Goal: Transaction & Acquisition: Obtain resource

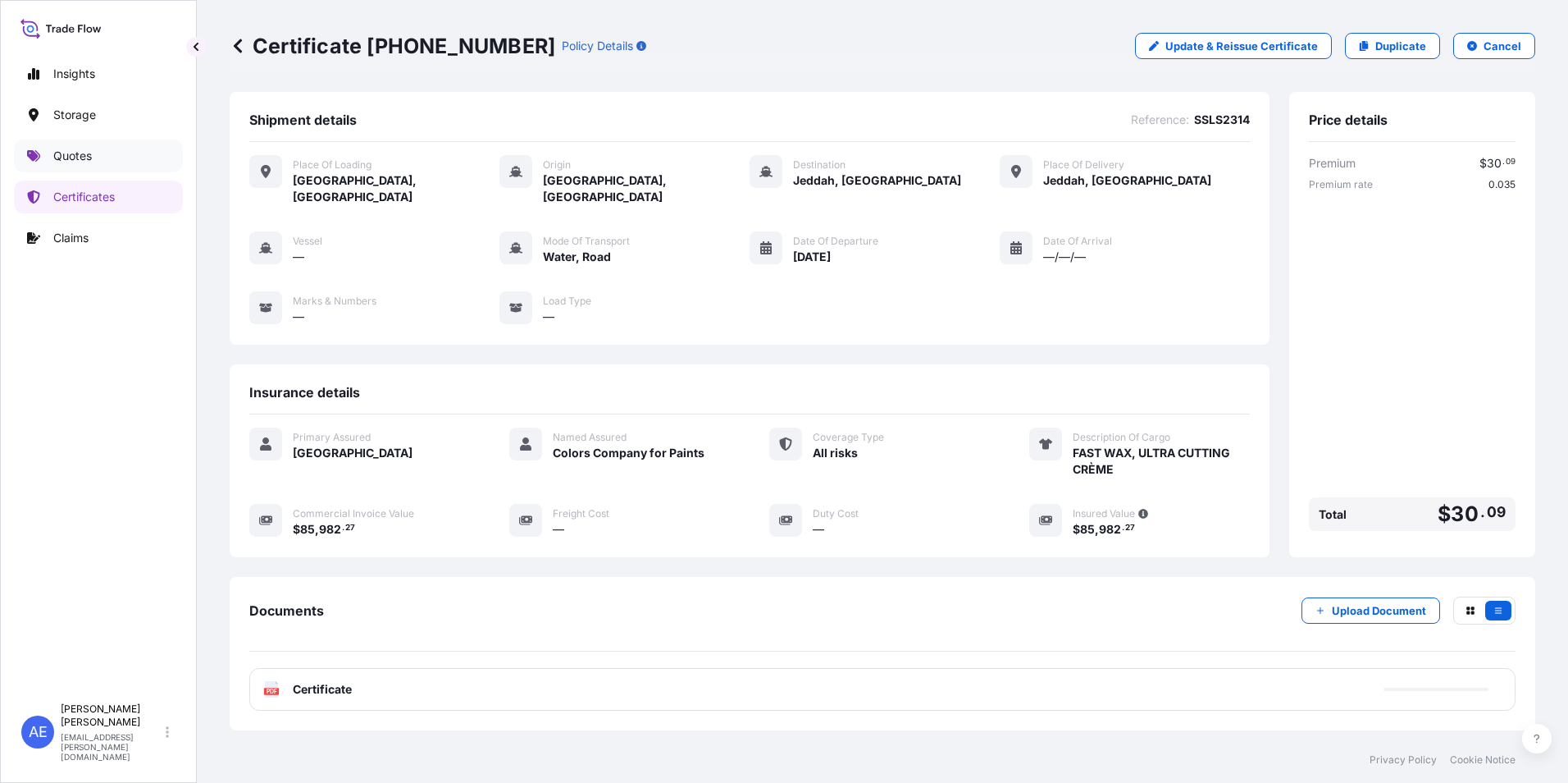
click at [52, 154] on link "Quotes" at bounding box center [98, 156] width 169 height 33
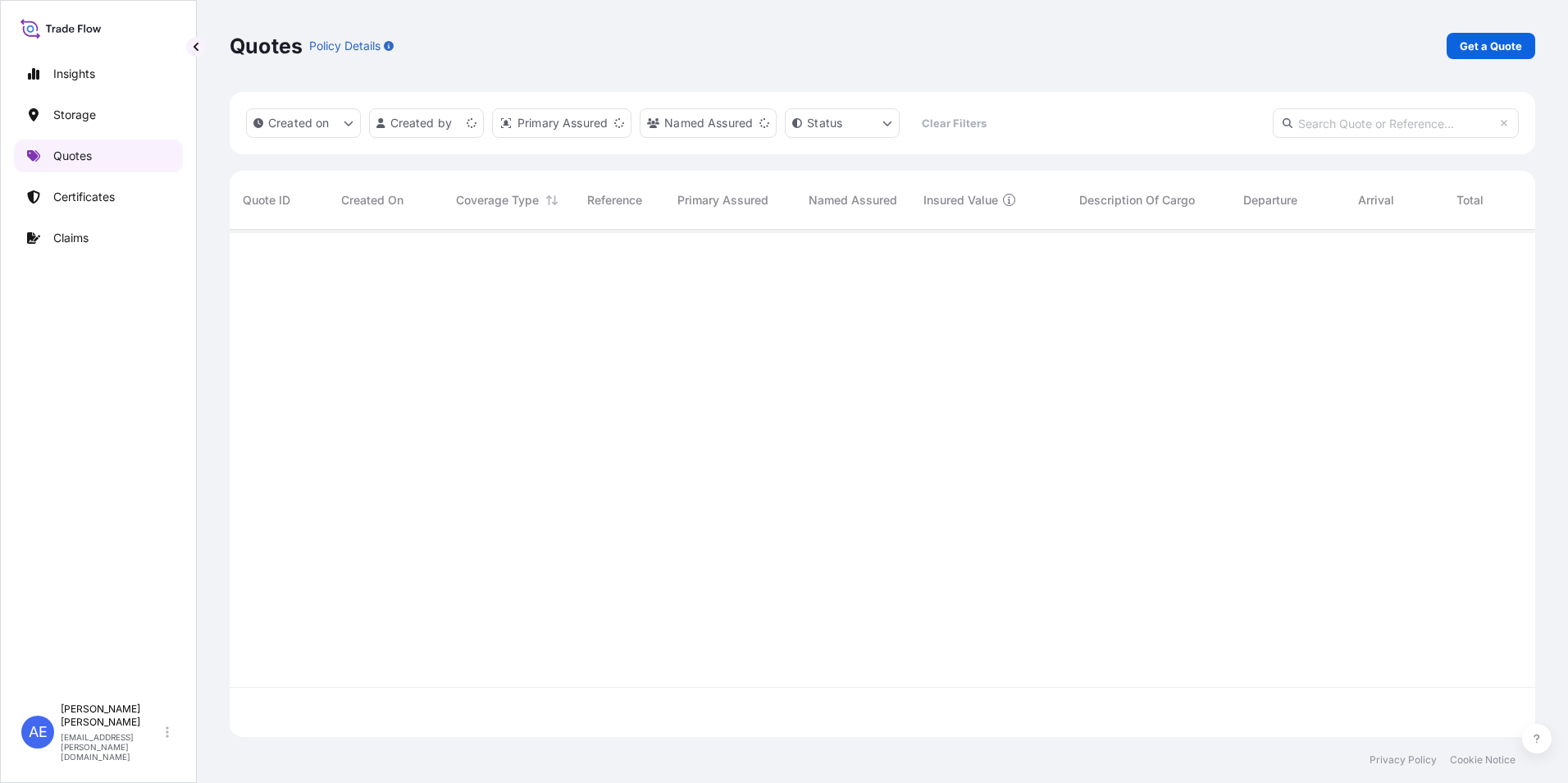
scroll to position [503, 1294]
click at [1486, 56] on link "Get a Quote" at bounding box center [1490, 45] width 88 height 27
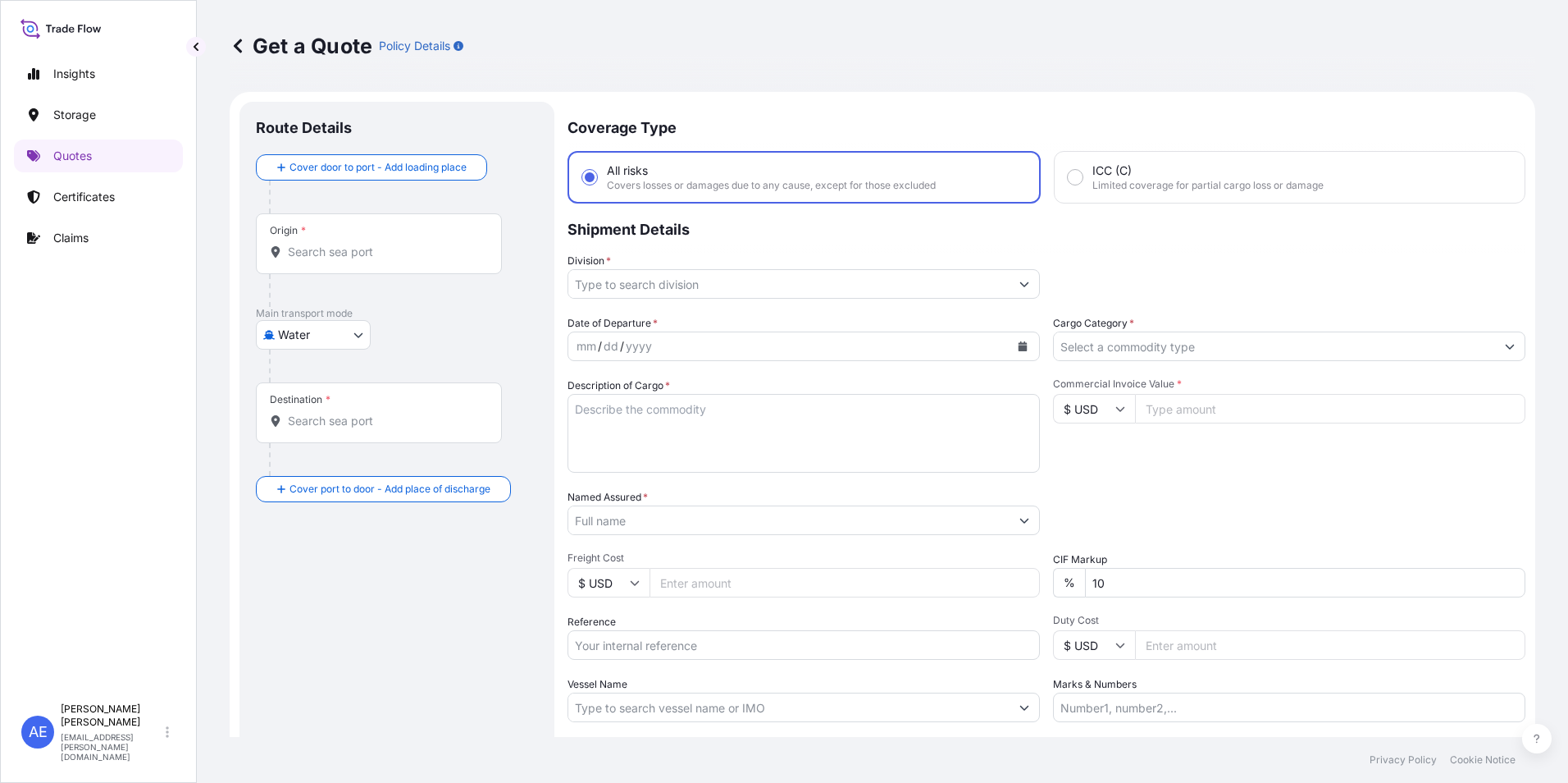
scroll to position [27, 0]
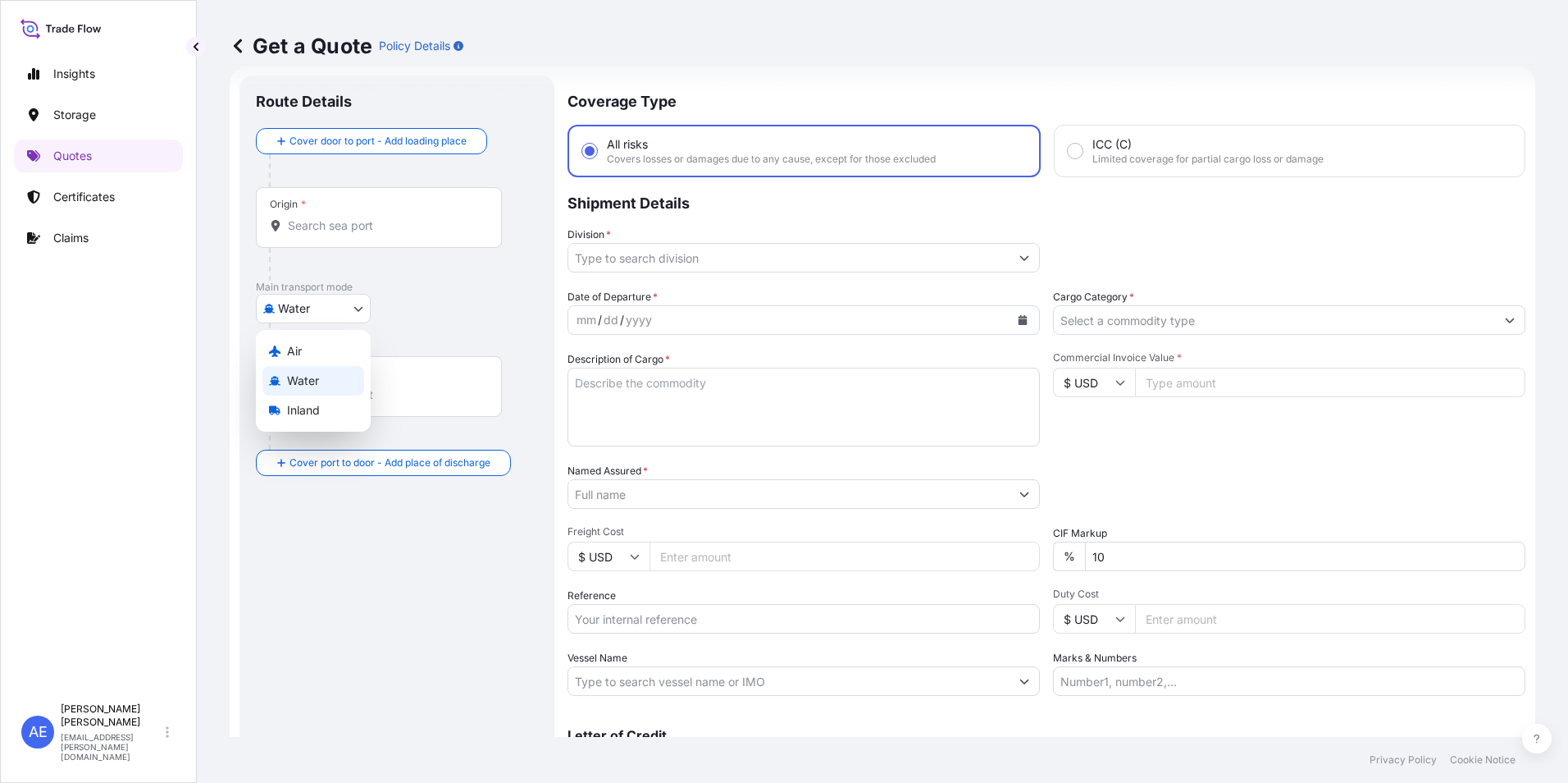
click at [351, 304] on body "Insights Storage Quotes Certificates Claims AE [PERSON_NAME] Samuel [EMAIL_ADDR…" at bounding box center [784, 391] width 1568 height 783
click at [320, 342] on div "Air" at bounding box center [313, 351] width 102 height 29
select select "Air"
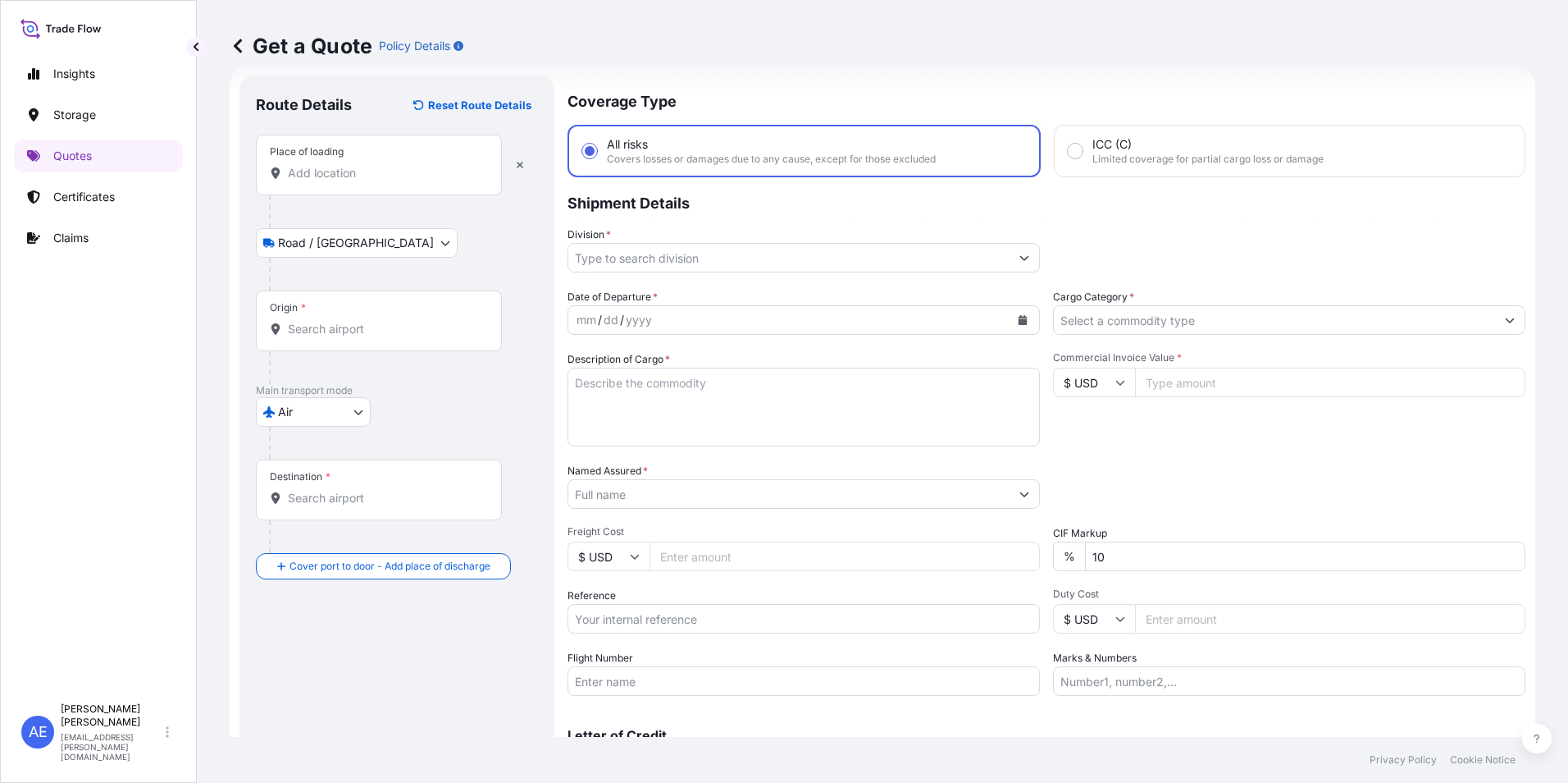
click at [326, 187] on div "Place of loading" at bounding box center [378, 165] width 246 height 61
click at [326, 181] on input "Place of loading" at bounding box center [385, 172] width 194 height 16
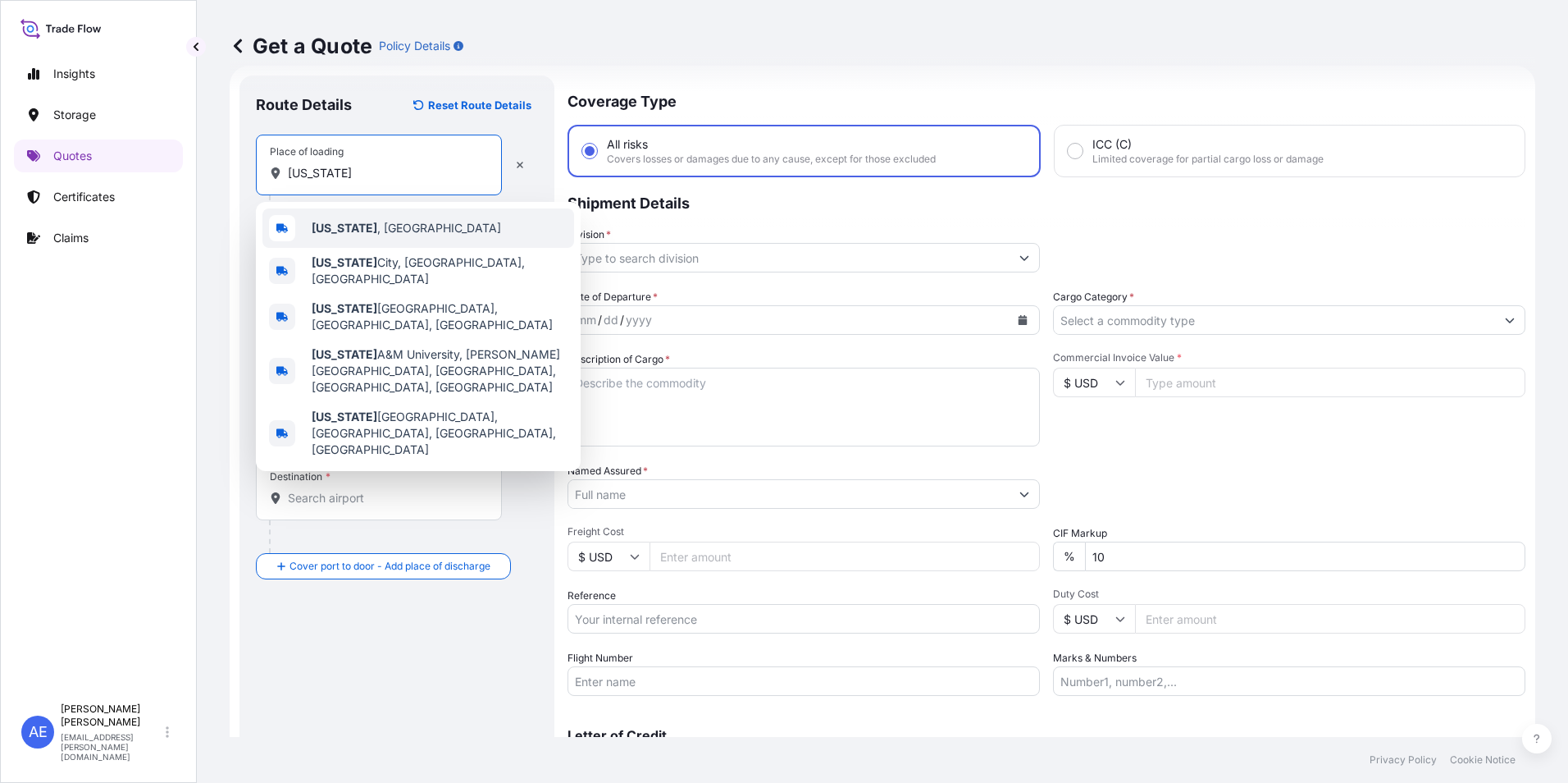
click at [332, 233] on b "[US_STATE]" at bounding box center [344, 227] width 66 height 14
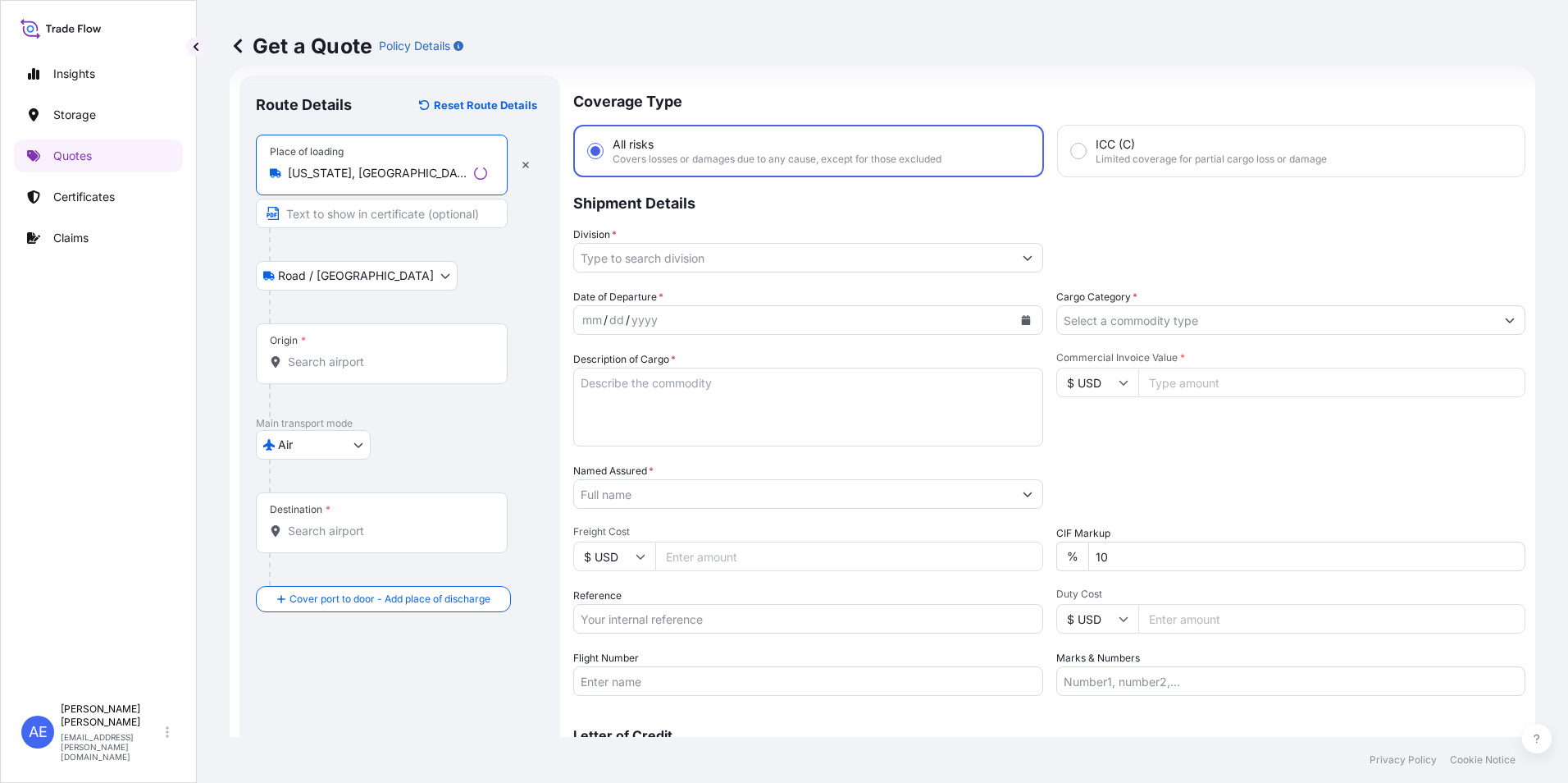
type input "[US_STATE], [GEOGRAPHIC_DATA]"
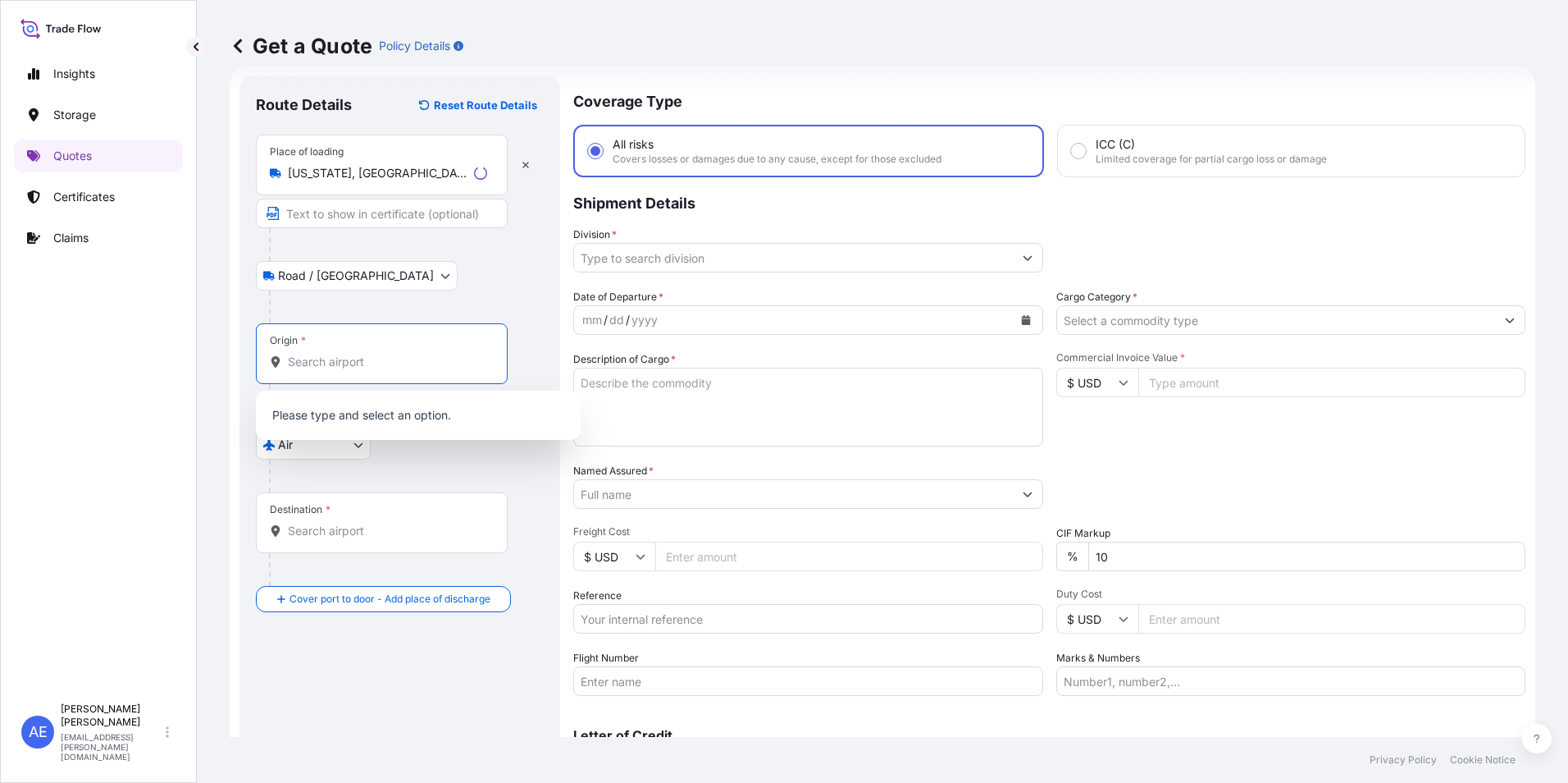
click at [332, 369] on input "Origin *" at bounding box center [387, 361] width 199 height 16
type input "t"
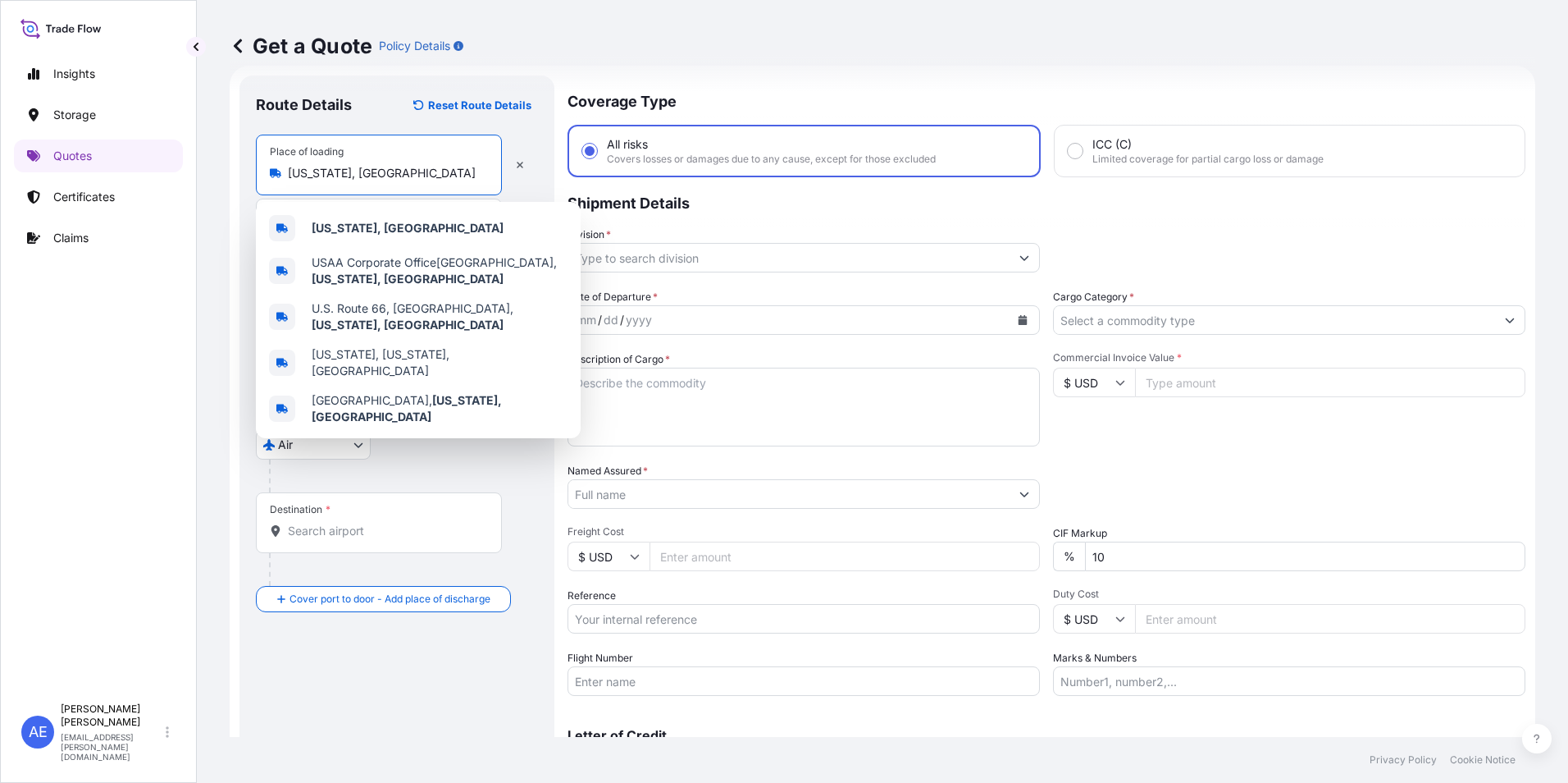
click at [394, 170] on input "[US_STATE], [GEOGRAPHIC_DATA]" at bounding box center [385, 172] width 194 height 16
drag, startPoint x: 367, startPoint y: 178, endPoint x: 0, endPoint y: 170, distance: 367.1
click at [0, 177] on html "0 options available. 5 options available. Insights Storage Quotes Certificates …" at bounding box center [784, 391] width 1568 height 783
paste input "[STREET_ADDRESS][US_STATE]"
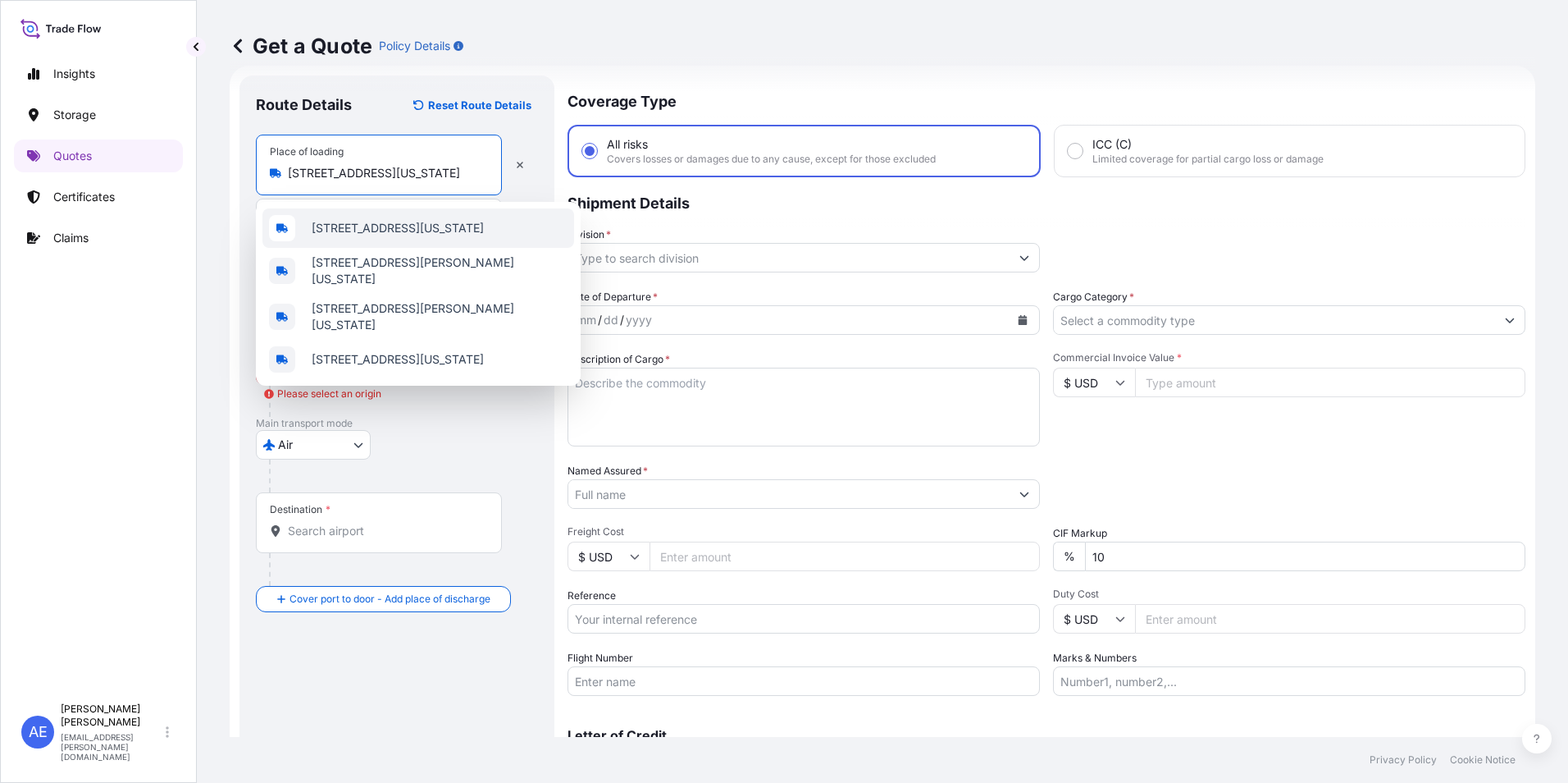
click at [409, 233] on span "[STREET_ADDRESS][US_STATE]" at bounding box center [397, 227] width 172 height 16
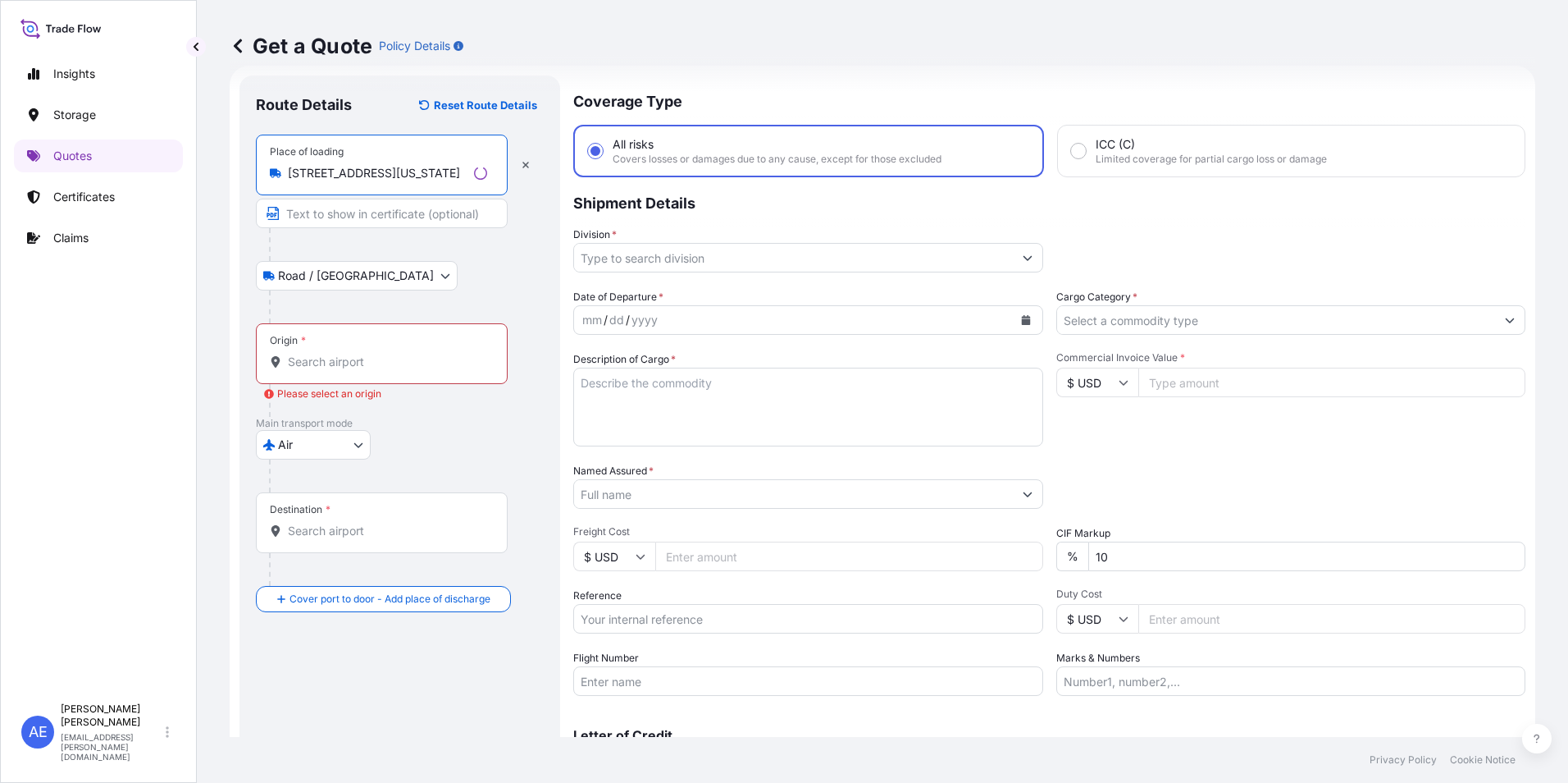
type input "[STREET_ADDRESS][US_STATE]"
click at [326, 347] on div "Origin *" at bounding box center [381, 353] width 252 height 61
click at [326, 353] on input "Origin * Please select an origin" at bounding box center [387, 361] width 199 height 16
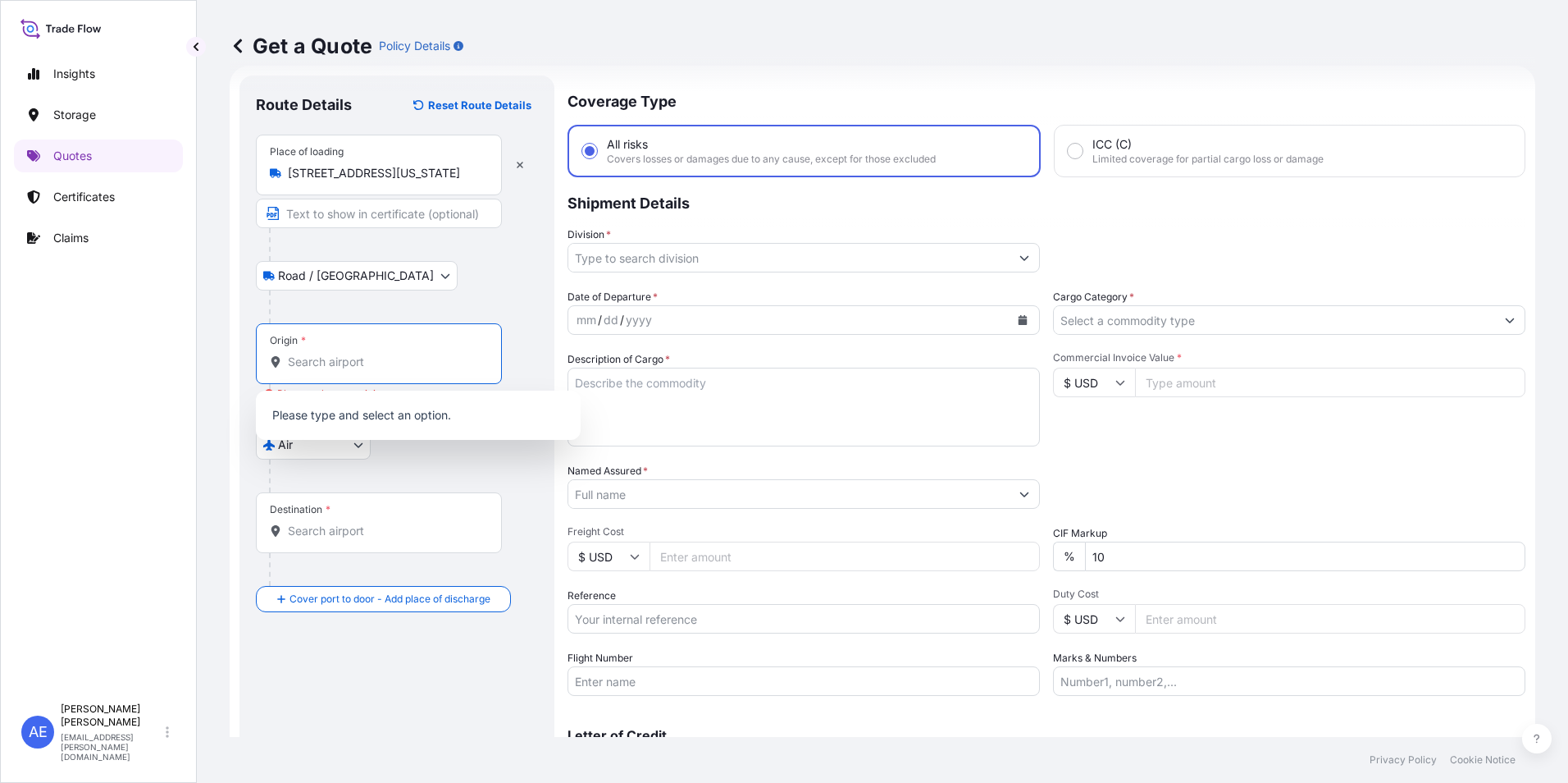
paste input "[STREET_ADDRESS][US_STATE]"
type input "[STREET_ADDRESS][US_STATE]"
drag, startPoint x: 485, startPoint y: 368, endPoint x: 494, endPoint y: 359, distance: 12.7
click at [488, 366] on div "Origin * [STREET_ADDRESS][US_STATE]" at bounding box center [378, 353] width 246 height 61
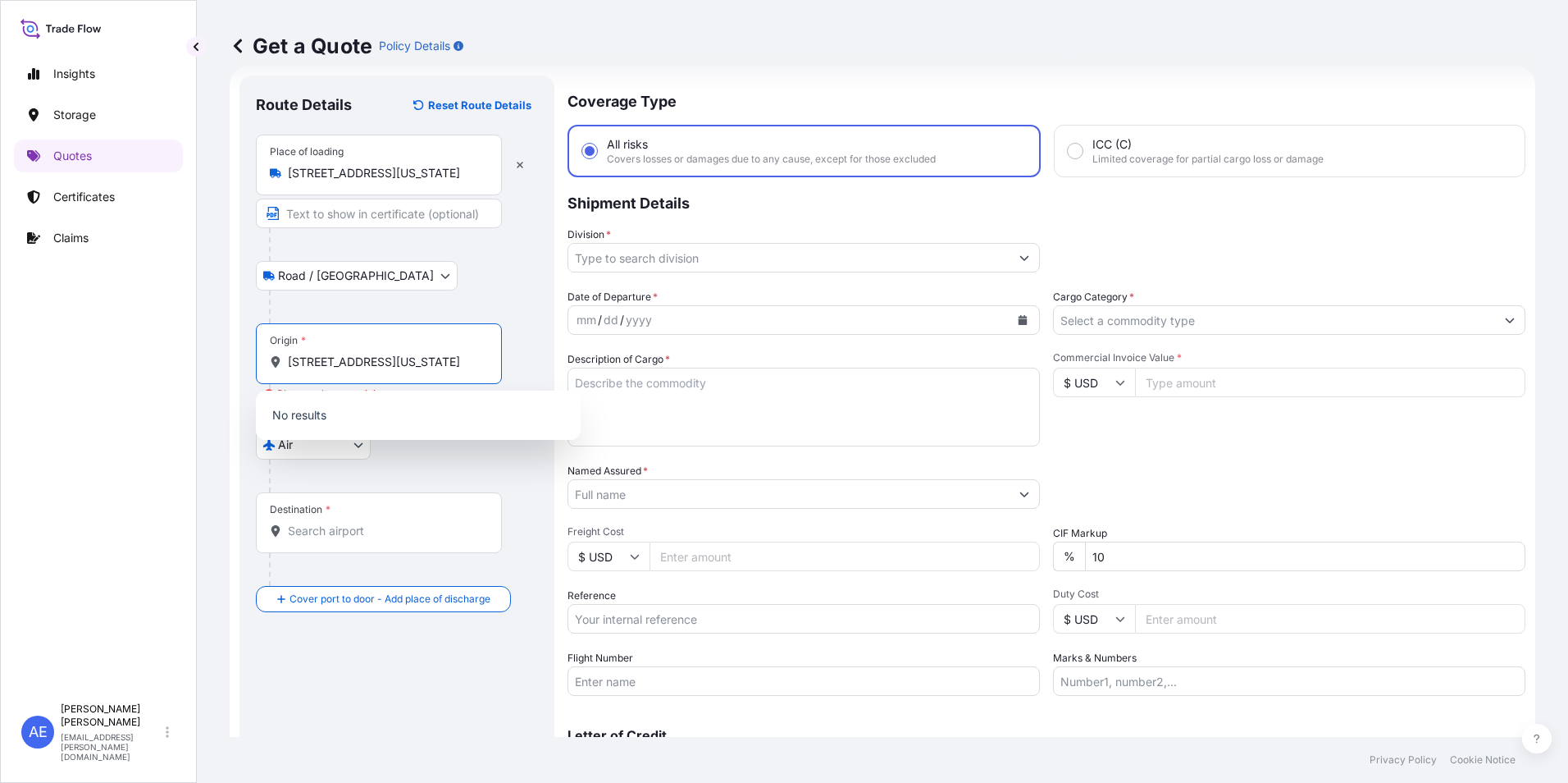
click at [482, 366] on input "[STREET_ADDRESS][US_STATE]" at bounding box center [385, 361] width 194 height 16
click at [491, 358] on div "Origin * [STREET_ADDRESS][US_STATE]" at bounding box center [378, 353] width 246 height 61
click at [482, 358] on input "[STREET_ADDRESS][US_STATE]" at bounding box center [385, 361] width 194 height 16
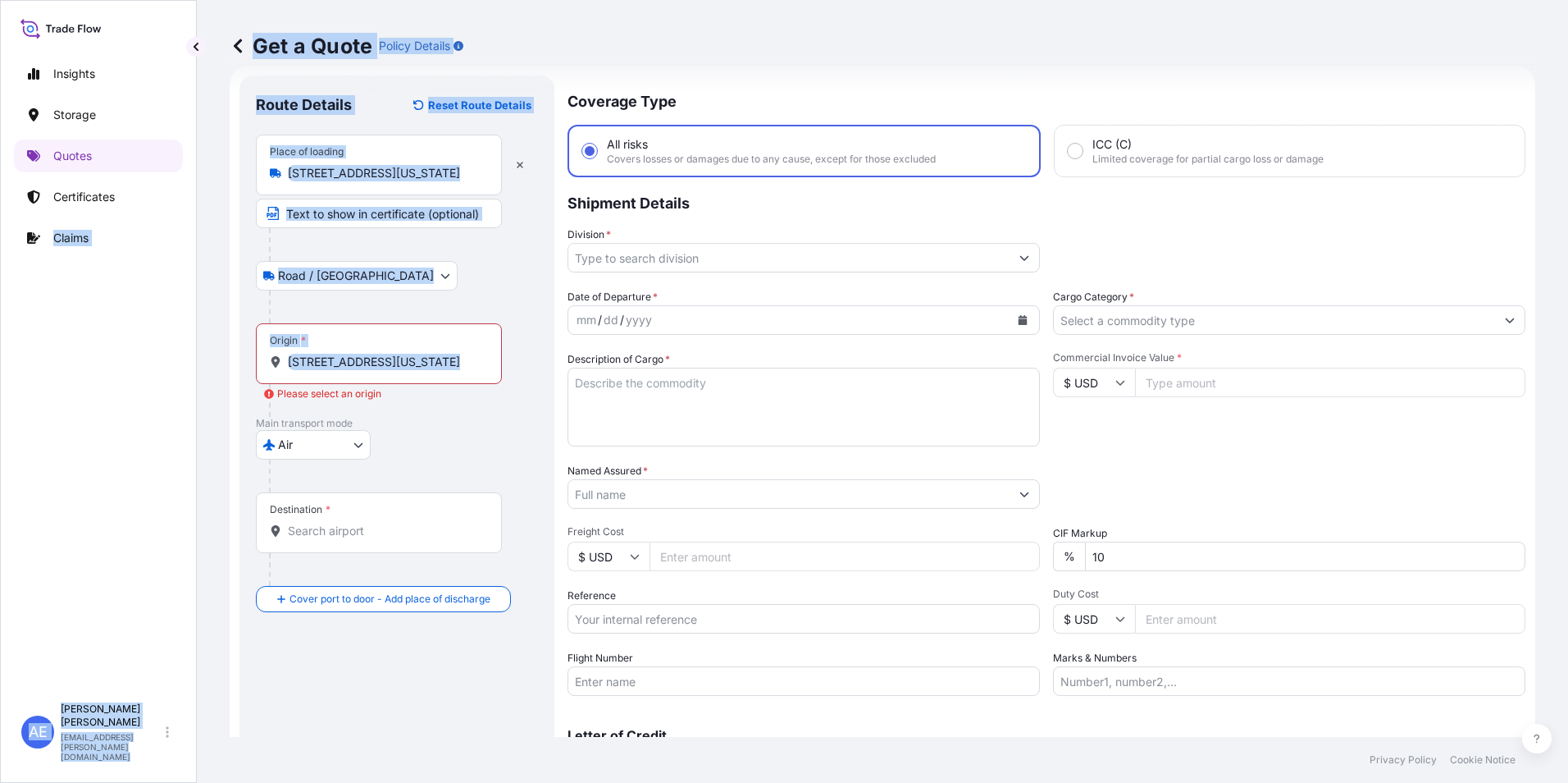
drag, startPoint x: 486, startPoint y: 359, endPoint x: -3, endPoint y: 334, distance: 489.6
click at [0, 334] on html "0 options available. 0 options available. 0 options available. Insights Storage…" at bounding box center [784, 391] width 1568 height 783
click at [462, 361] on input "[STREET_ADDRESS][US_STATE]" at bounding box center [385, 361] width 194 height 16
drag, startPoint x: 489, startPoint y: 361, endPoint x: 93, endPoint y: 360, distance: 396.0
click at [93, 360] on div "Insights Storage Quotes Certificates Claims AE [PERSON_NAME] Samuel [EMAIL_ADDR…" at bounding box center [784, 391] width 1568 height 783
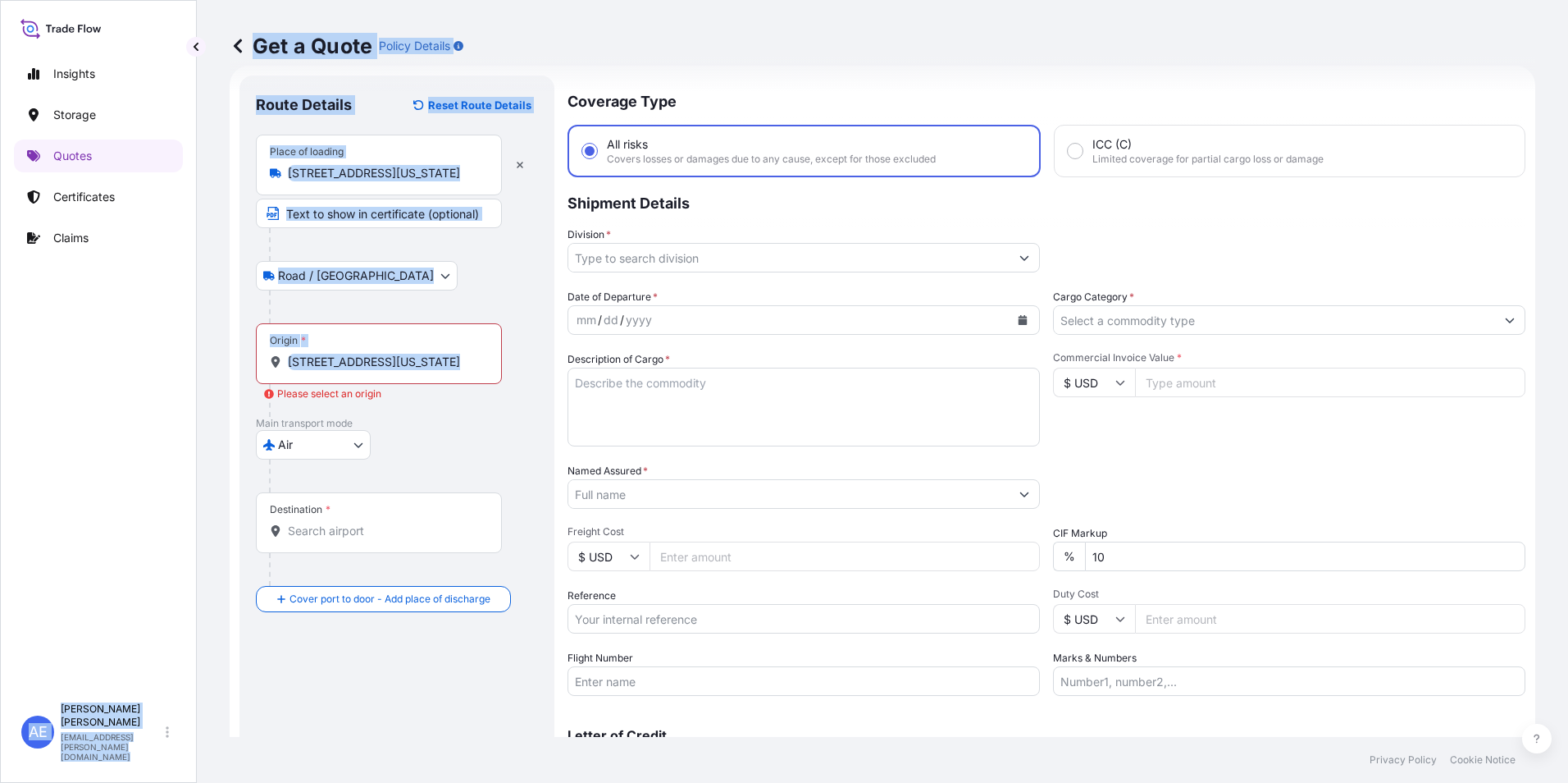
click at [357, 370] on div "Origin * [STREET_ADDRESS][US_STATE]" at bounding box center [378, 353] width 246 height 61
click at [357, 370] on input "[STREET_ADDRESS][US_STATE]" at bounding box center [385, 361] width 194 height 16
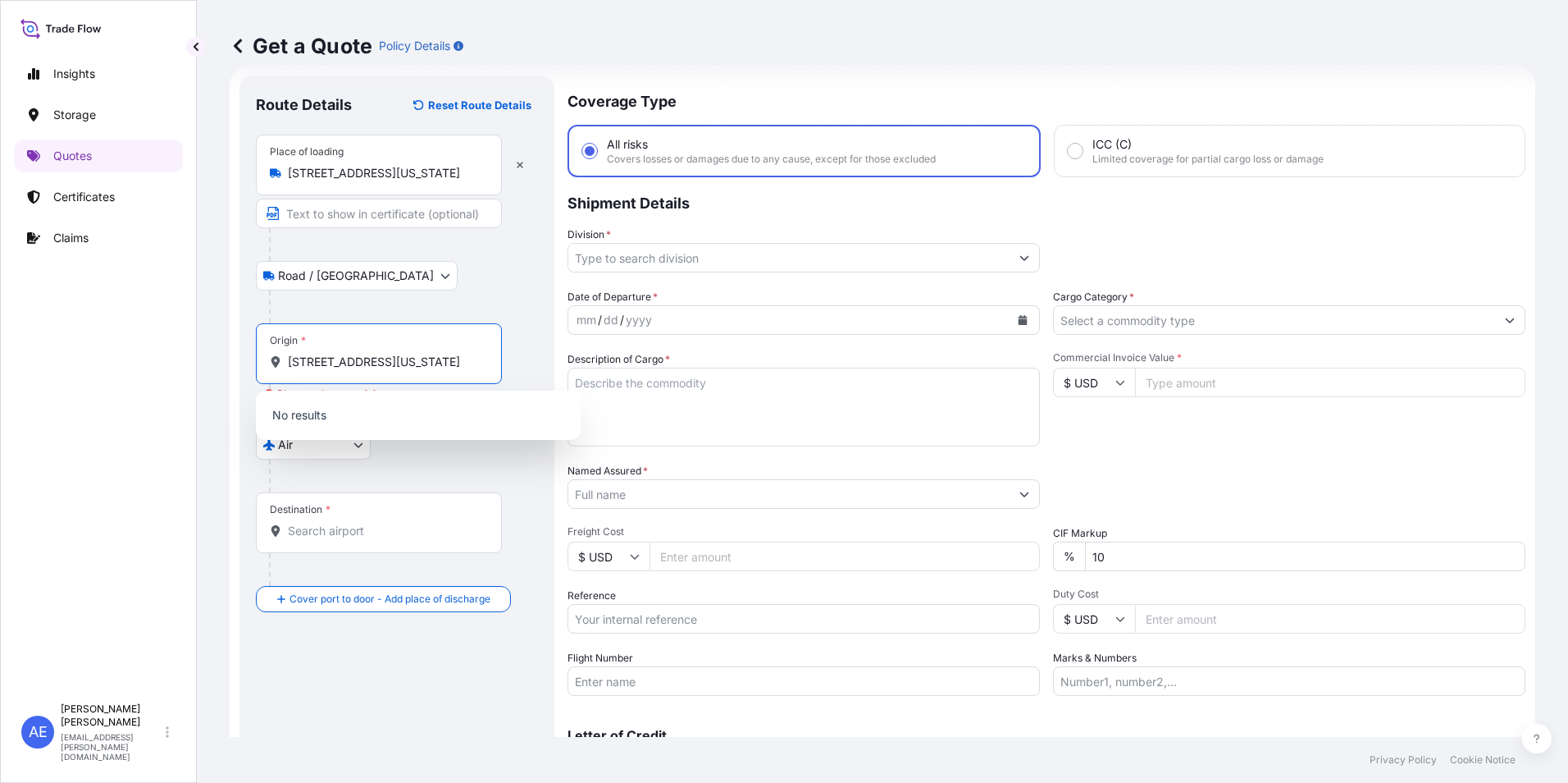
scroll to position [0, 102]
drag, startPoint x: 288, startPoint y: 362, endPoint x: 612, endPoint y: 362, distance: 324.0
click at [612, 362] on form "Route Details Reset Route Details Place of loading [STREET_ADDRESS][GEOGRAPHIC_…" at bounding box center [882, 447] width 1306 height 762
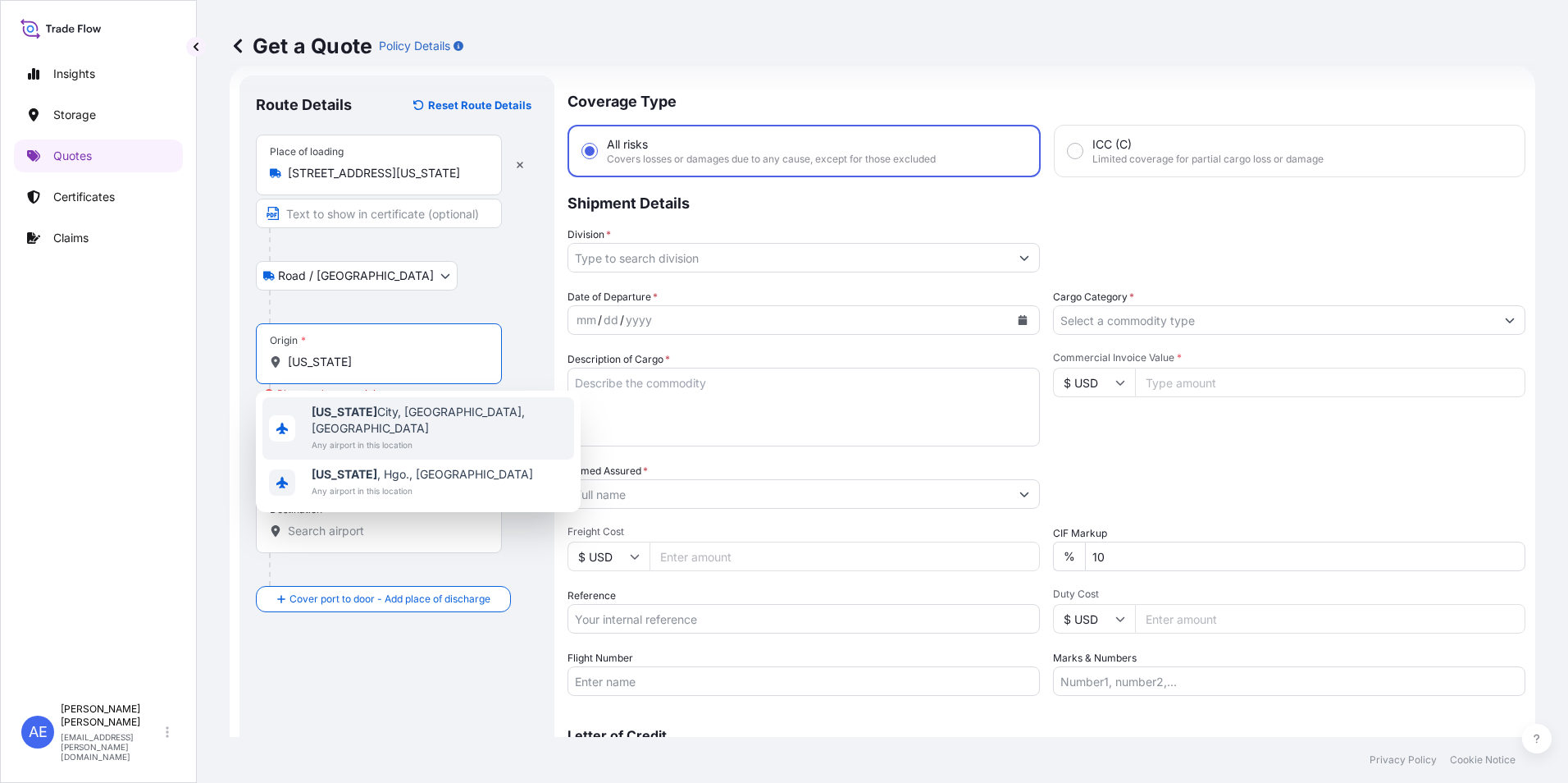
click at [360, 437] on span "Any airport in this location" at bounding box center [439, 444] width 255 height 16
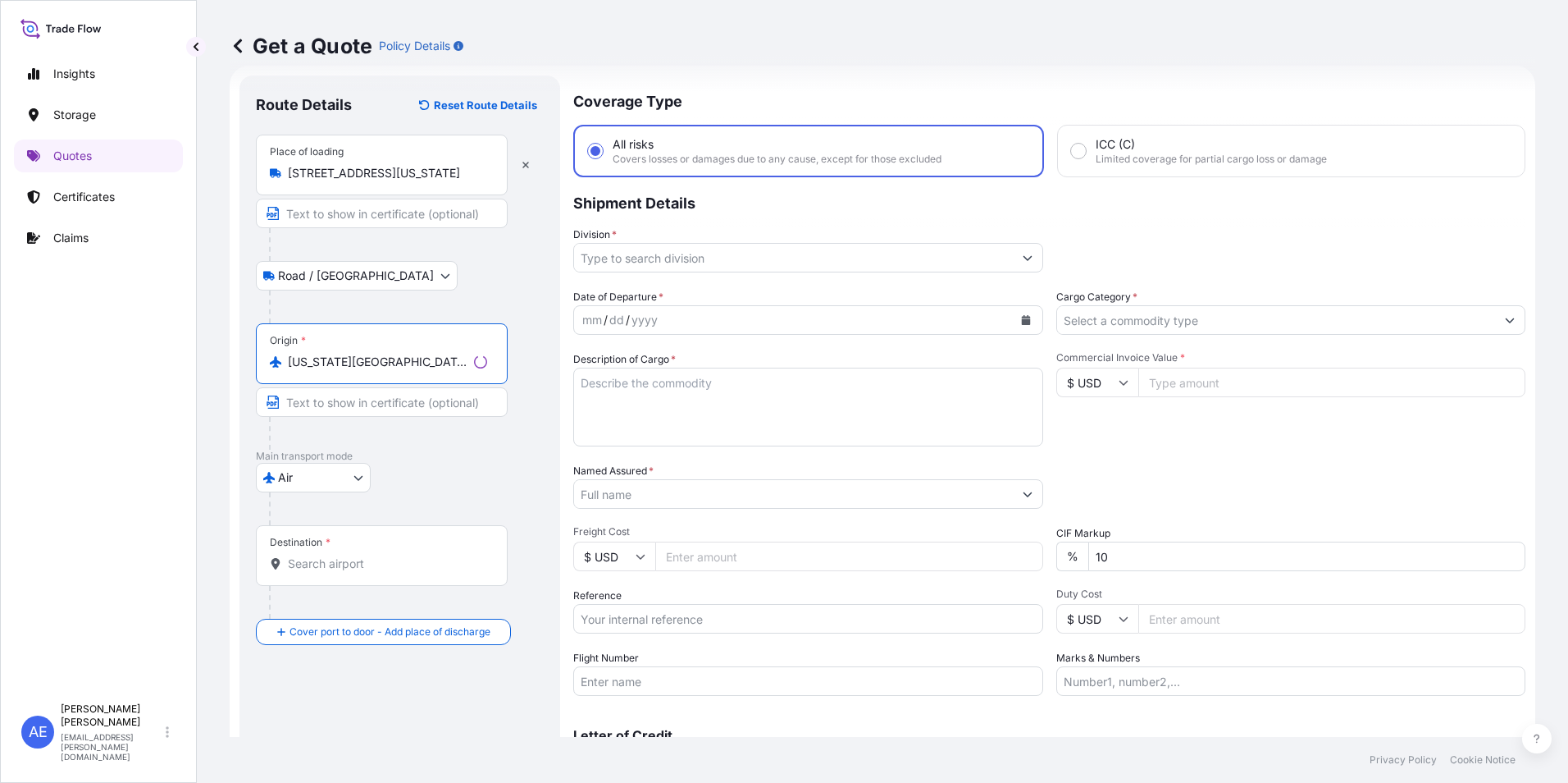
type input "[US_STATE][GEOGRAPHIC_DATA], [GEOGRAPHIC_DATA], [GEOGRAPHIC_DATA]"
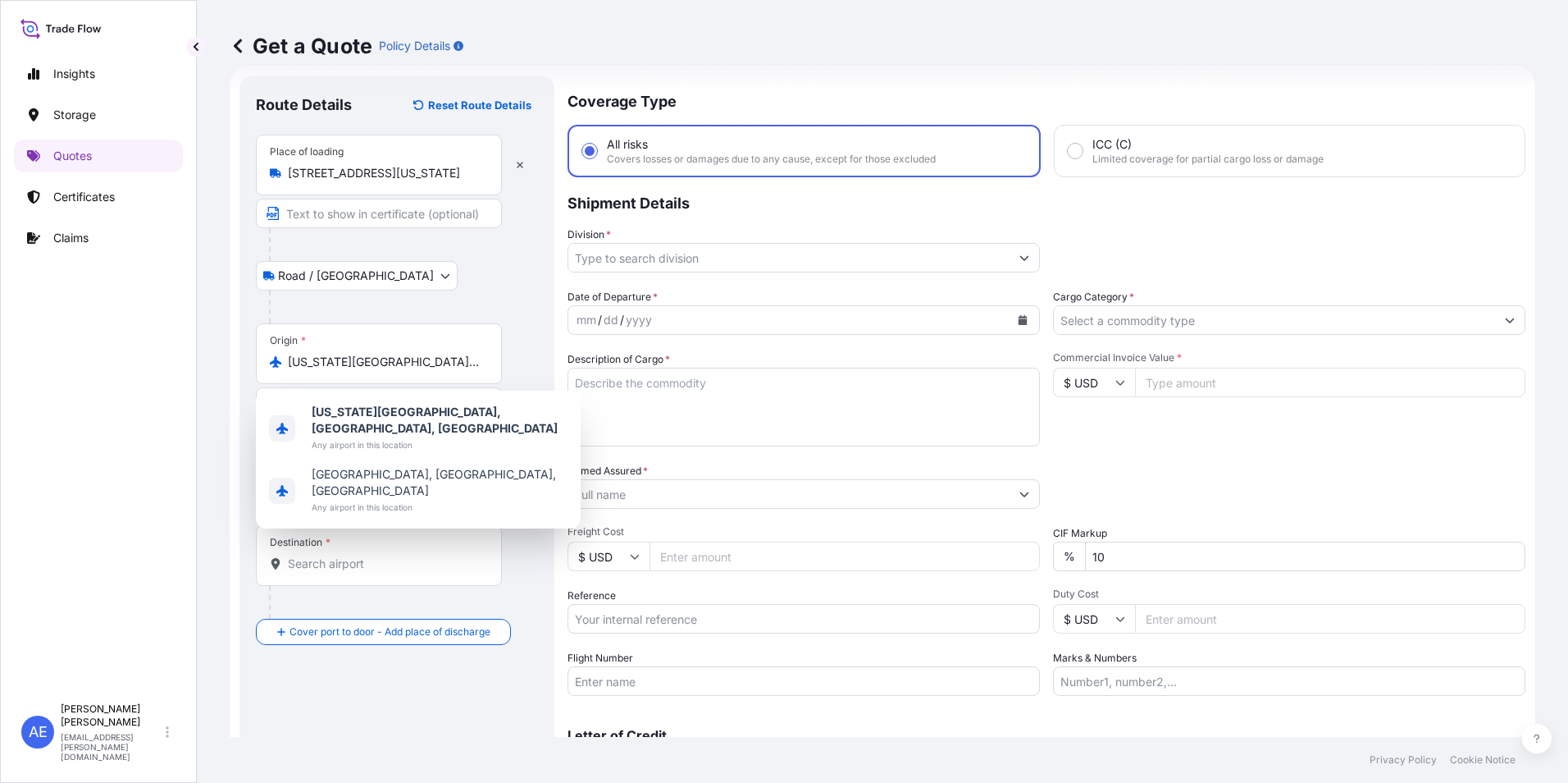
click at [374, 575] on div "Destination *" at bounding box center [378, 555] width 246 height 61
click at [374, 572] on input "Destination *" at bounding box center [385, 563] width 194 height 16
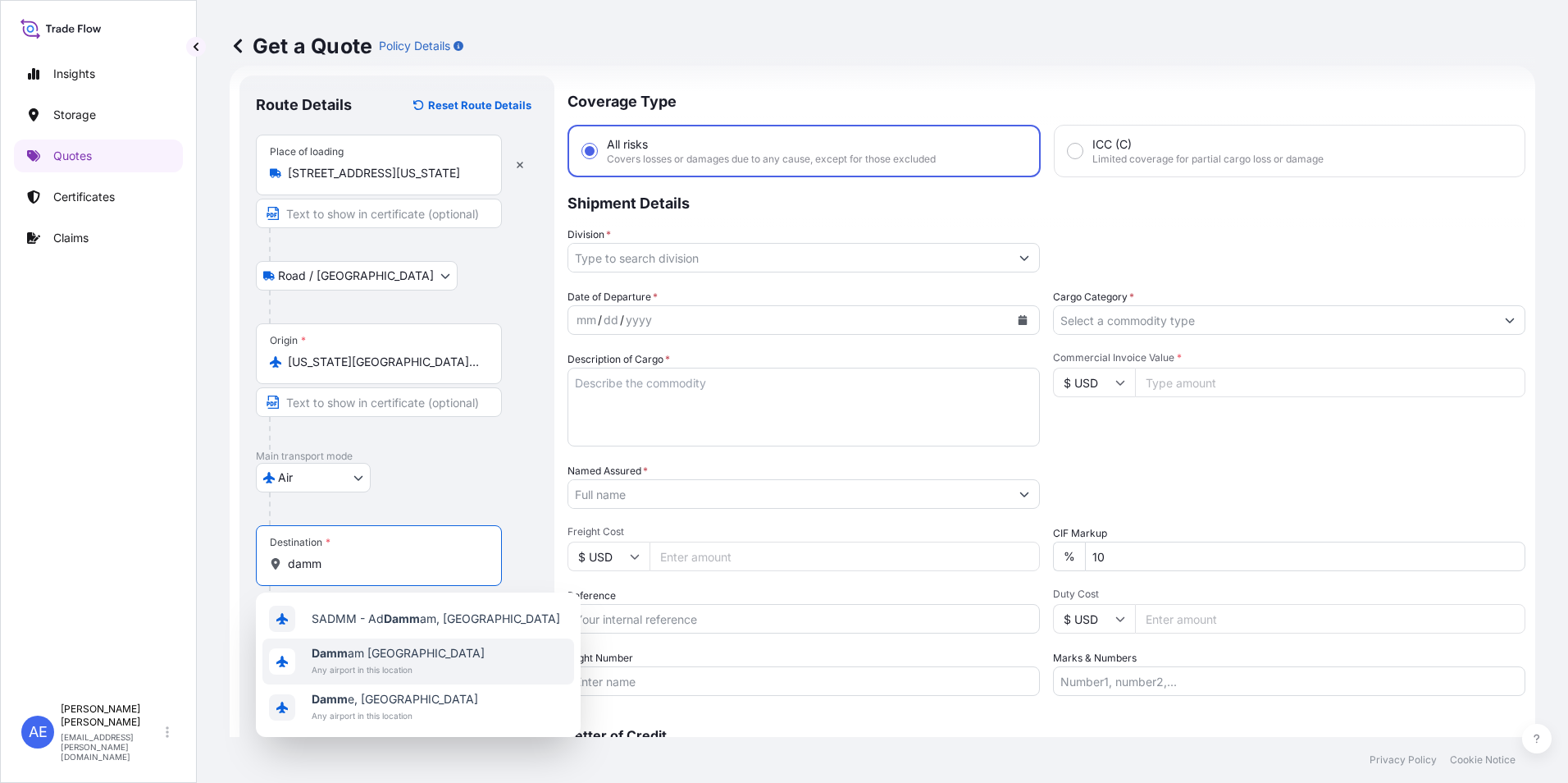
click at [363, 660] on span "Damm am [GEOGRAPHIC_DATA]" at bounding box center [398, 653] width 173 height 16
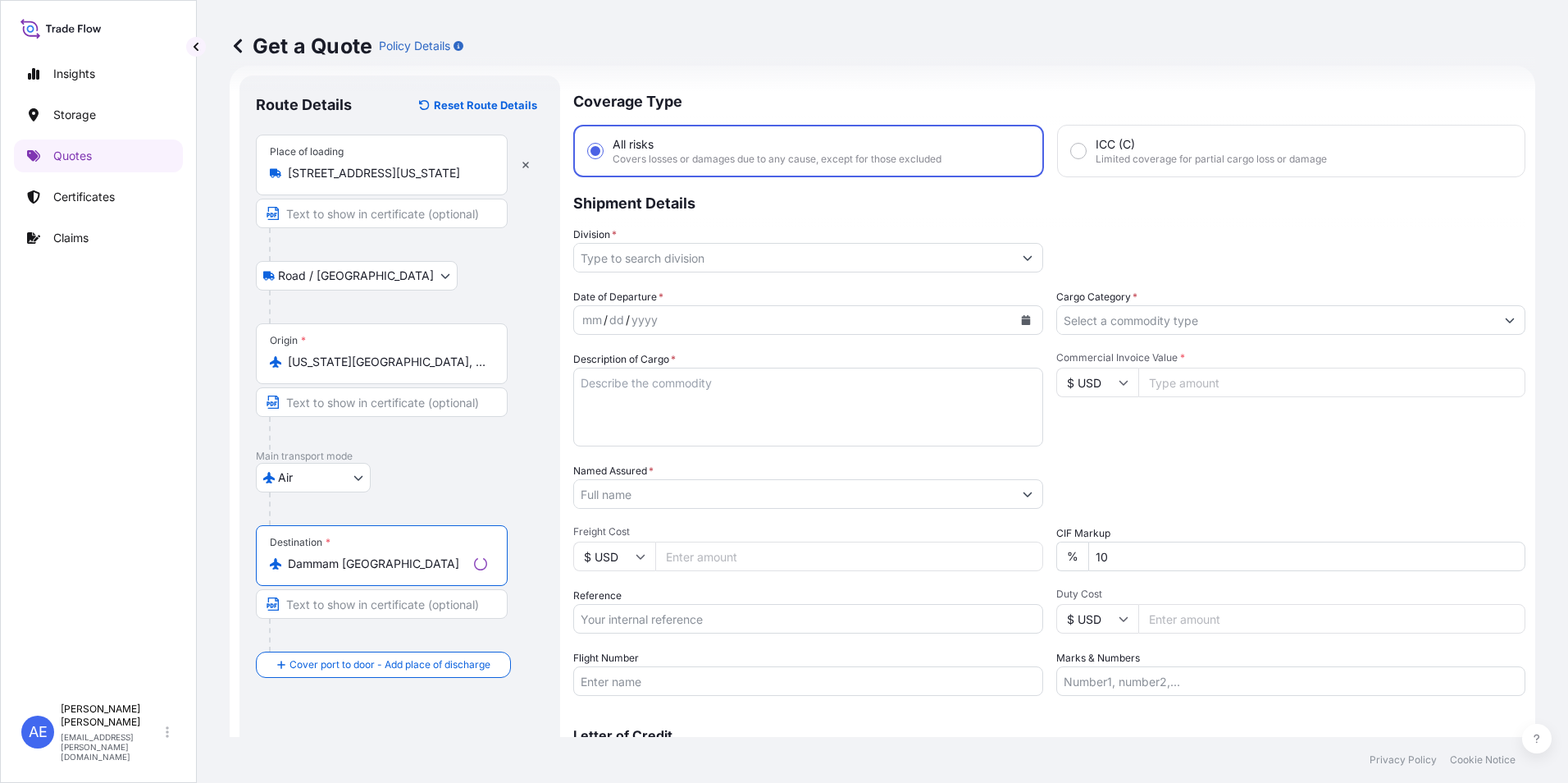
type input "Dammam [GEOGRAPHIC_DATA]"
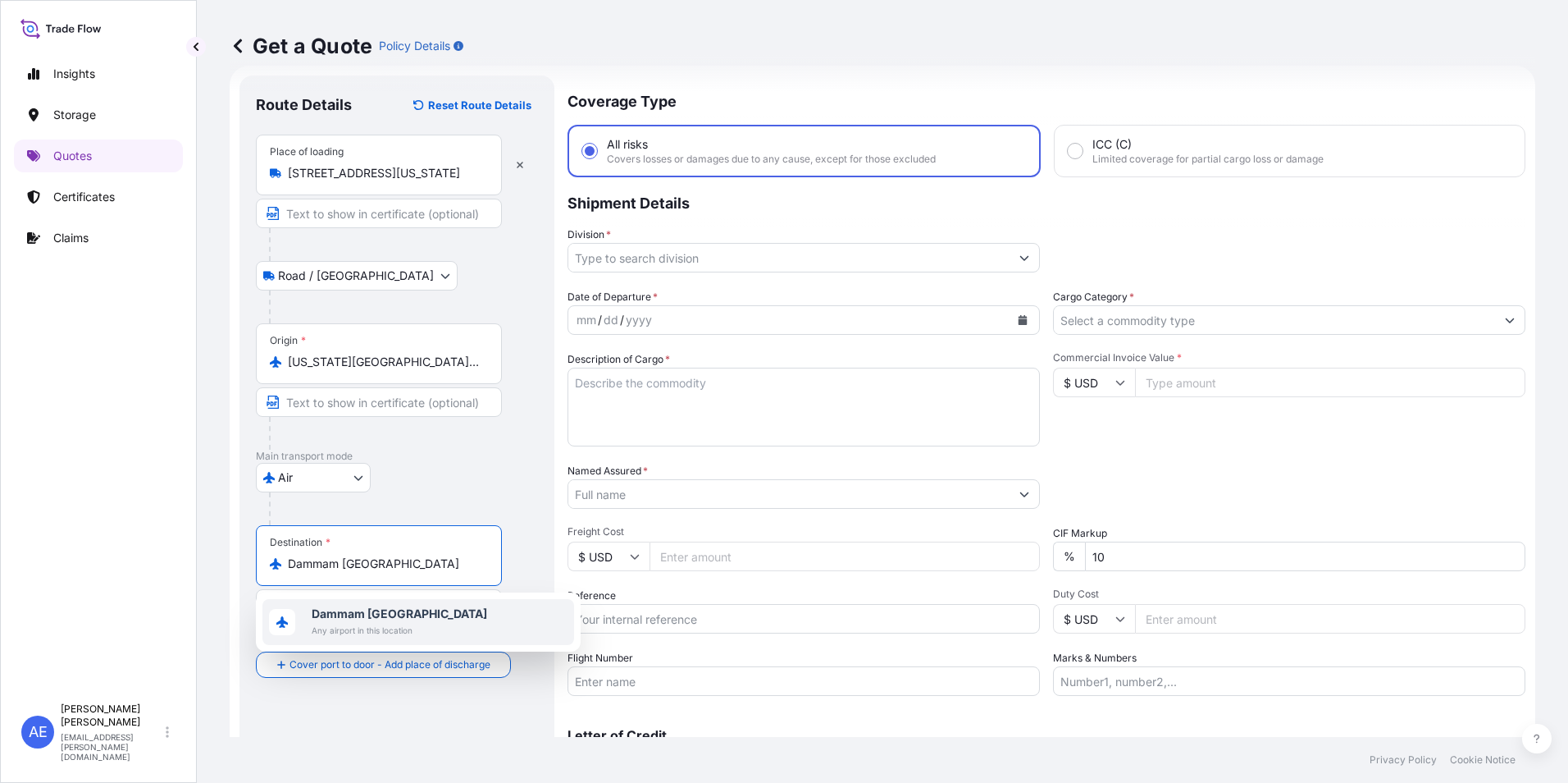
click at [351, 617] on b "Dammam [GEOGRAPHIC_DATA]" at bounding box center [399, 613] width 176 height 14
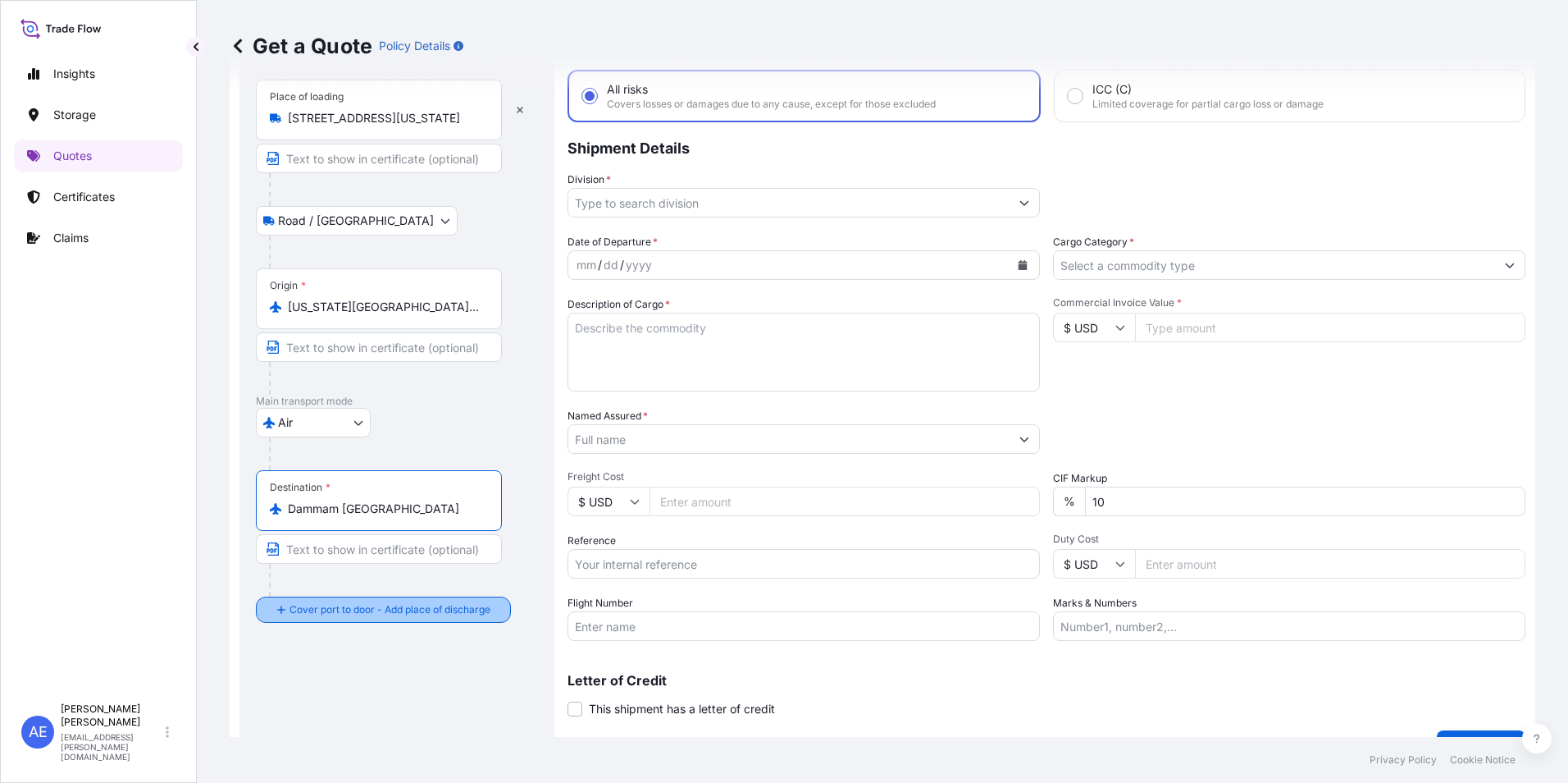
scroll to position [108, 0]
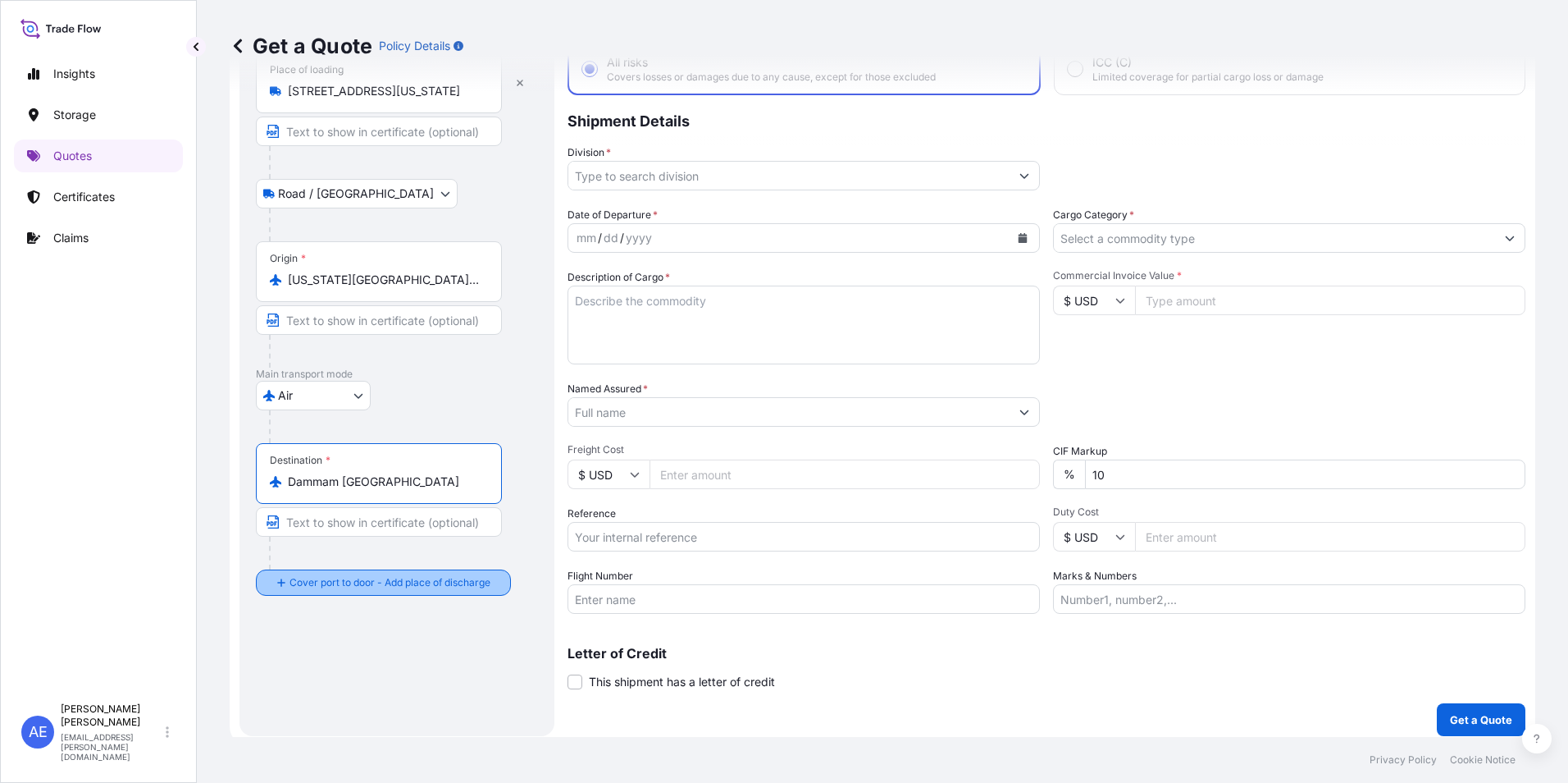
drag, startPoint x: 360, startPoint y: 660, endPoint x: 369, endPoint y: 615, distance: 45.9
click at [361, 654] on div "Route Details Reset Route Details Place of loading [STREET_ADDRESS][GEOGRAPHIC_…" at bounding box center [396, 364] width 282 height 709
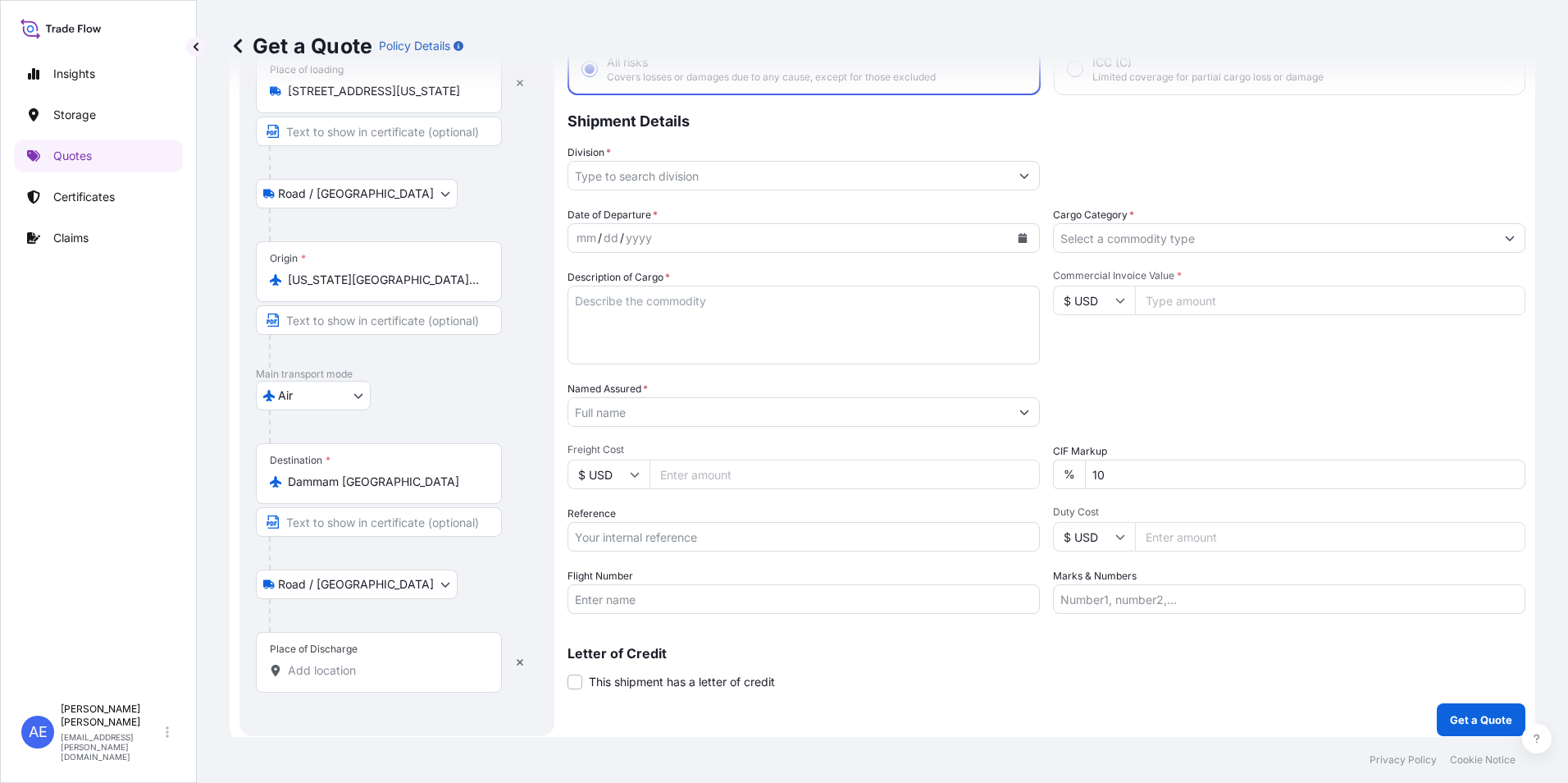
click at [327, 652] on div "Place of Discharge" at bounding box center [314, 648] width 87 height 13
click at [327, 662] on input "Place of Discharge" at bounding box center [385, 670] width 194 height 16
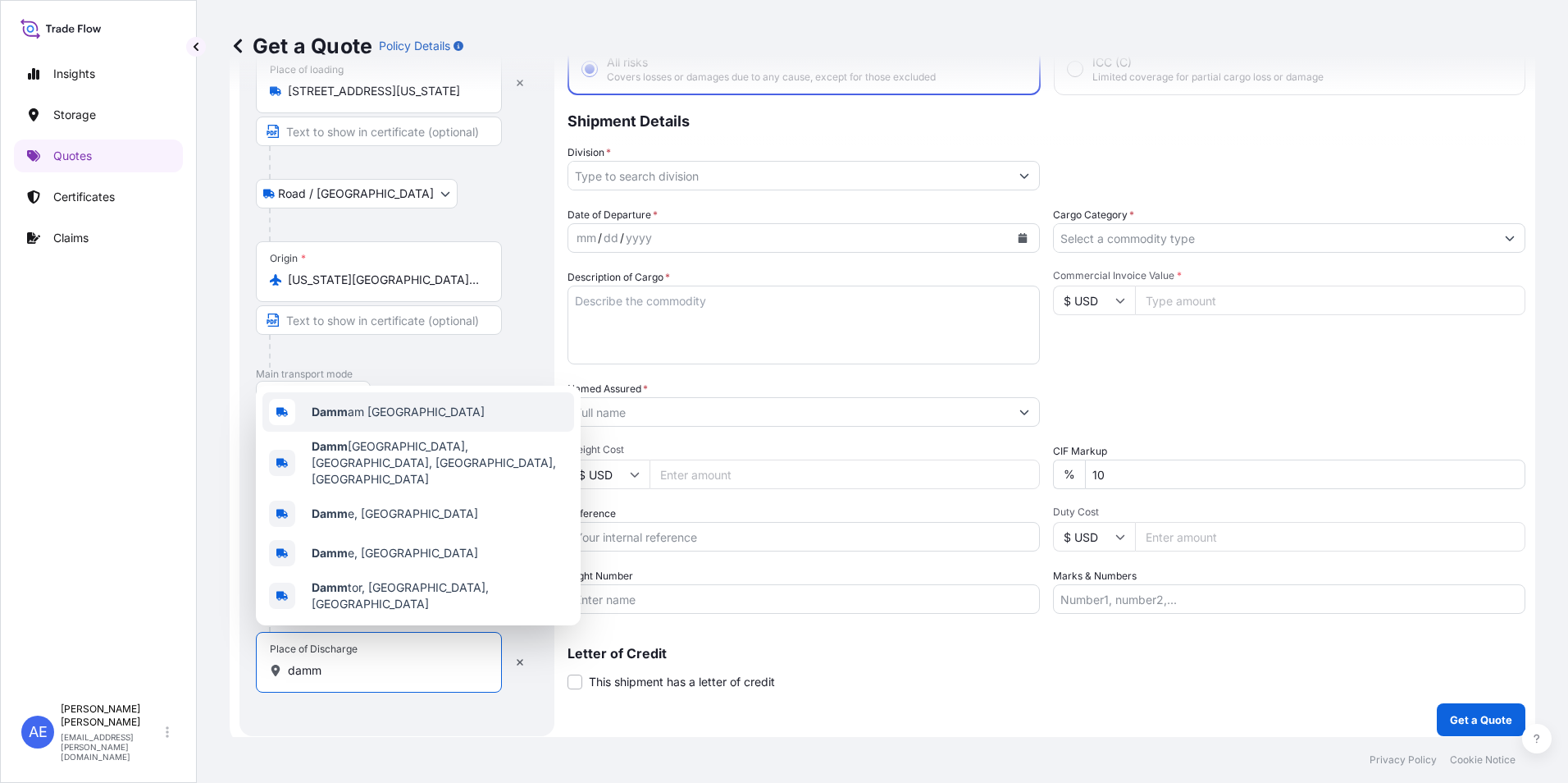
click at [355, 420] on span "Damm am [GEOGRAPHIC_DATA]" at bounding box center [398, 412] width 173 height 16
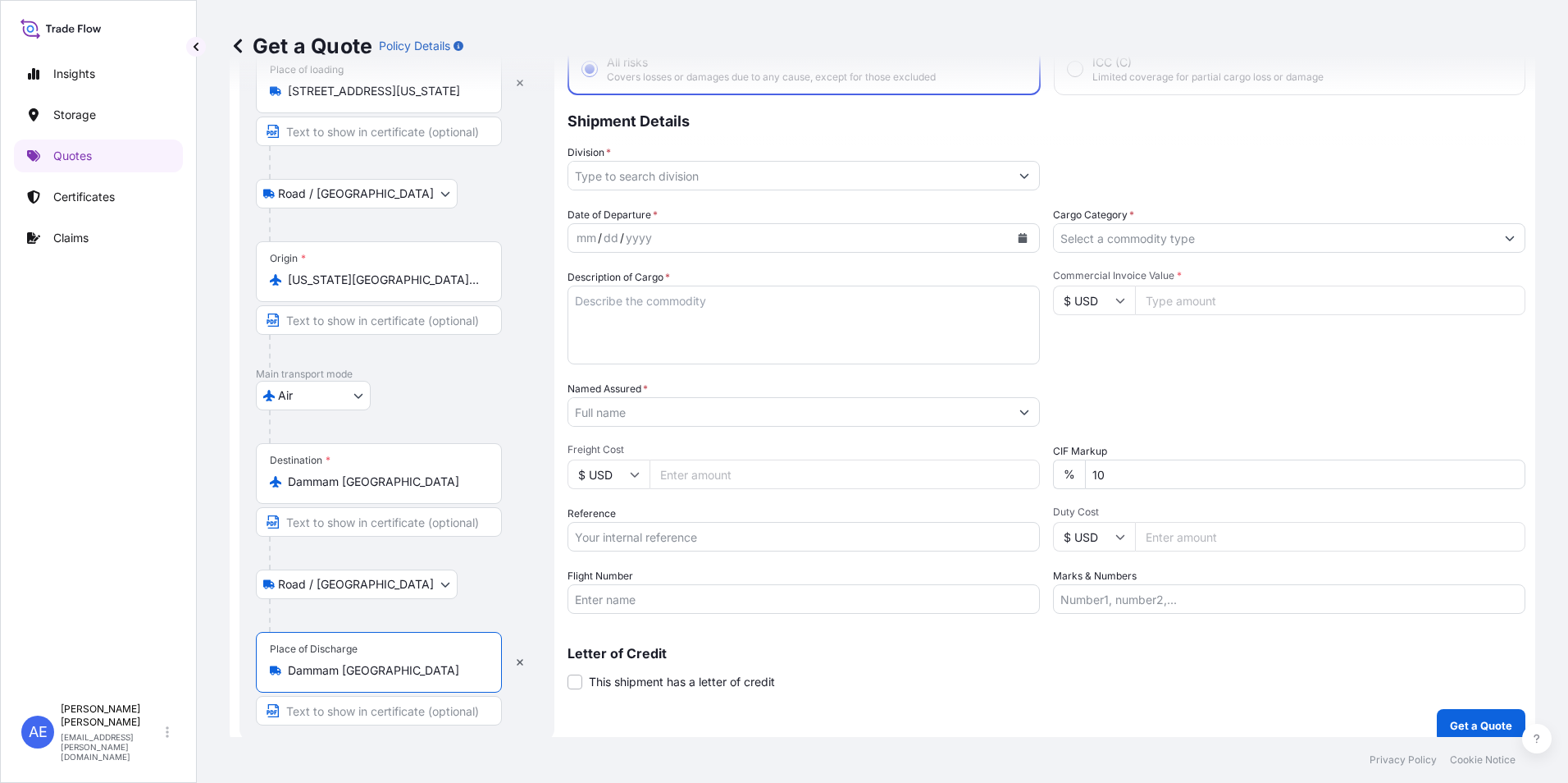
scroll to position [27, 0]
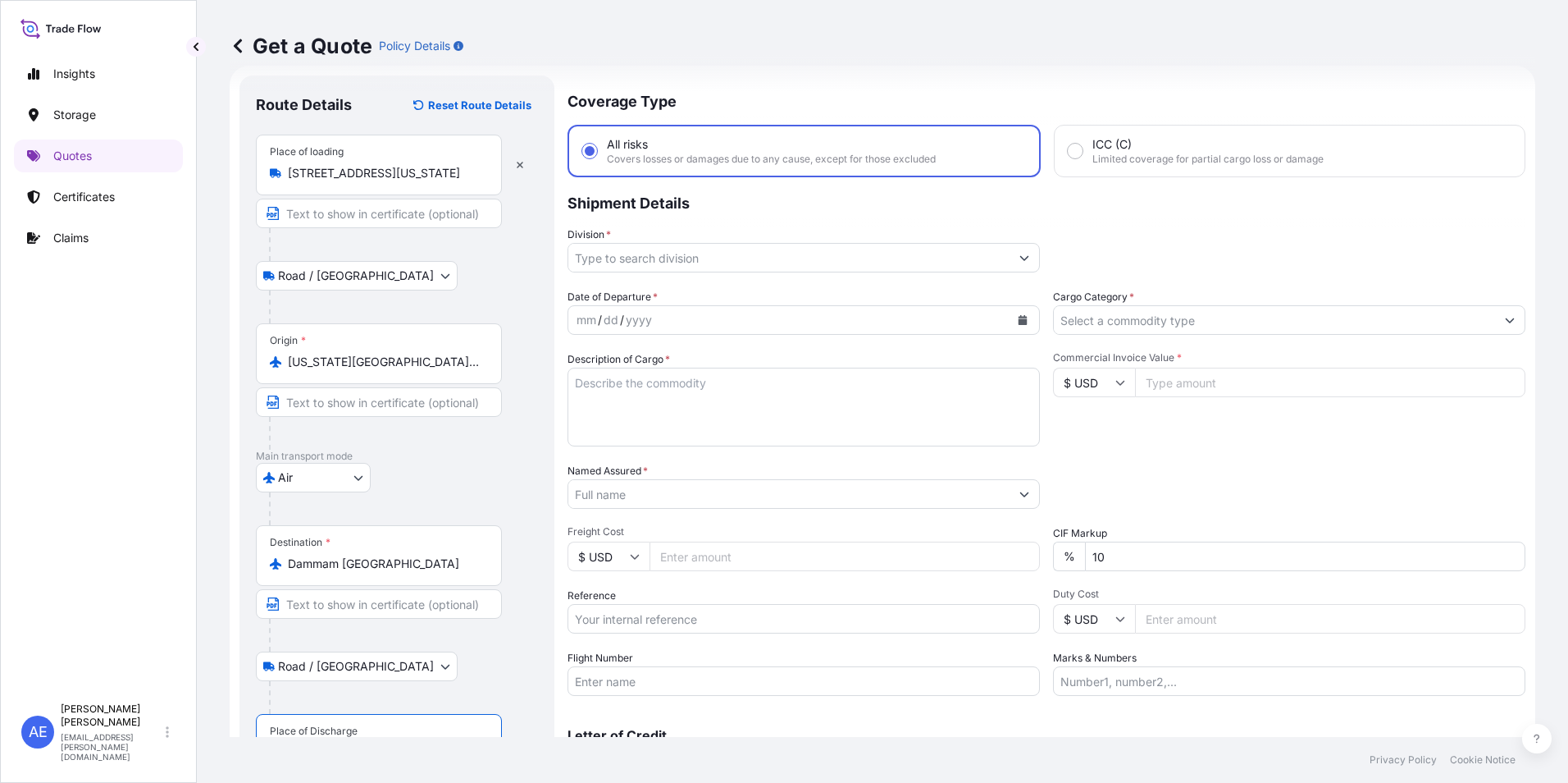
type input "Dammam [GEOGRAPHIC_DATA]"
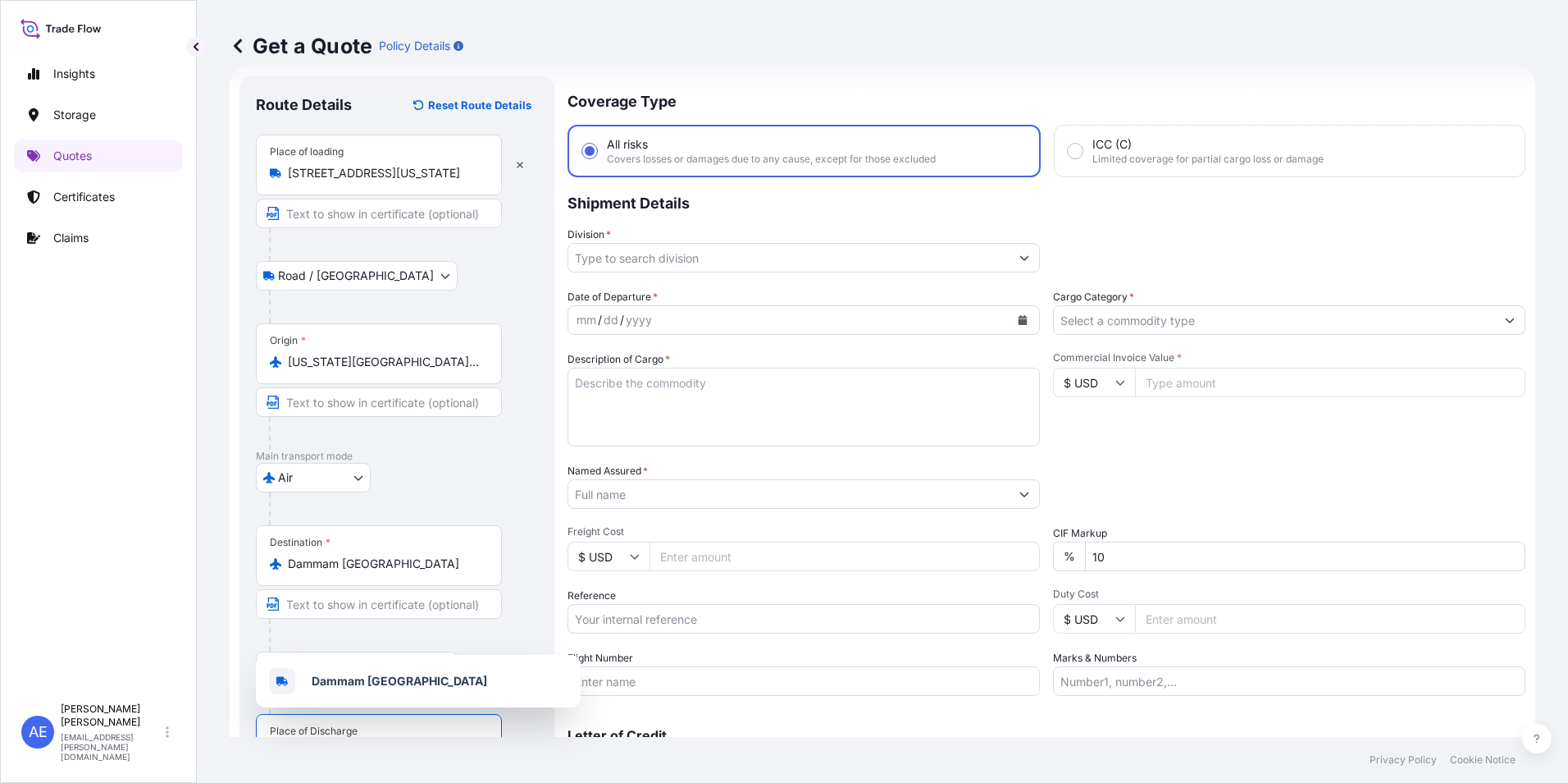
click at [1018, 322] on icon "Calendar" at bounding box center [1023, 319] width 9 height 9
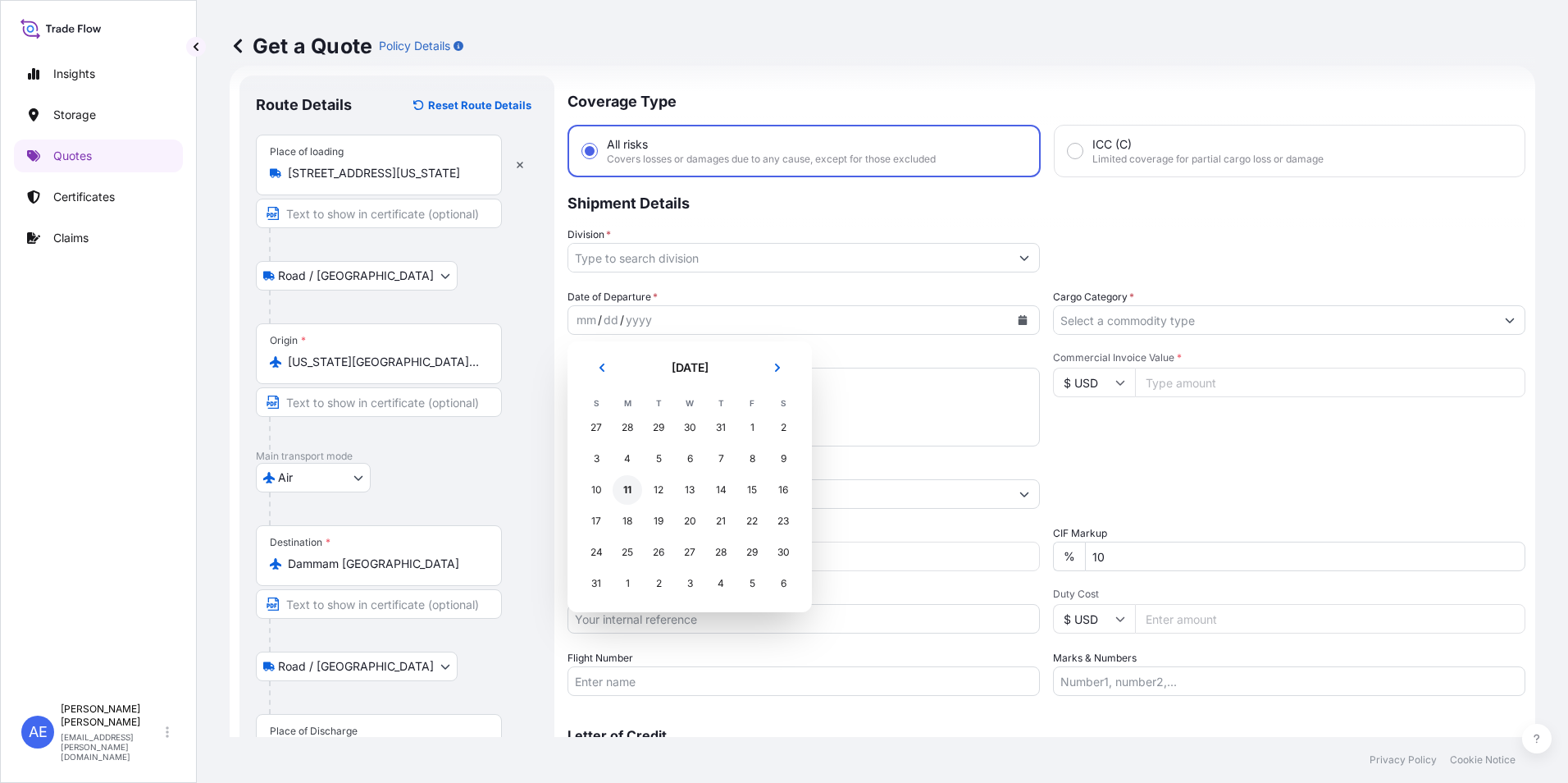
click at [630, 497] on div "11" at bounding box center [628, 490] width 29 height 29
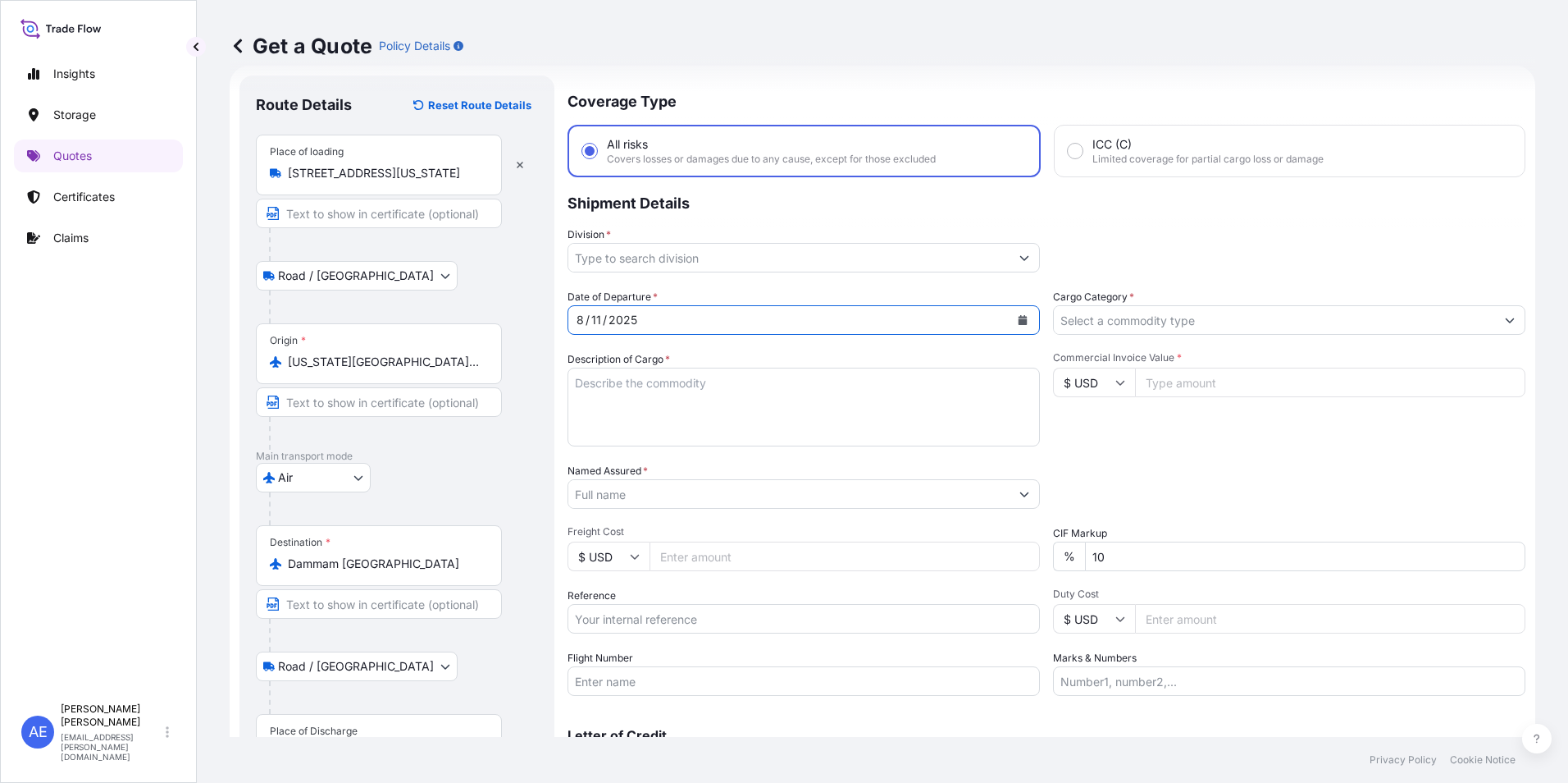
click at [1023, 264] on button "Show suggestions" at bounding box center [1024, 257] width 29 height 29
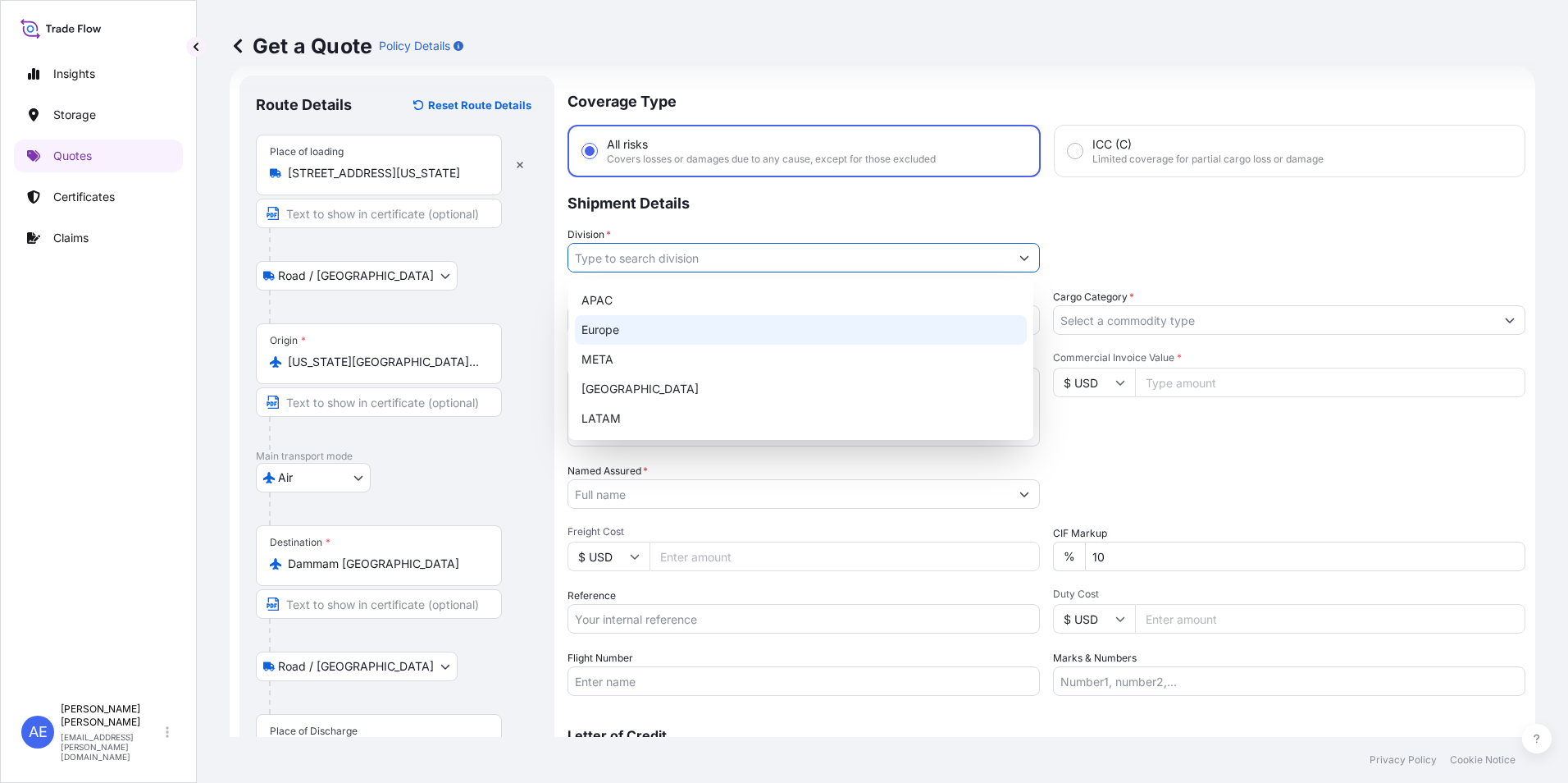
click at [597, 344] on div "Europe" at bounding box center [801, 329] width 452 height 29
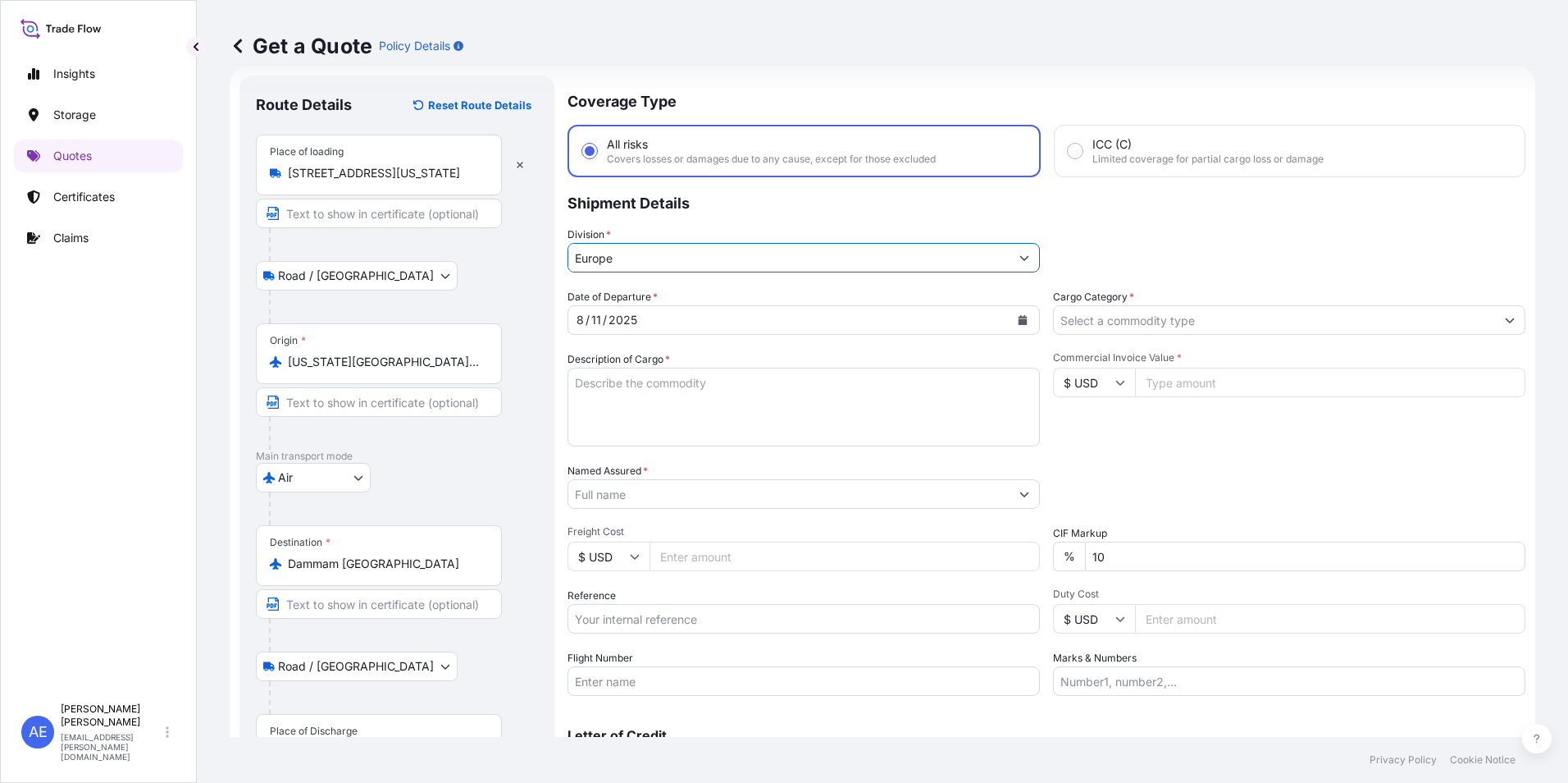
click at [1021, 262] on button "Show suggestions" at bounding box center [1024, 257] width 29 height 29
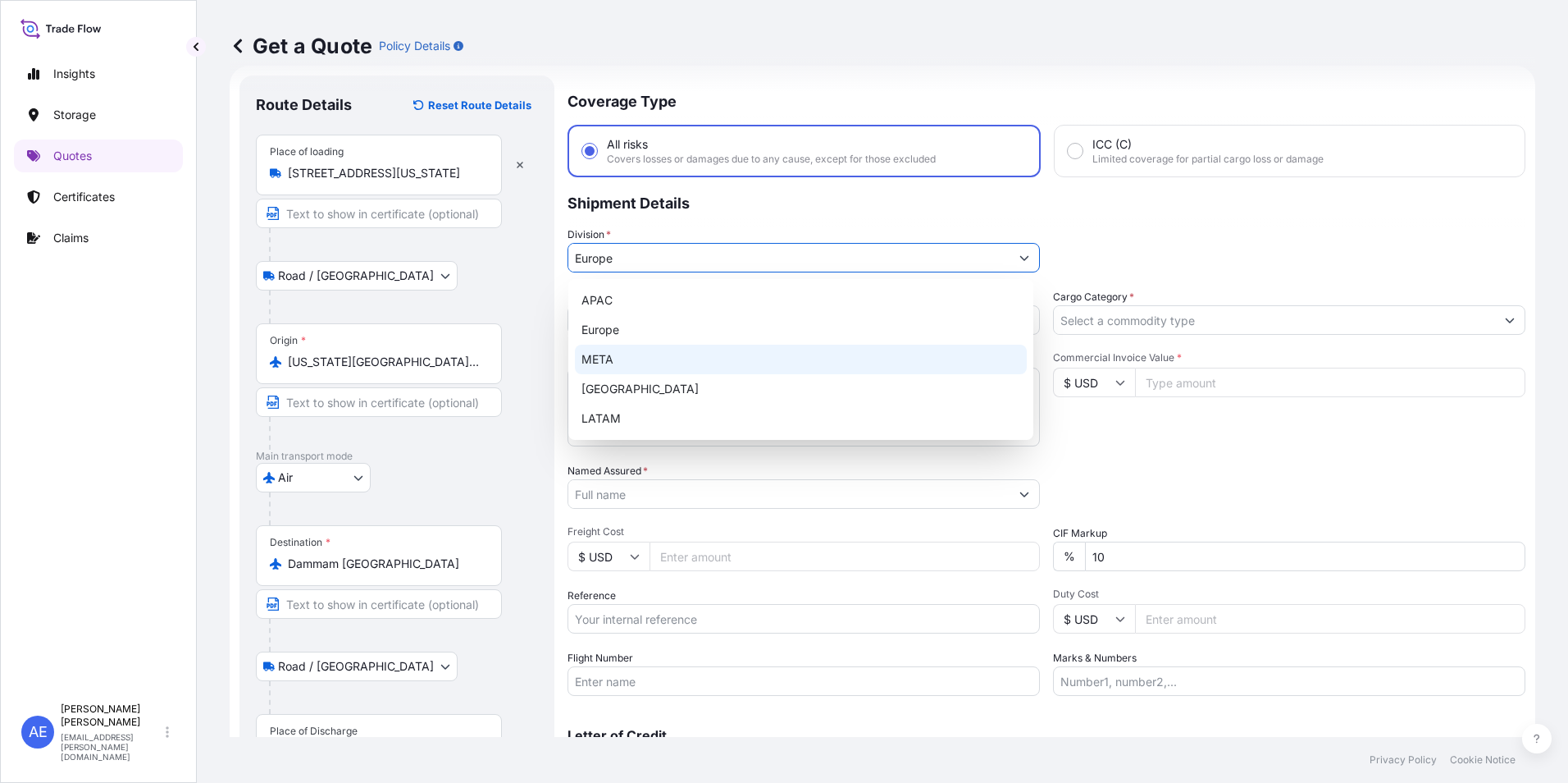
click at [620, 362] on div "META" at bounding box center [801, 359] width 452 height 29
type input "META"
click at [615, 355] on div "META" at bounding box center [801, 359] width 452 height 29
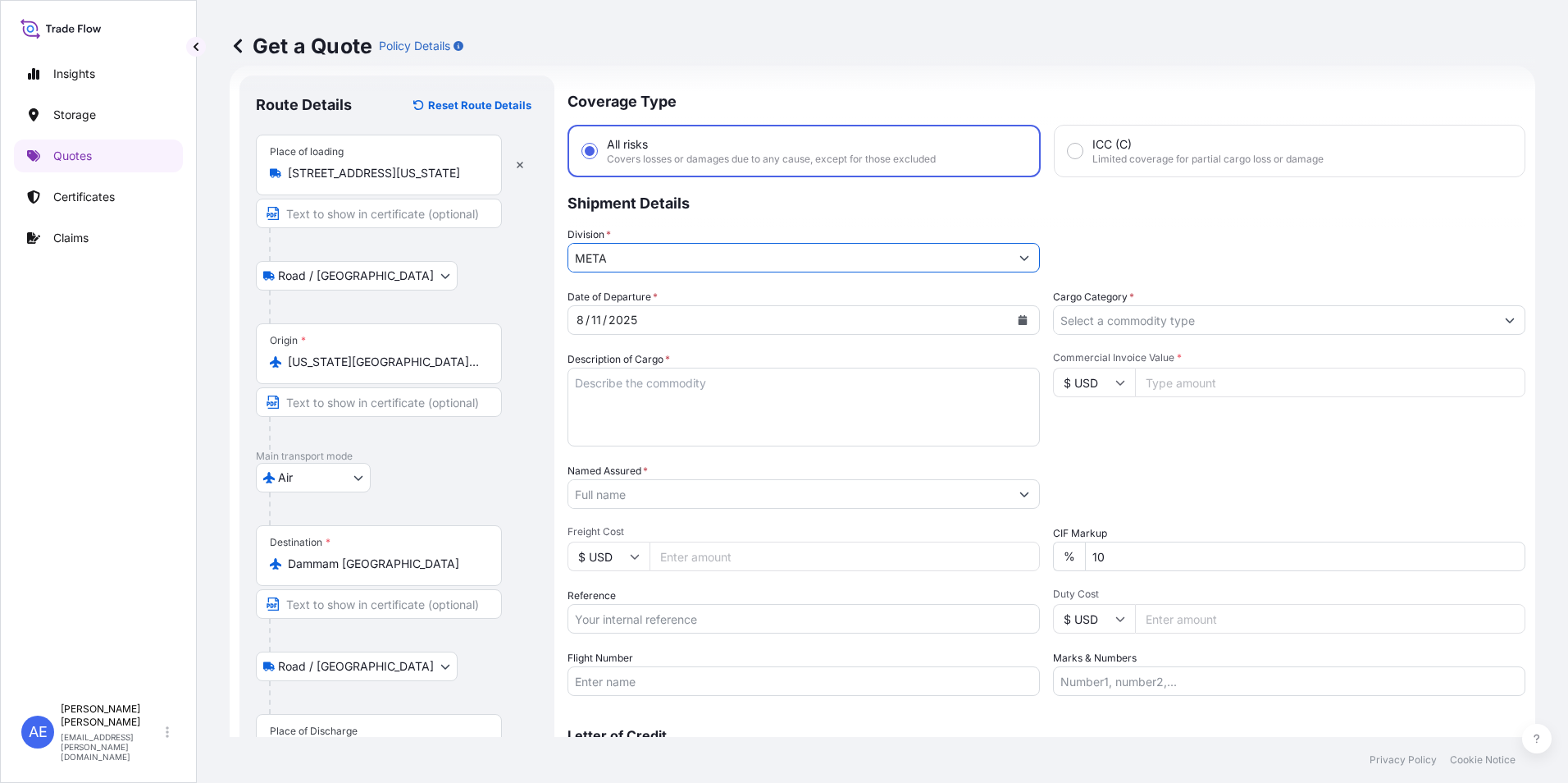
click at [1184, 319] on input "Cargo Category *" at bounding box center [1274, 320] width 442 height 29
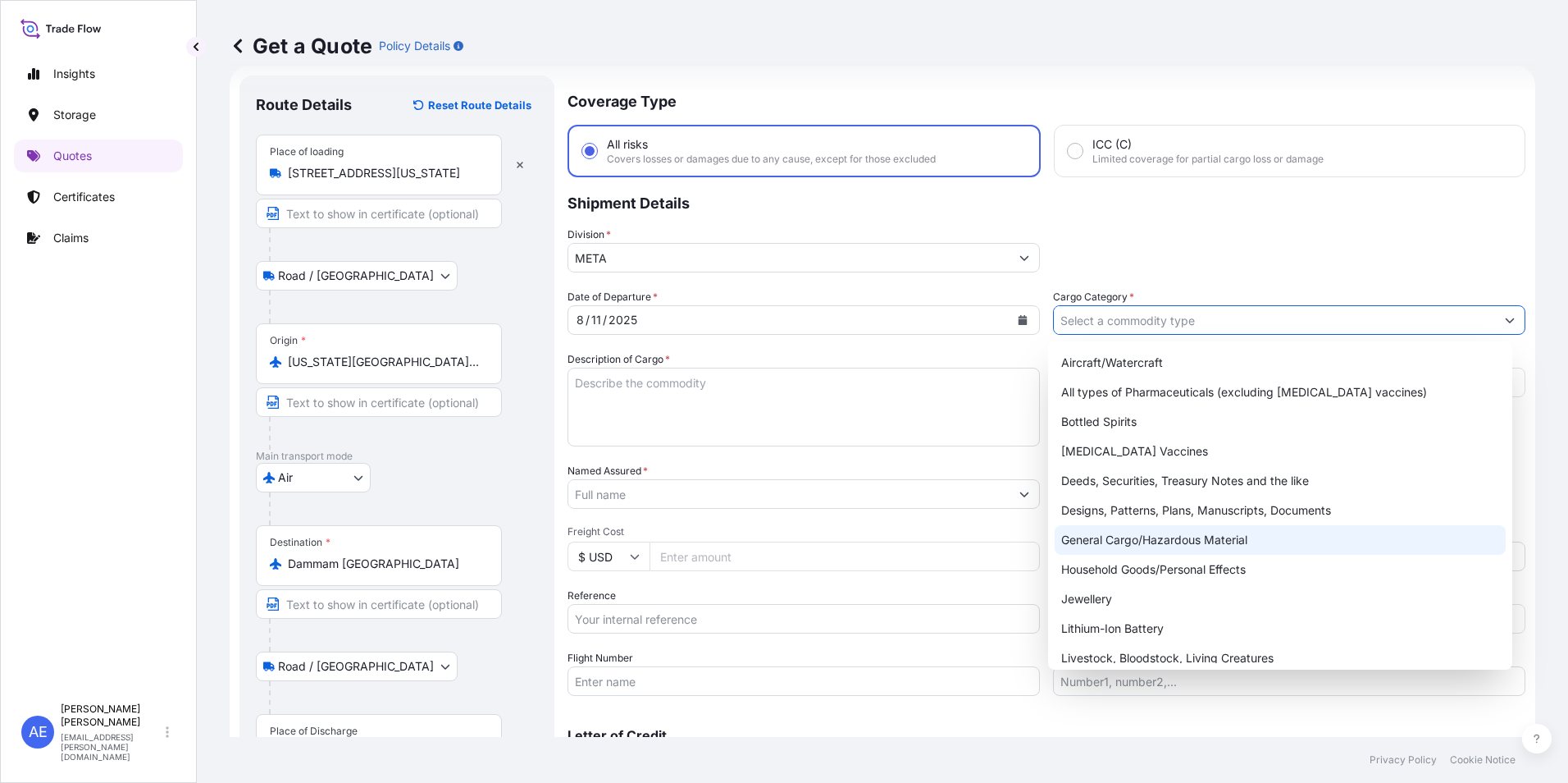
click at [1193, 545] on div "General Cargo/Hazardous Material" at bounding box center [1280, 539] width 452 height 29
type input "General Cargo/Hazardous Material"
click at [1162, 545] on div "General Cargo/Hazardous Material" at bounding box center [1280, 539] width 452 height 29
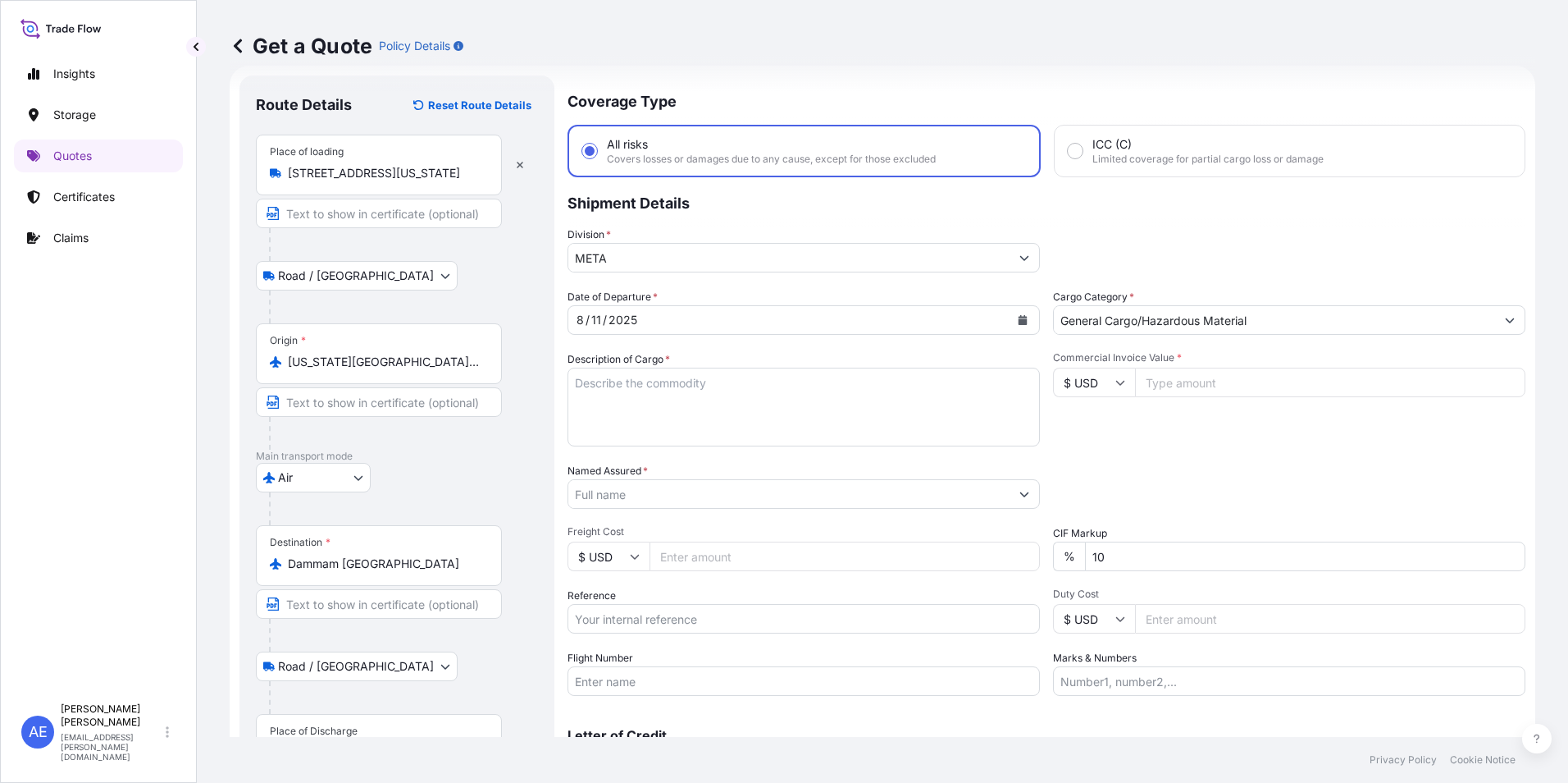
click at [1181, 383] on input "Commercial Invoice Value *" at bounding box center [1330, 382] width 390 height 29
paste input "2784.14"
type input "2784.14"
click at [634, 391] on textarea "Description of Cargo *" at bounding box center [803, 407] width 472 height 79
paste textarea "Spare parts for compressor"
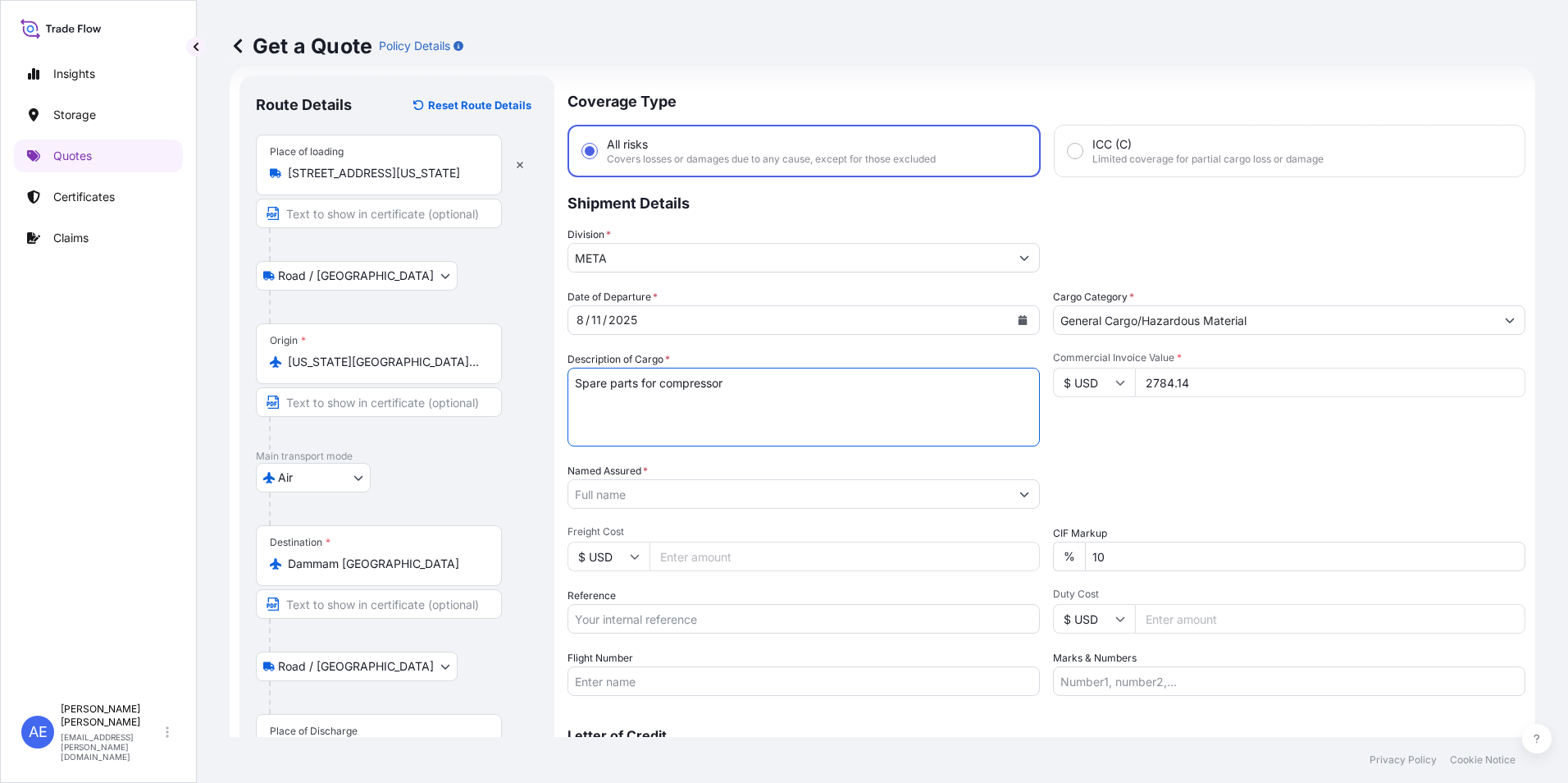
type textarea "Spare parts for compressor"
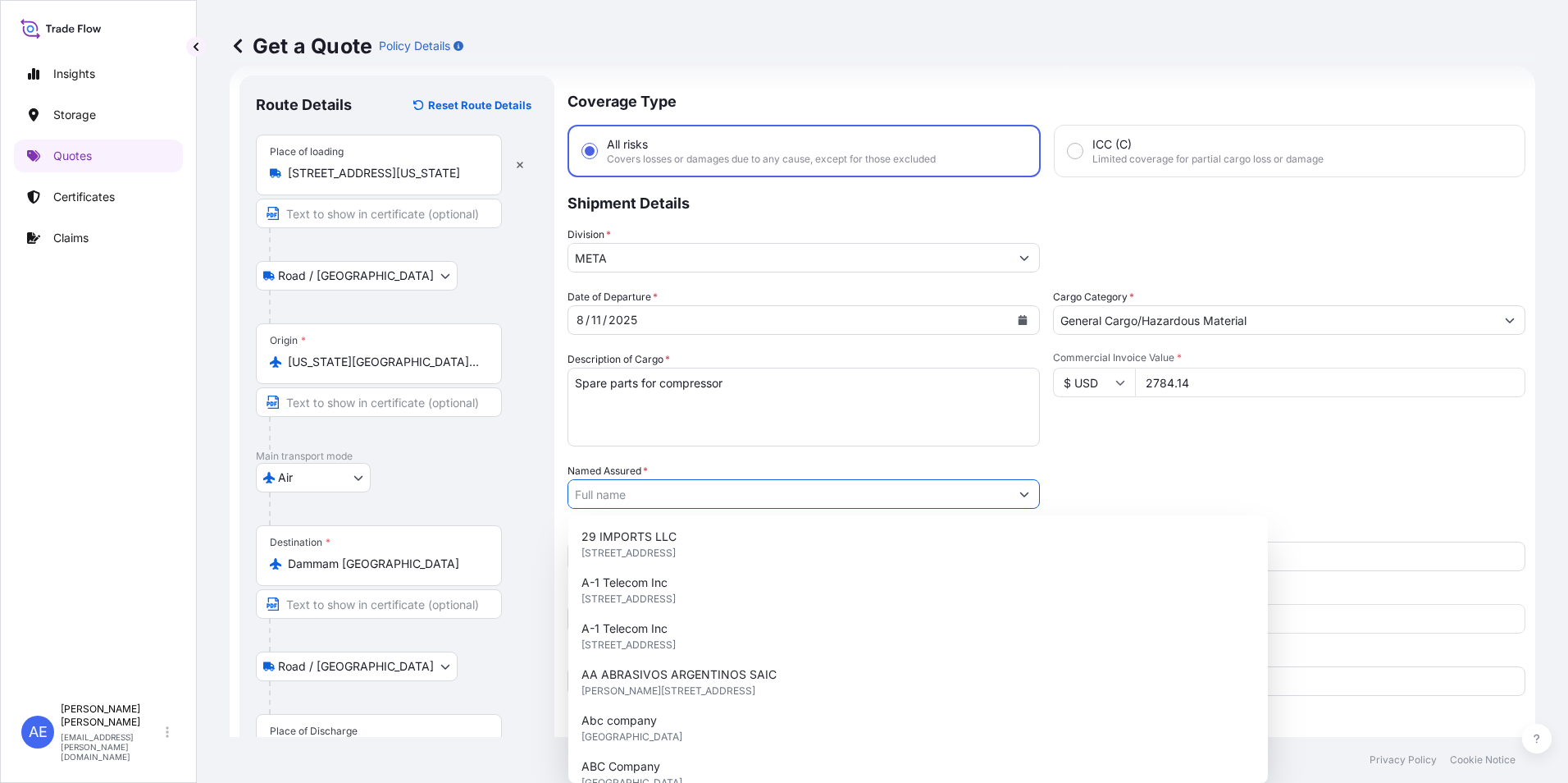
click at [665, 498] on input "Named Assured *" at bounding box center [789, 494] width 442 height 29
paste input "Saleh & [PERSON_NAME] Co., Ltd."
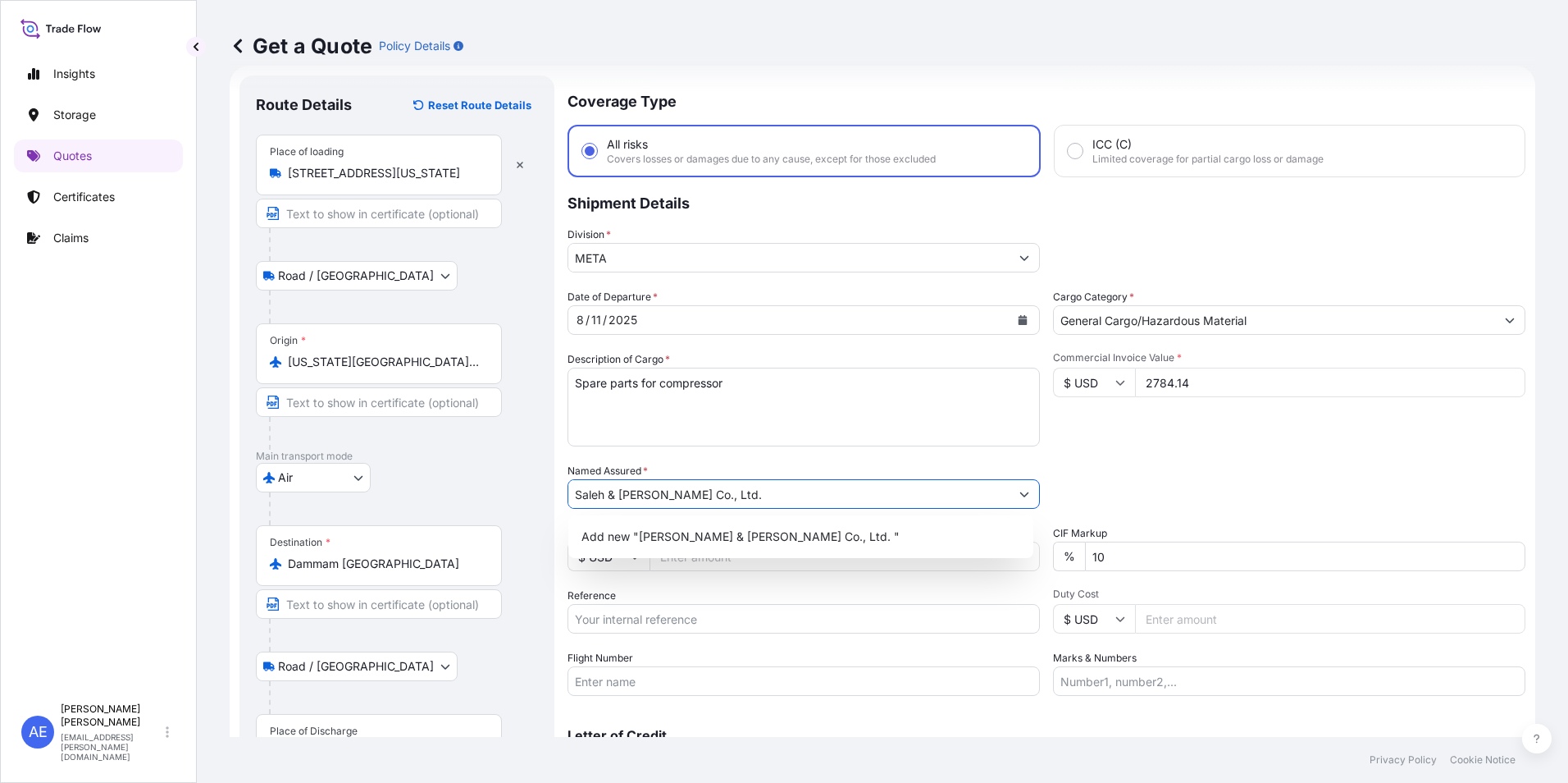
type input "Saleh & [PERSON_NAME] Co., Ltd."
click at [1259, 482] on div "Packing Category Type to search a container mode Please select a primary mode o…" at bounding box center [1289, 486] width 472 height 46
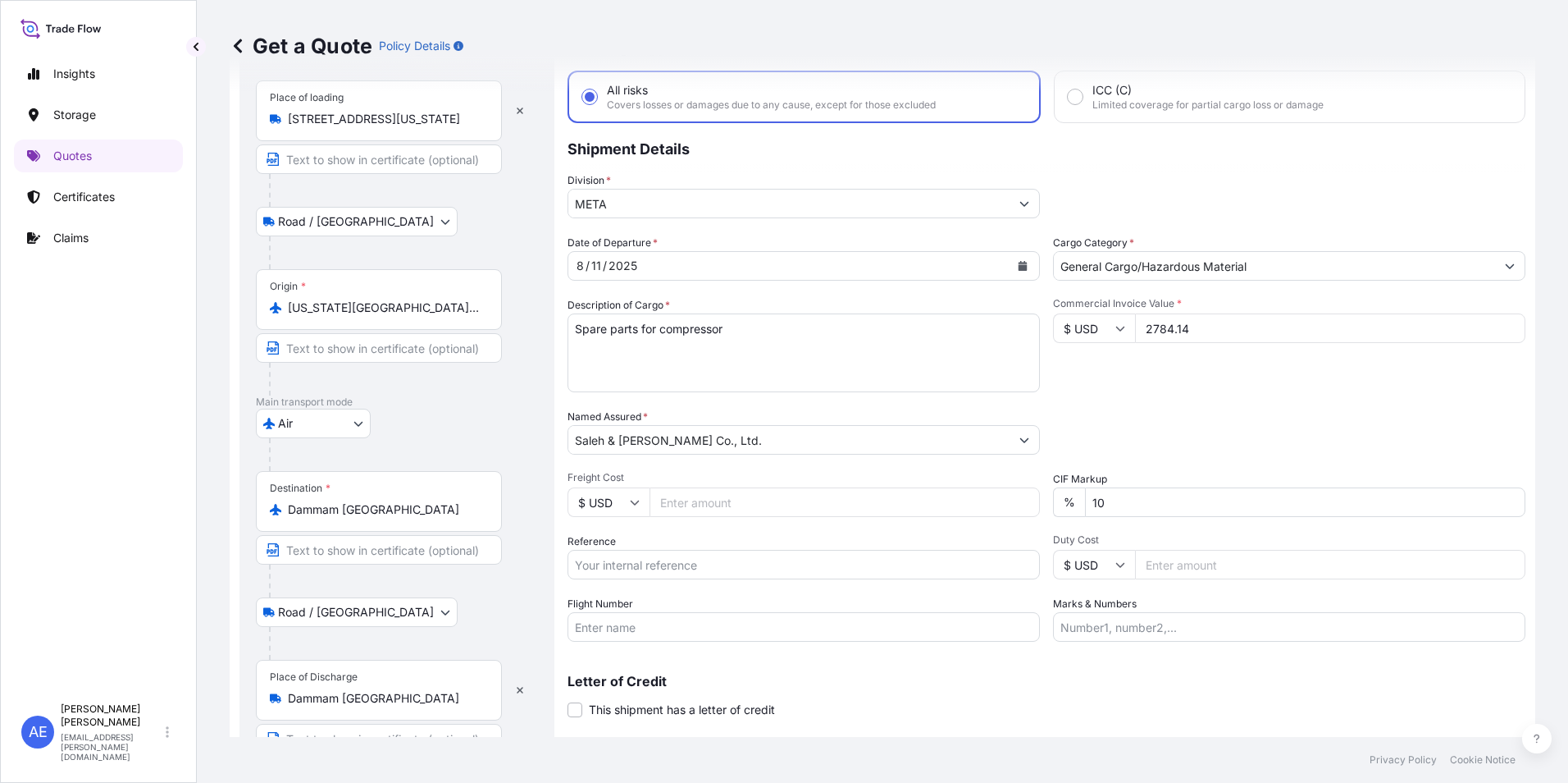
scroll to position [108, 0]
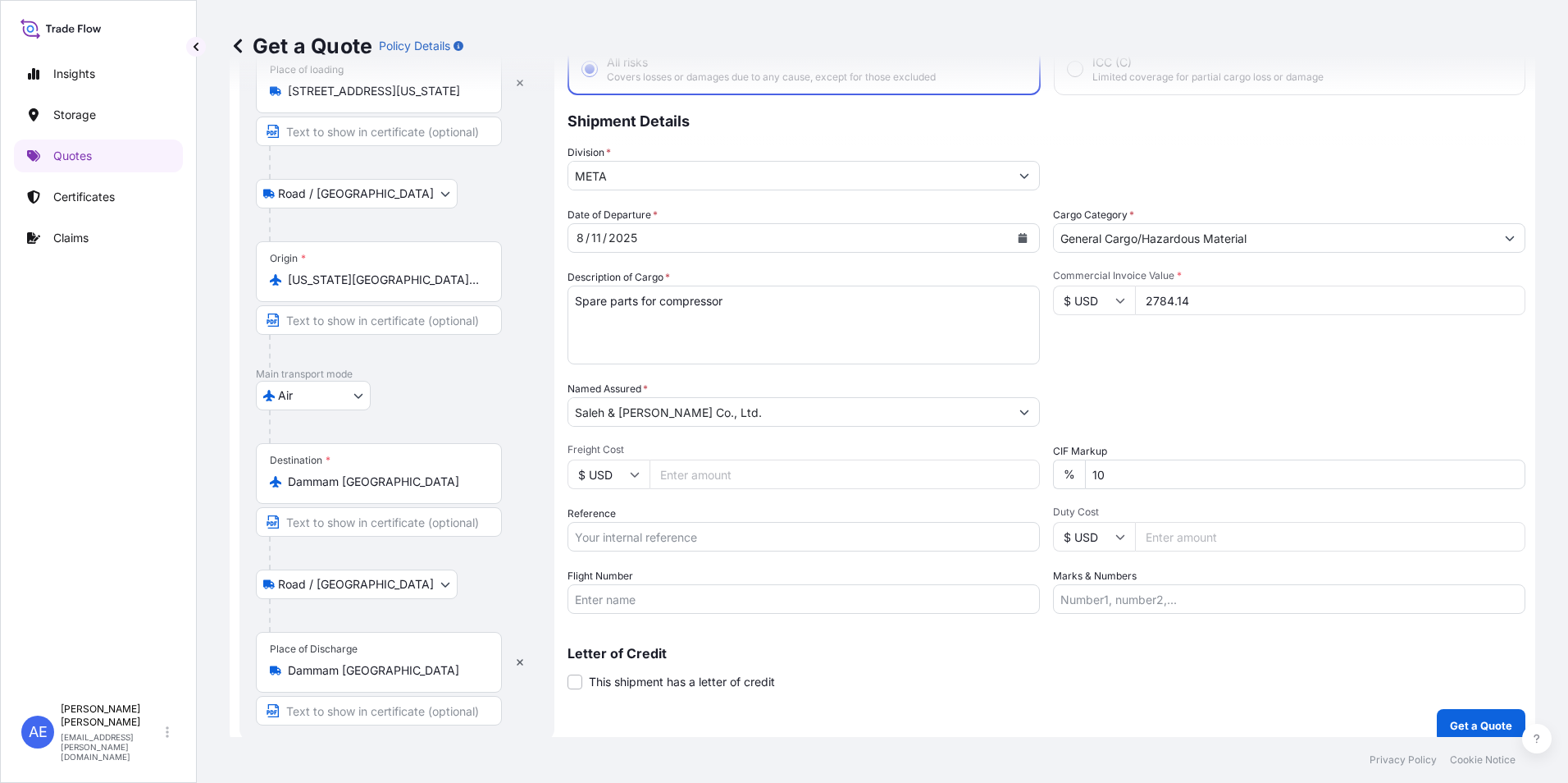
click at [634, 539] on input "Reference" at bounding box center [803, 536] width 472 height 29
paste input "W.R.#P001117 / SABA9203"
paste input "SSLS2763"
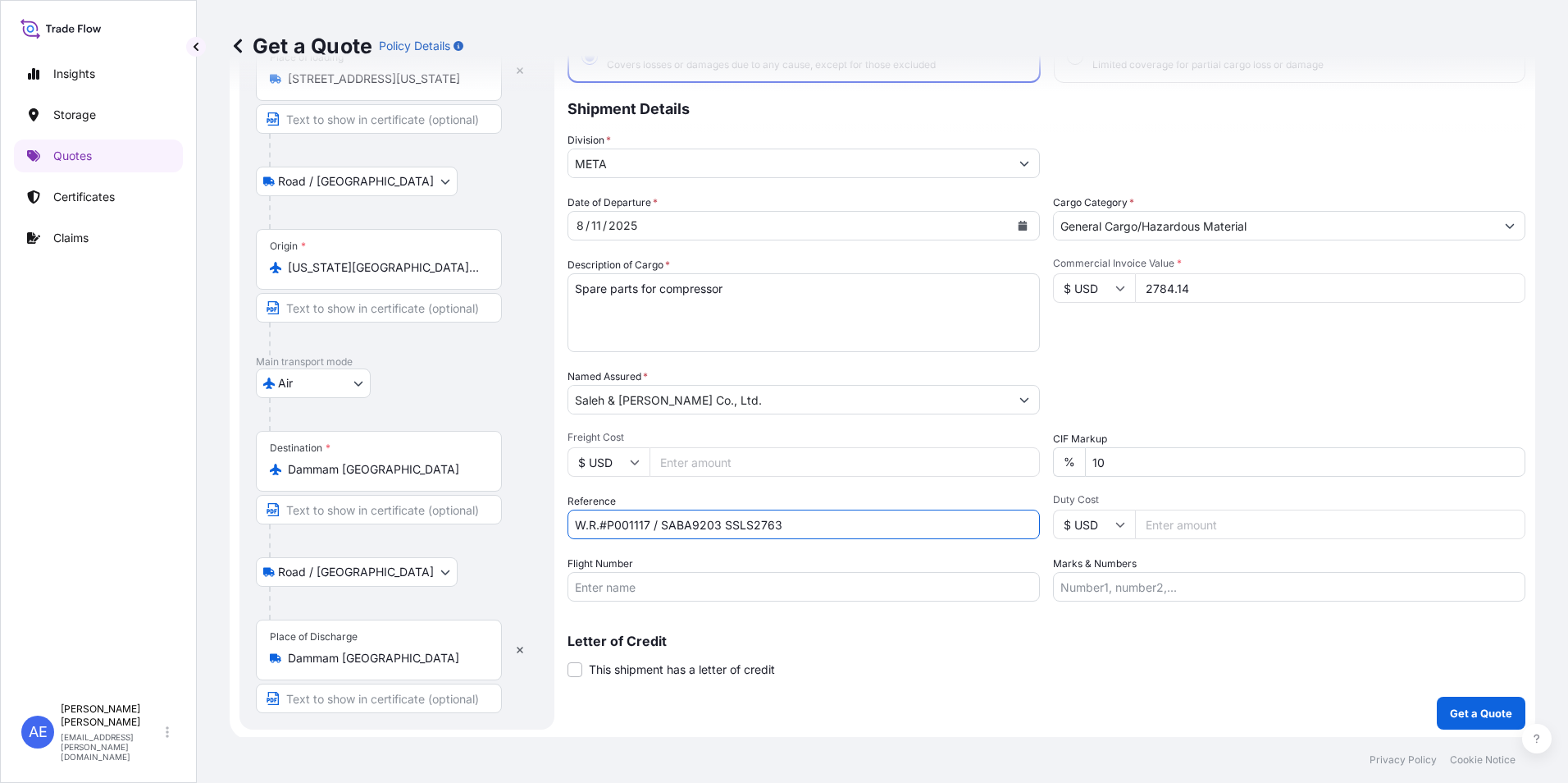
scroll to position [123, 0]
type input "W.R.#P001117 / SABA9203 SSLS2763"
click at [1446, 701] on button "Get a Quote" at bounding box center [1481, 710] width 88 height 33
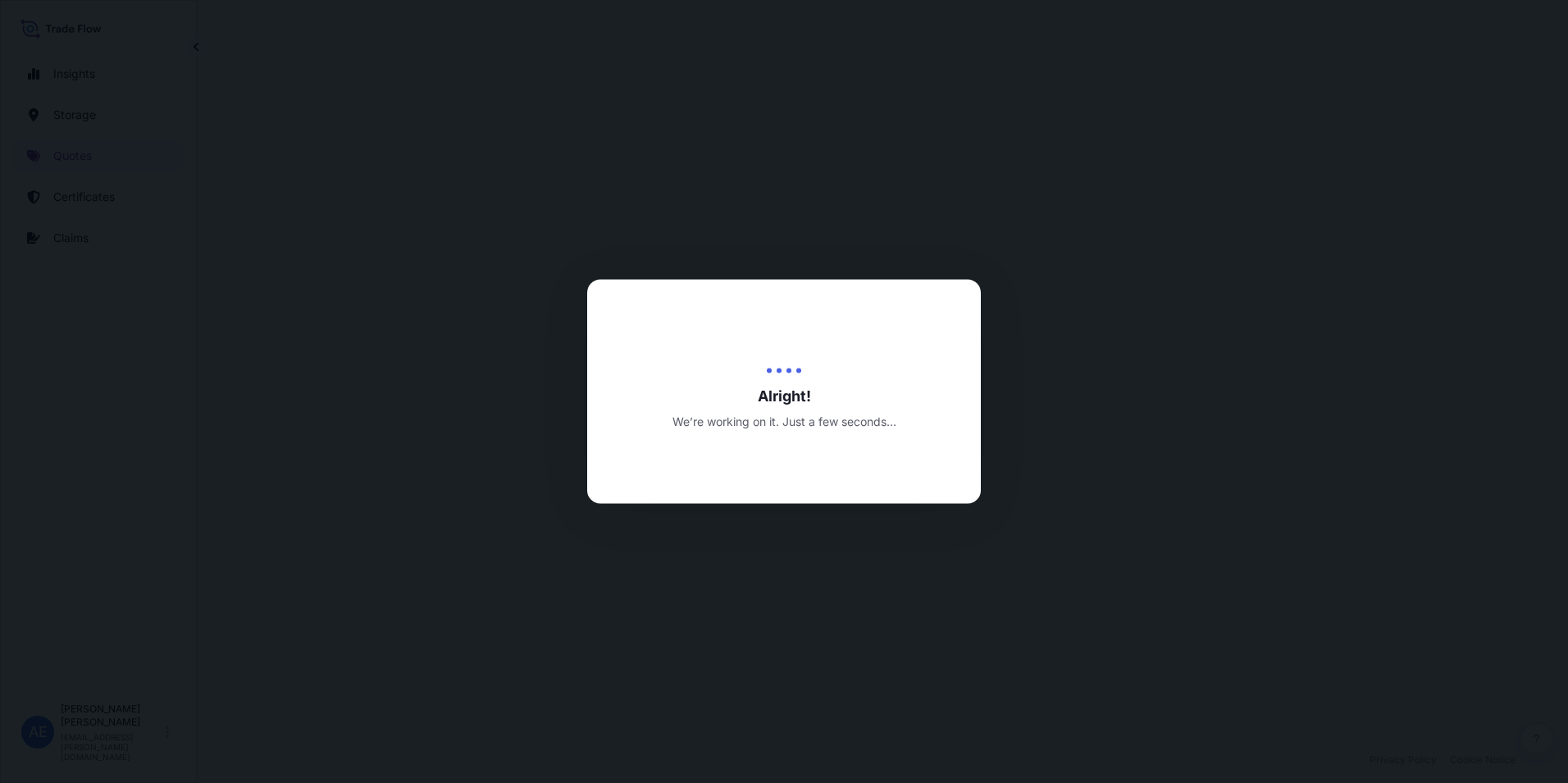
select select "Road / [GEOGRAPHIC_DATA]"
select select "Air"
select select "Road / [GEOGRAPHIC_DATA]"
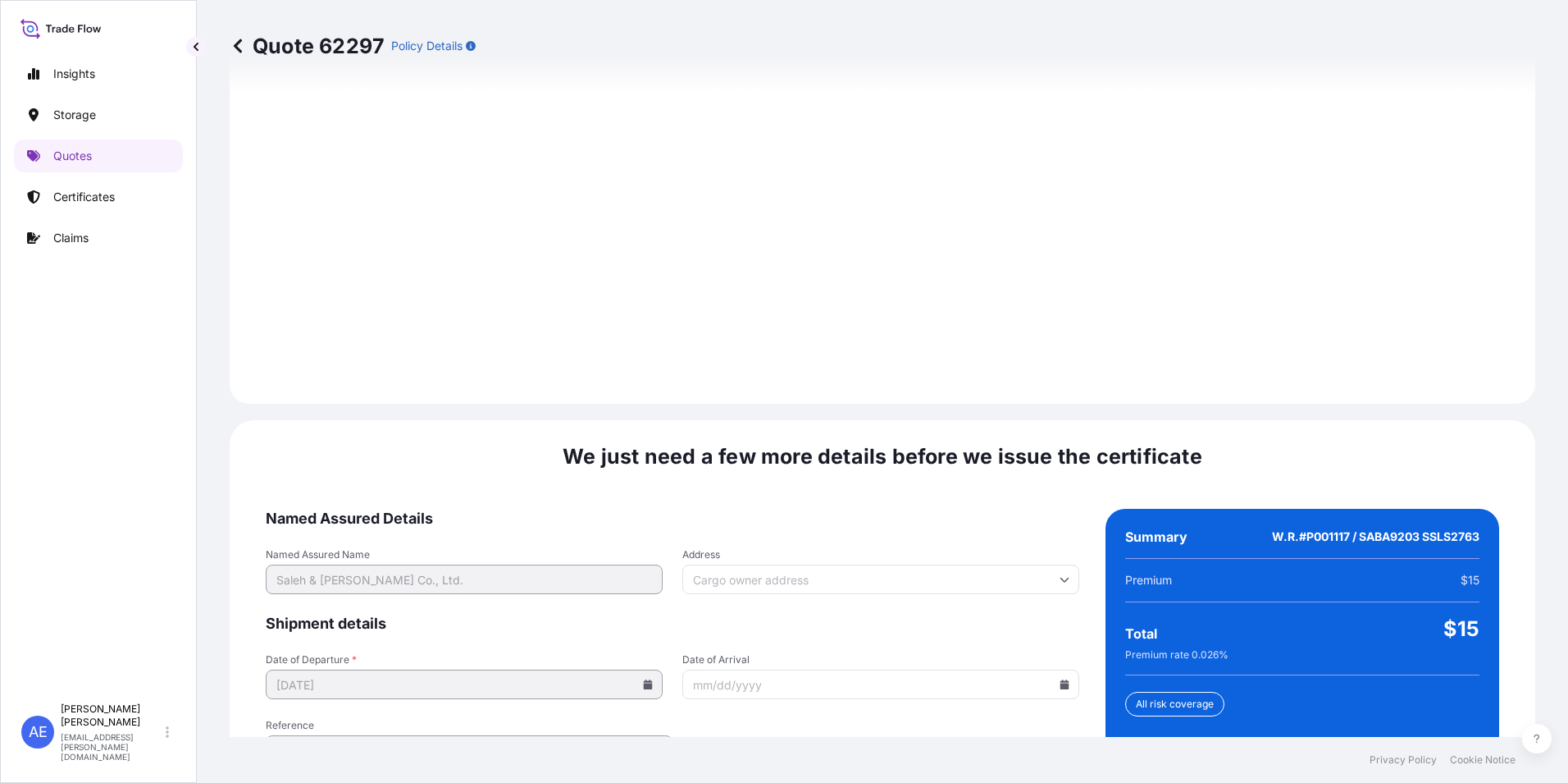
scroll to position [2442, 0]
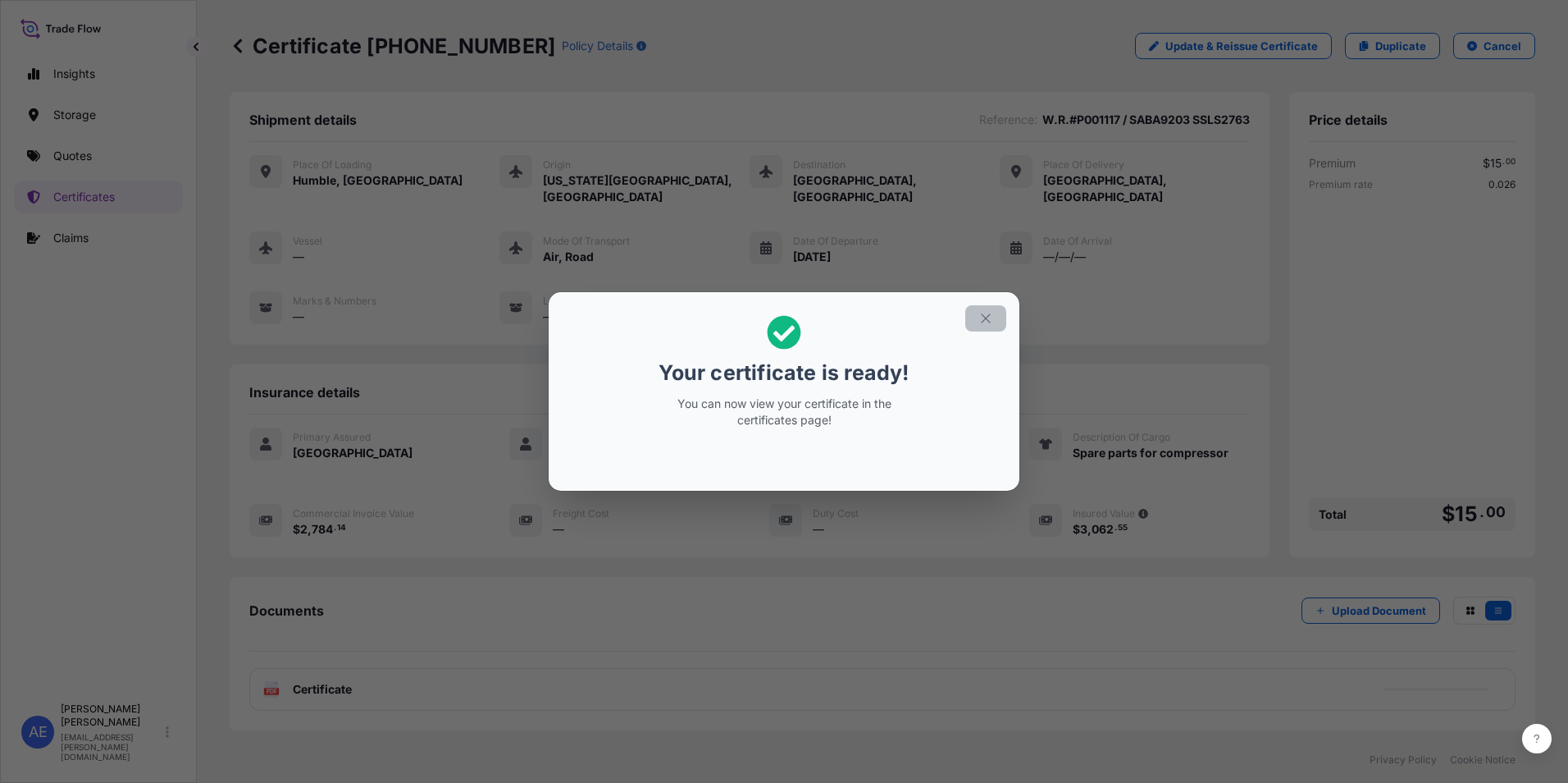
click at [982, 327] on button "button" at bounding box center [986, 318] width 41 height 27
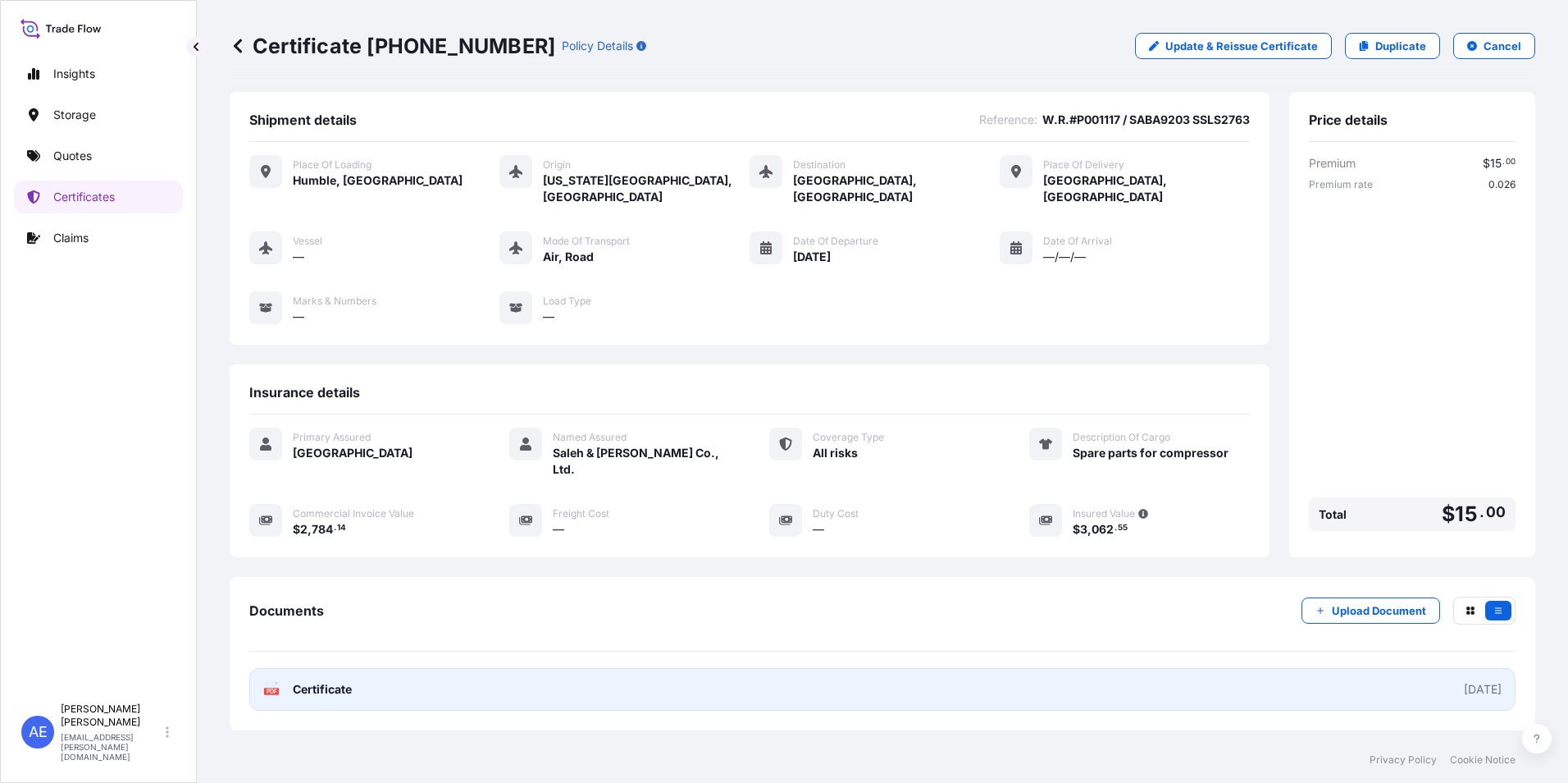
click at [369, 668] on link "PDF Certificate [DATE]" at bounding box center [882, 690] width 1266 height 43
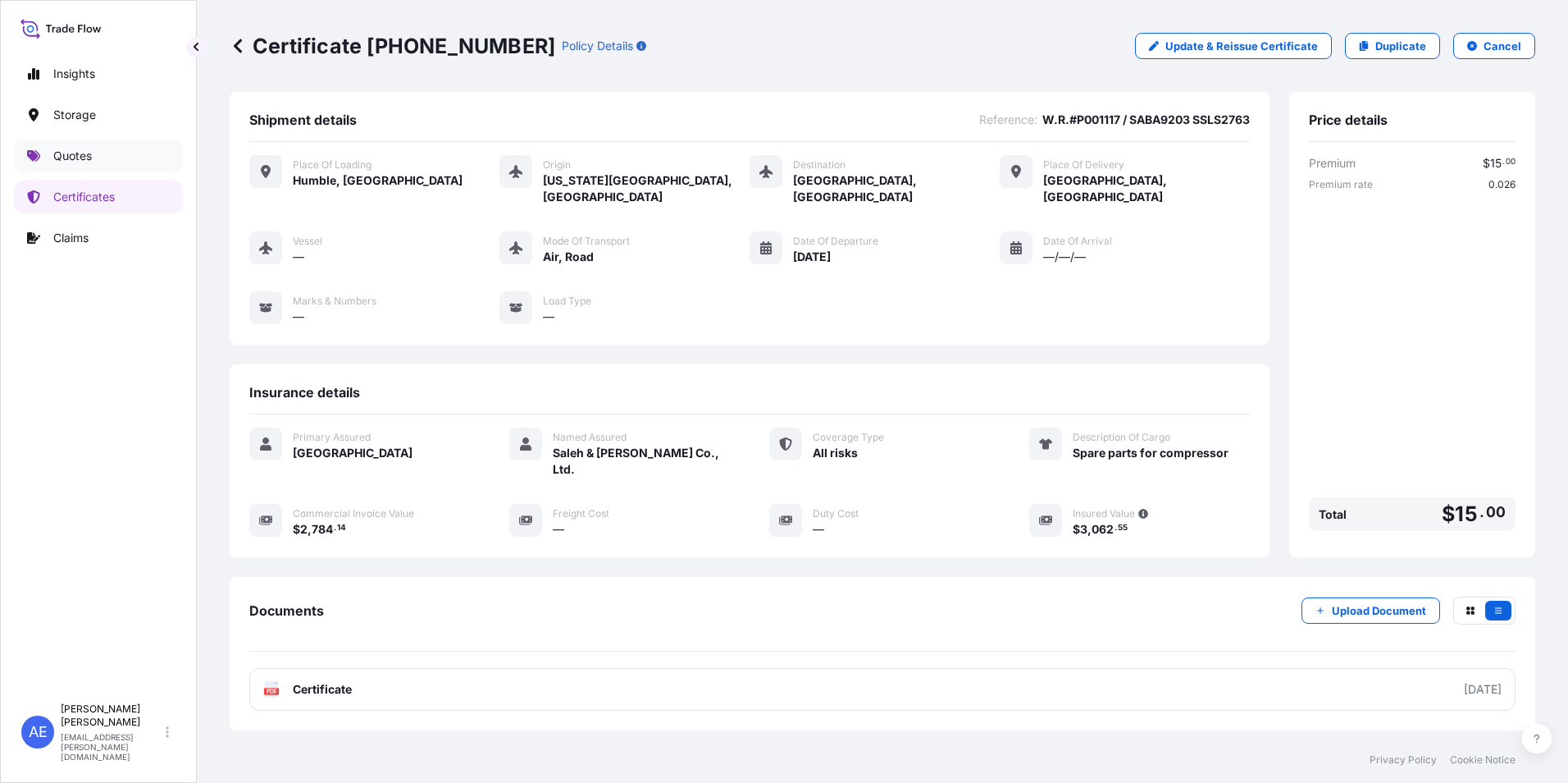
click at [84, 168] on link "Quotes" at bounding box center [98, 156] width 169 height 33
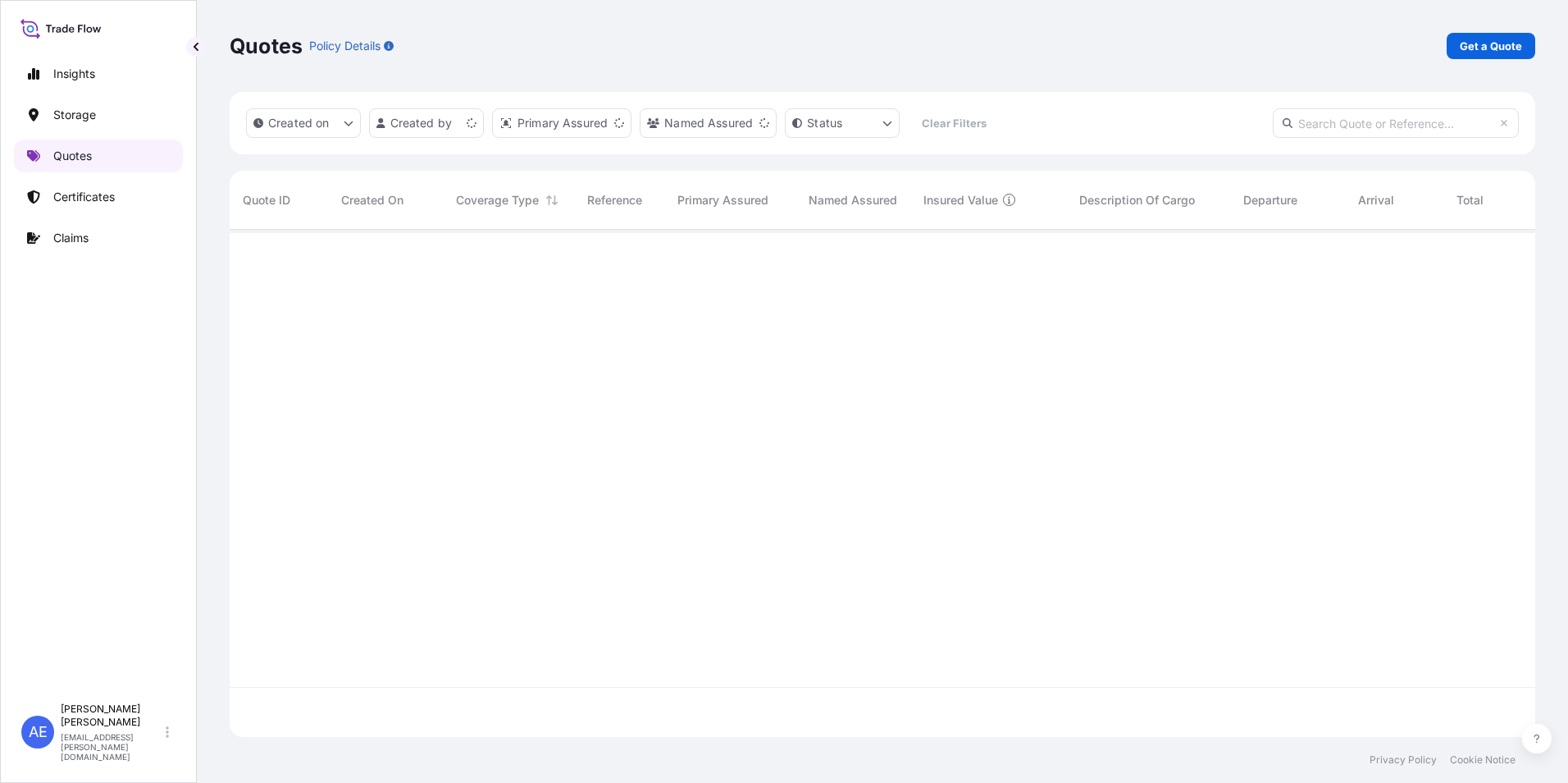
scroll to position [503, 1294]
click at [1483, 38] on p "Get a Quote" at bounding box center [1491, 45] width 63 height 16
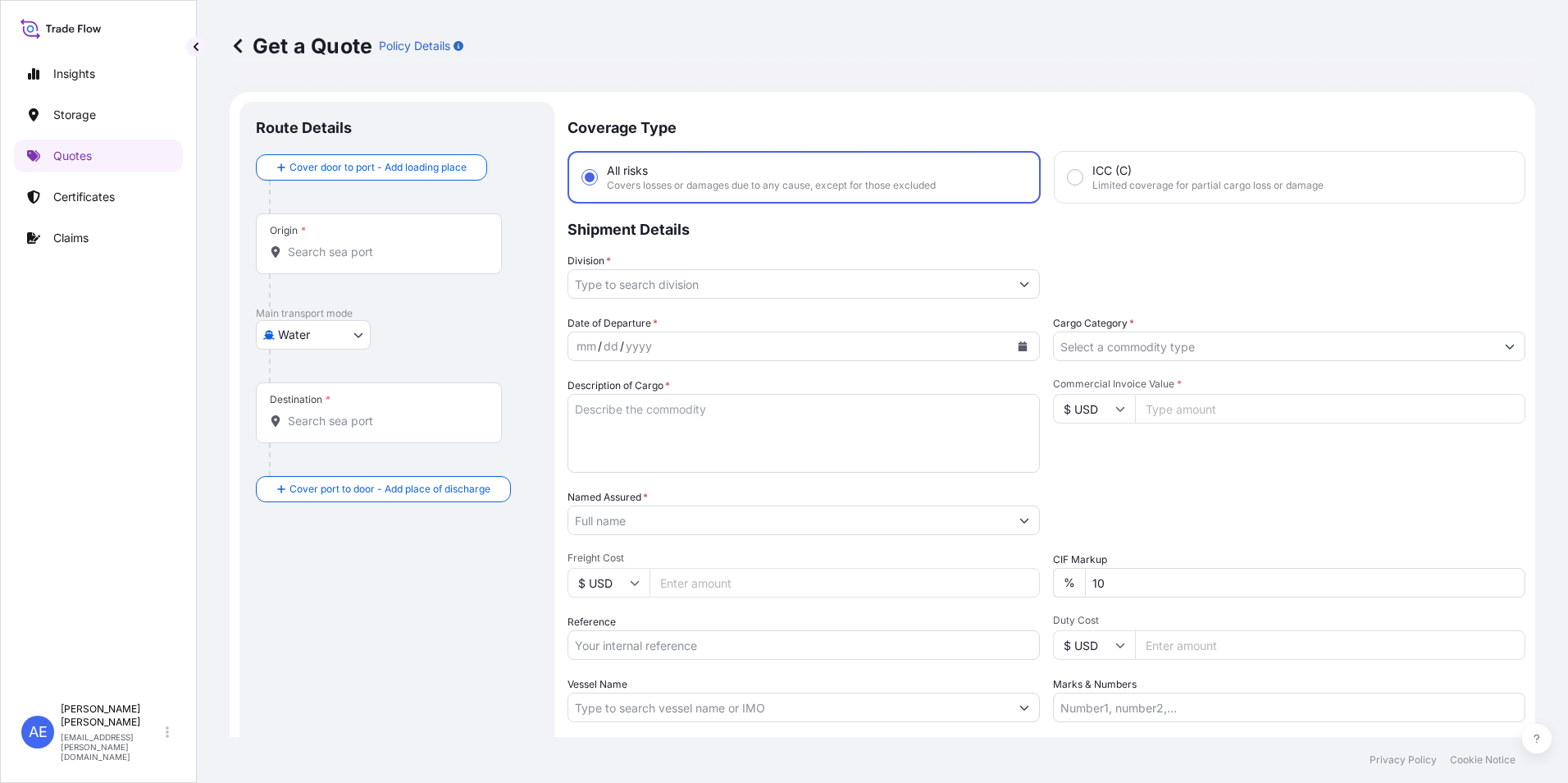
scroll to position [27, 0]
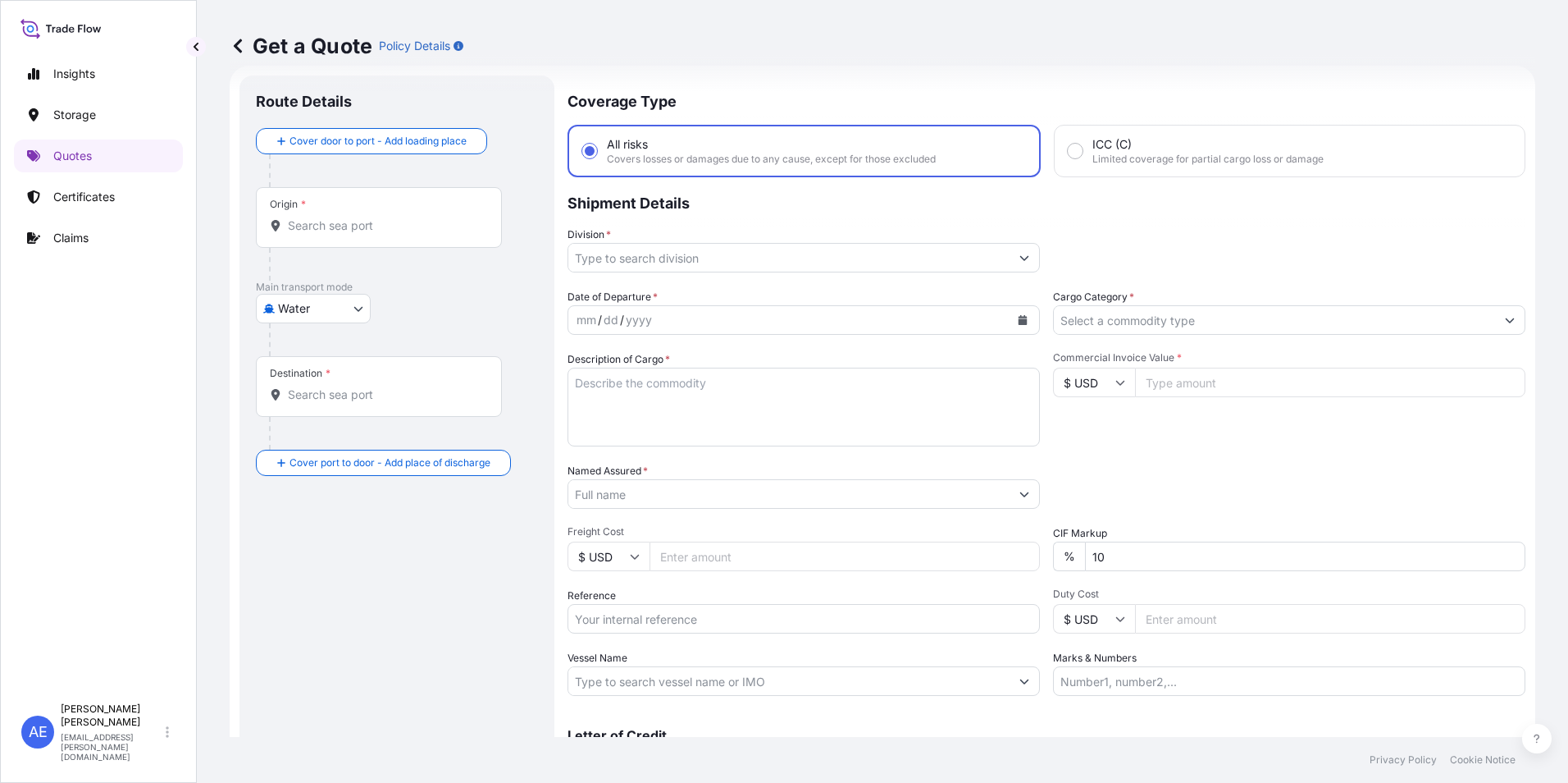
click at [356, 304] on body "Insights Storage Quotes Certificates Claims AE [PERSON_NAME] Samuel [EMAIL_ADDR…" at bounding box center [784, 391] width 1568 height 783
click at [321, 346] on div "Air" at bounding box center [313, 351] width 102 height 29
select select "Air"
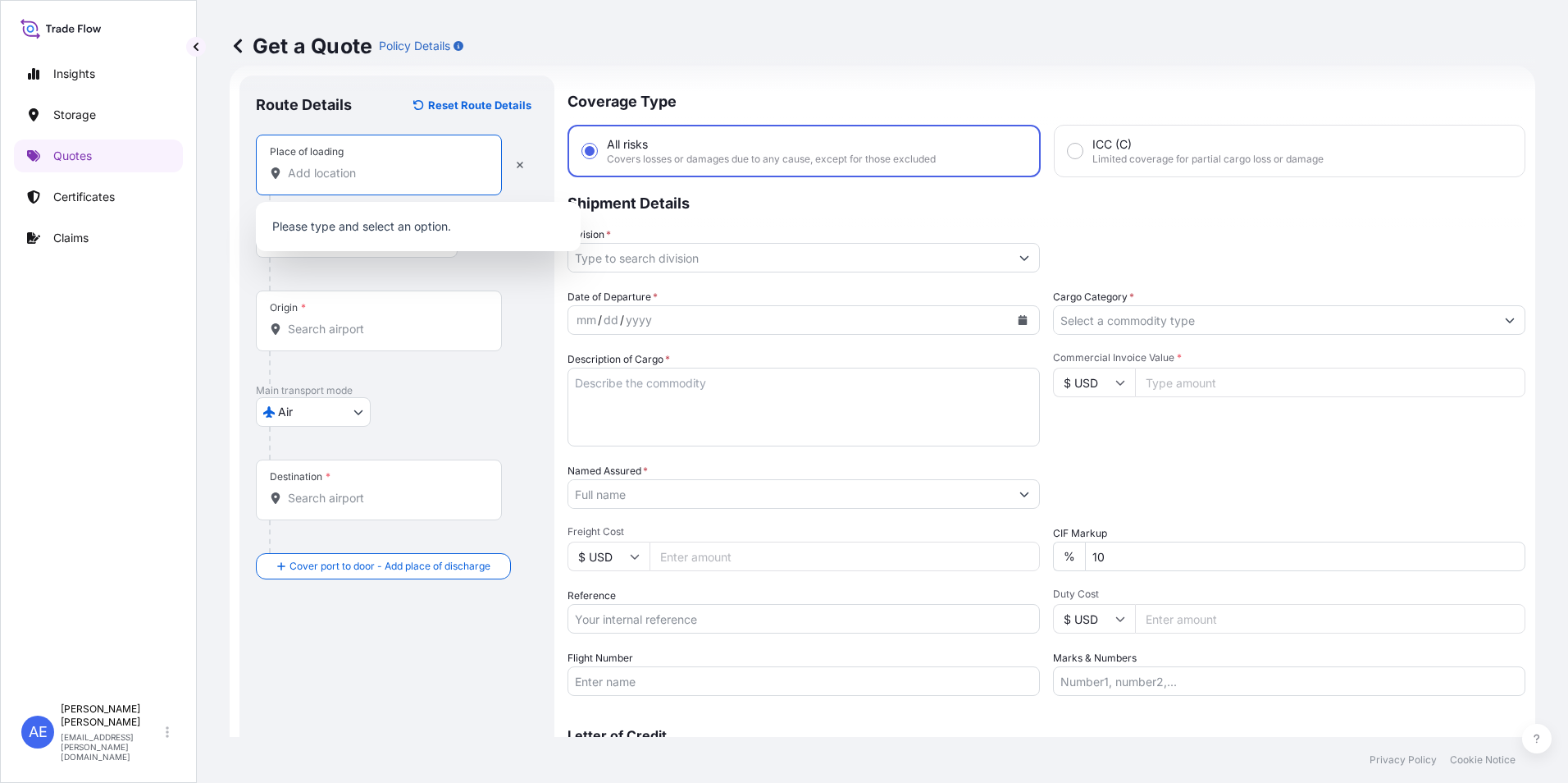
click at [328, 173] on input "Place of loading" at bounding box center [385, 172] width 194 height 16
paste input "[GEOGRAPHIC_DATA][US_STATE]"
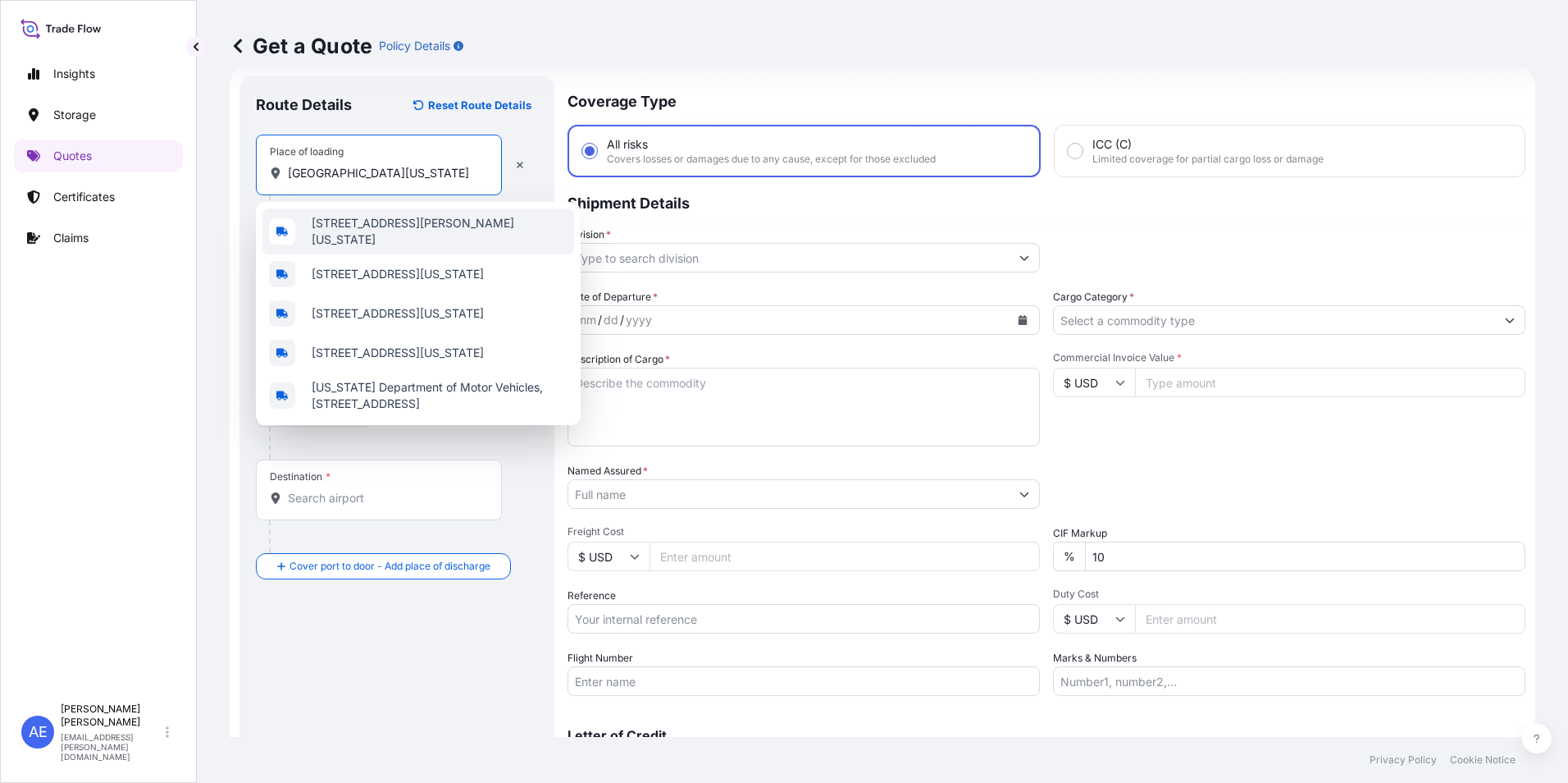
type input "[GEOGRAPHIC_DATA][US_STATE]"
click at [534, 179] on div "Place of loading [GEOGRAPHIC_DATA][STREET_ADDRESS][US_STATE]" at bounding box center [396, 165] width 282 height 61
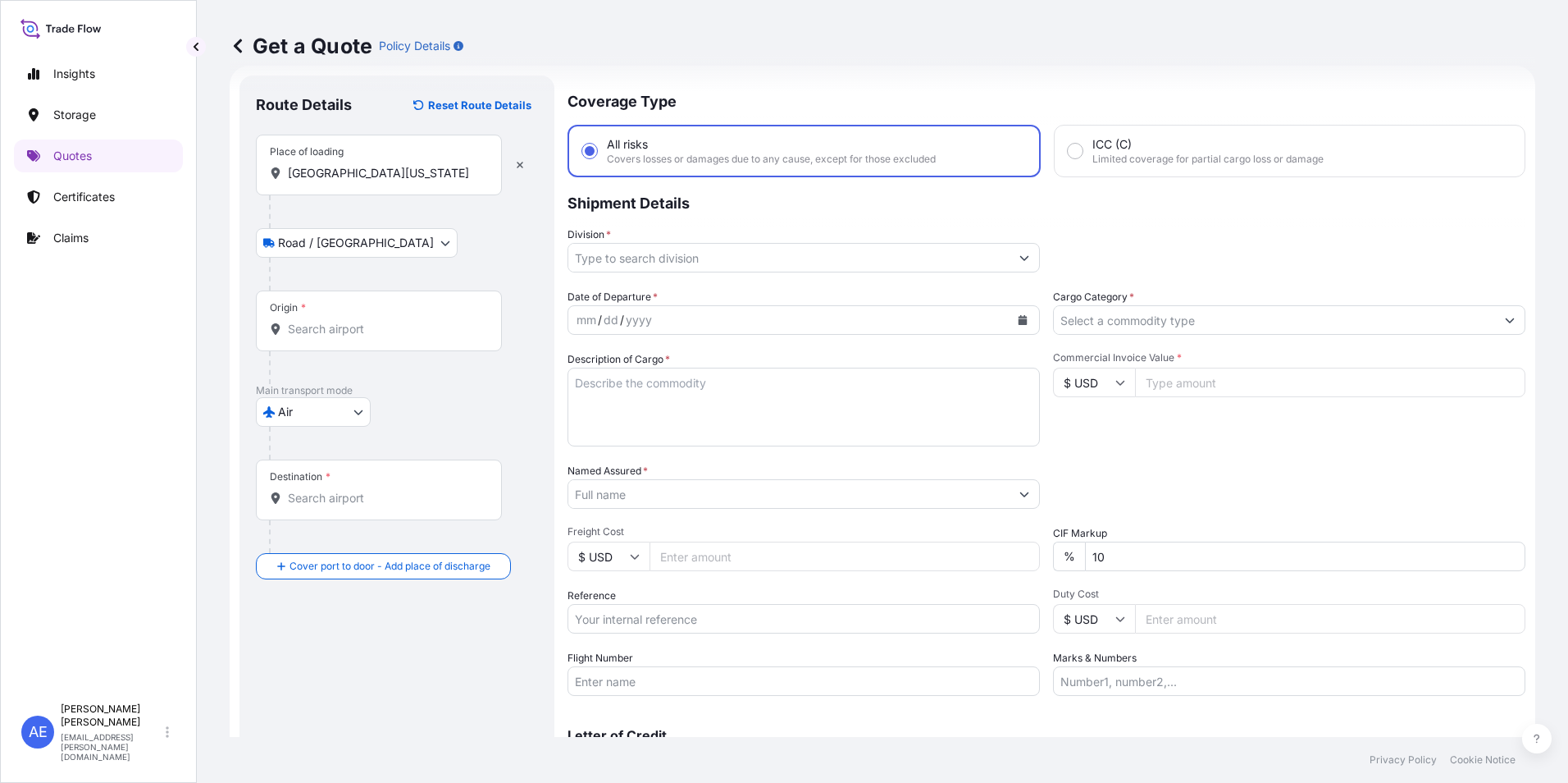
click at [363, 311] on div "Origin *" at bounding box center [378, 321] width 246 height 61
click at [363, 321] on input "Origin *" at bounding box center [385, 328] width 194 height 16
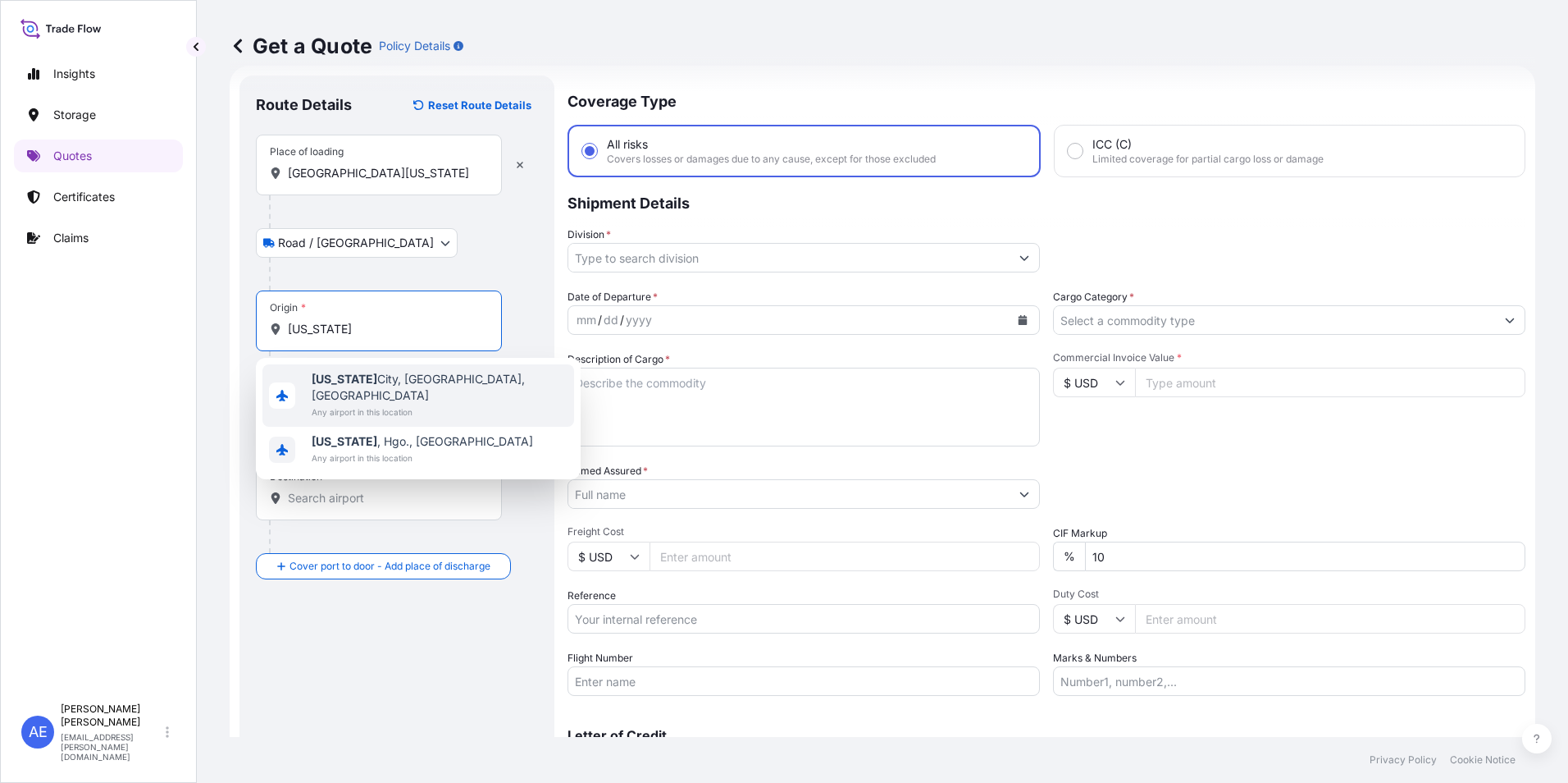
click at [366, 386] on span "[US_STATE][GEOGRAPHIC_DATA], [GEOGRAPHIC_DATA], [GEOGRAPHIC_DATA]" at bounding box center [439, 387] width 255 height 33
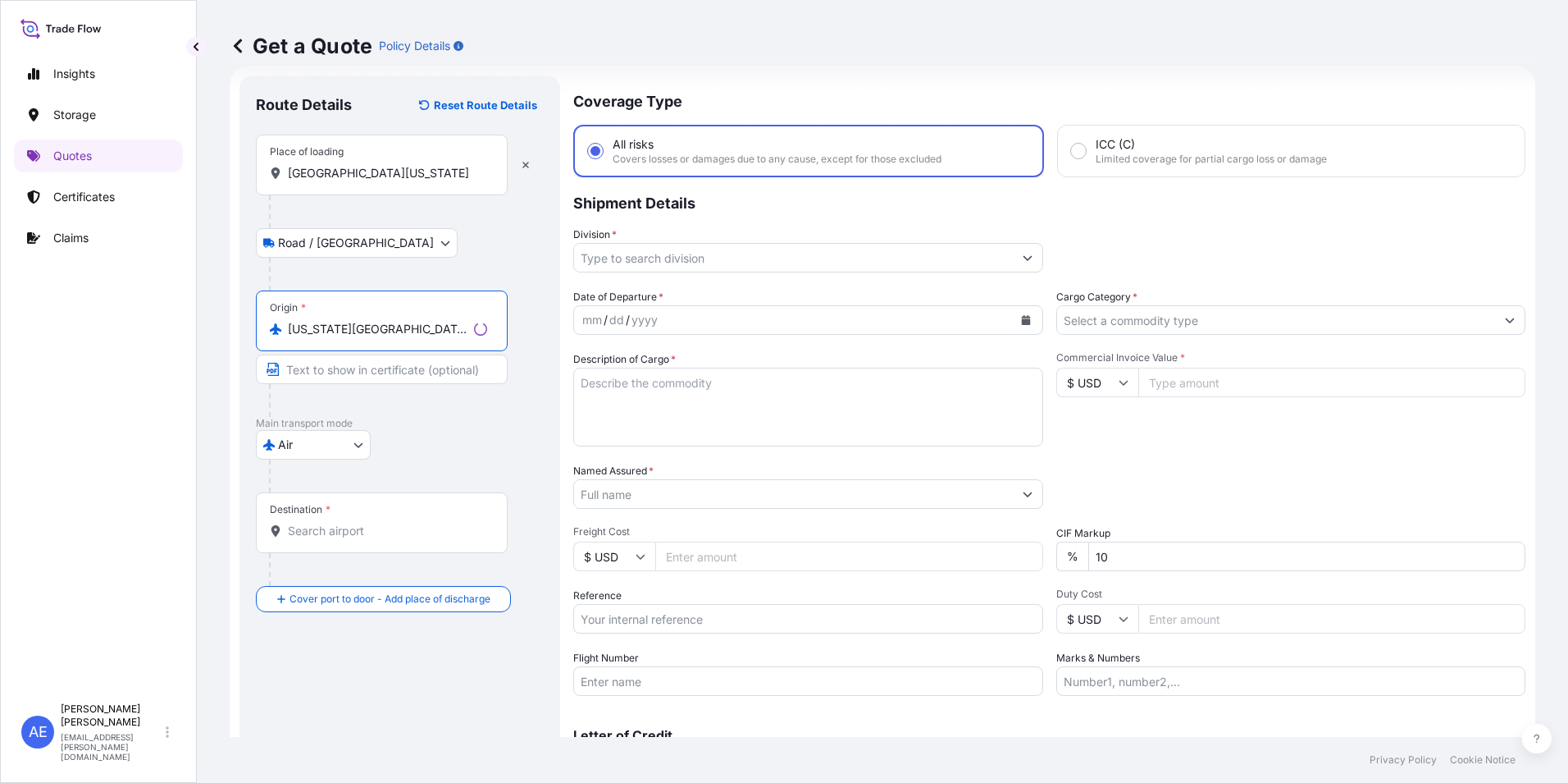
type input "[US_STATE][GEOGRAPHIC_DATA], [GEOGRAPHIC_DATA], [GEOGRAPHIC_DATA]"
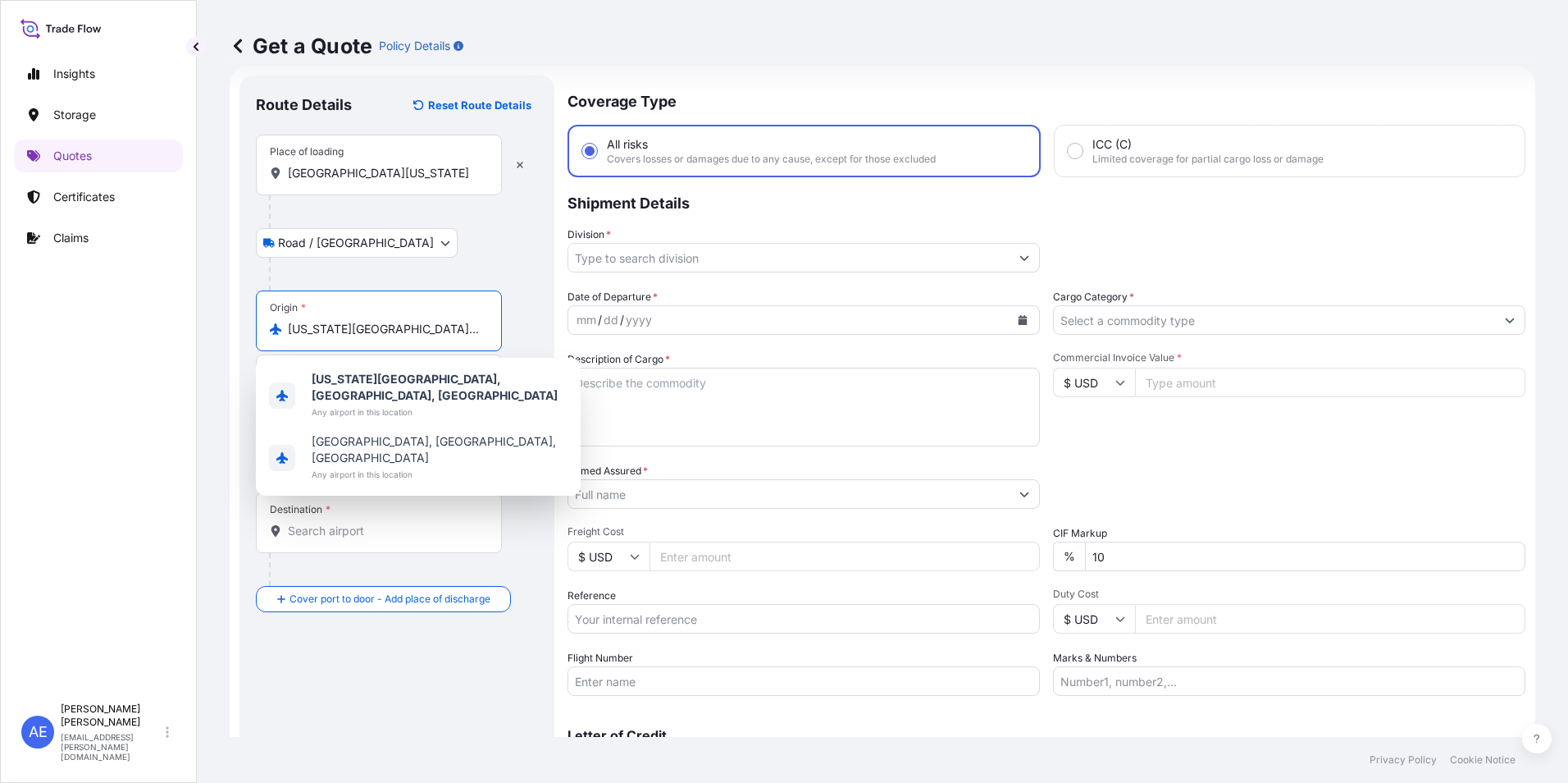
click at [339, 536] on input "Destination *" at bounding box center [385, 530] width 194 height 16
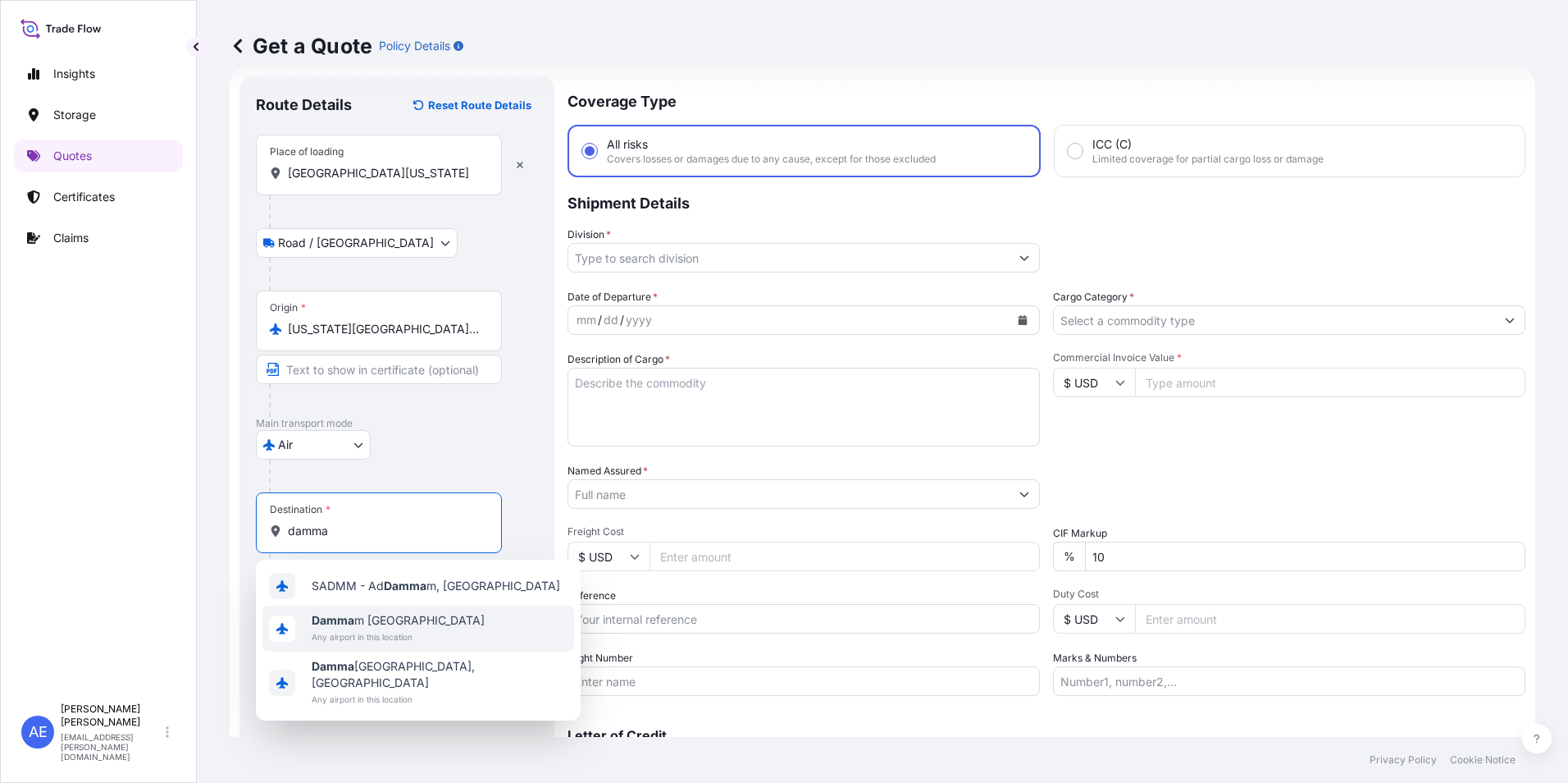
click at [364, 632] on span "Any airport in this location" at bounding box center [398, 636] width 173 height 16
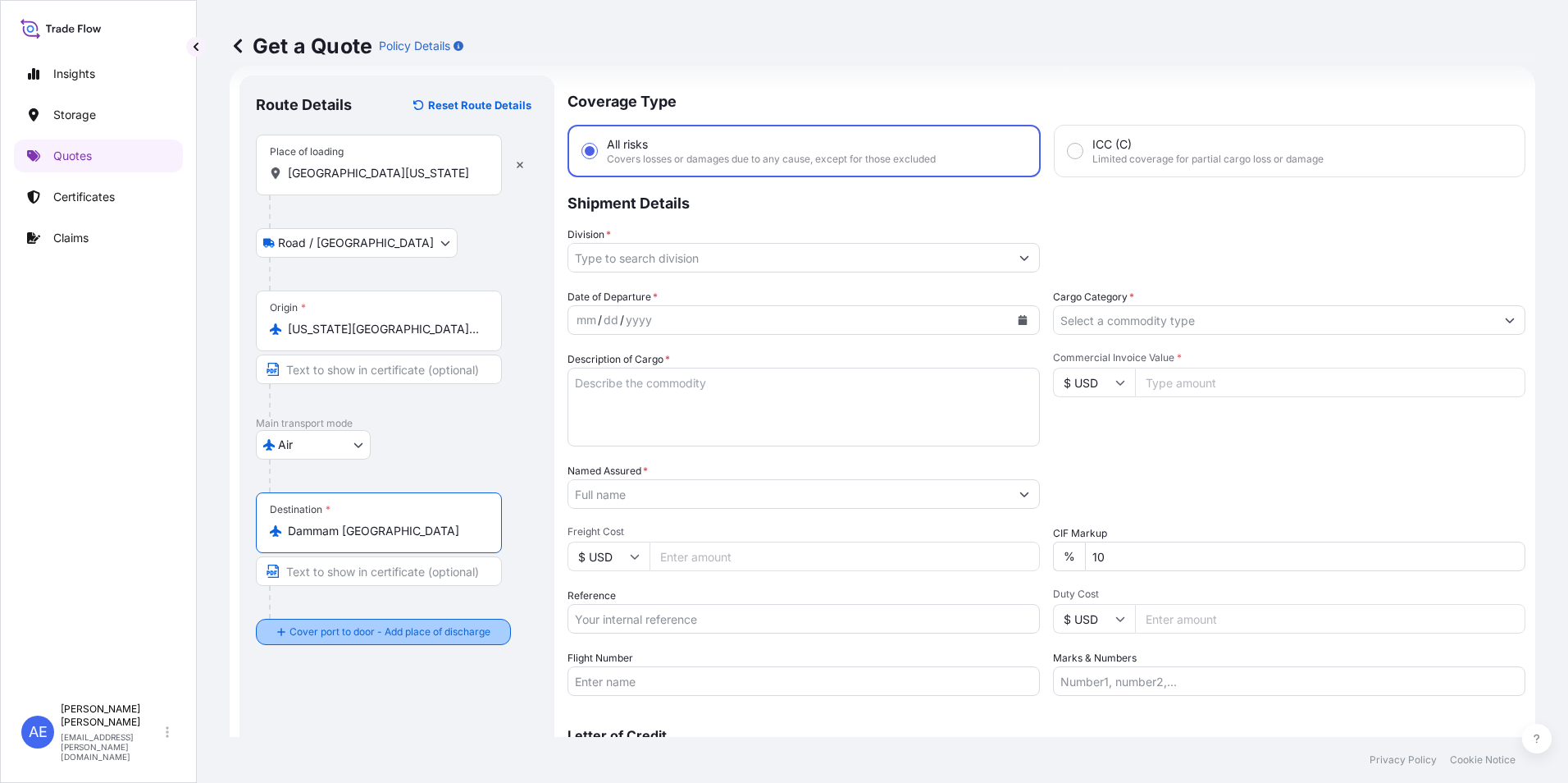
type input "Dammam [GEOGRAPHIC_DATA]"
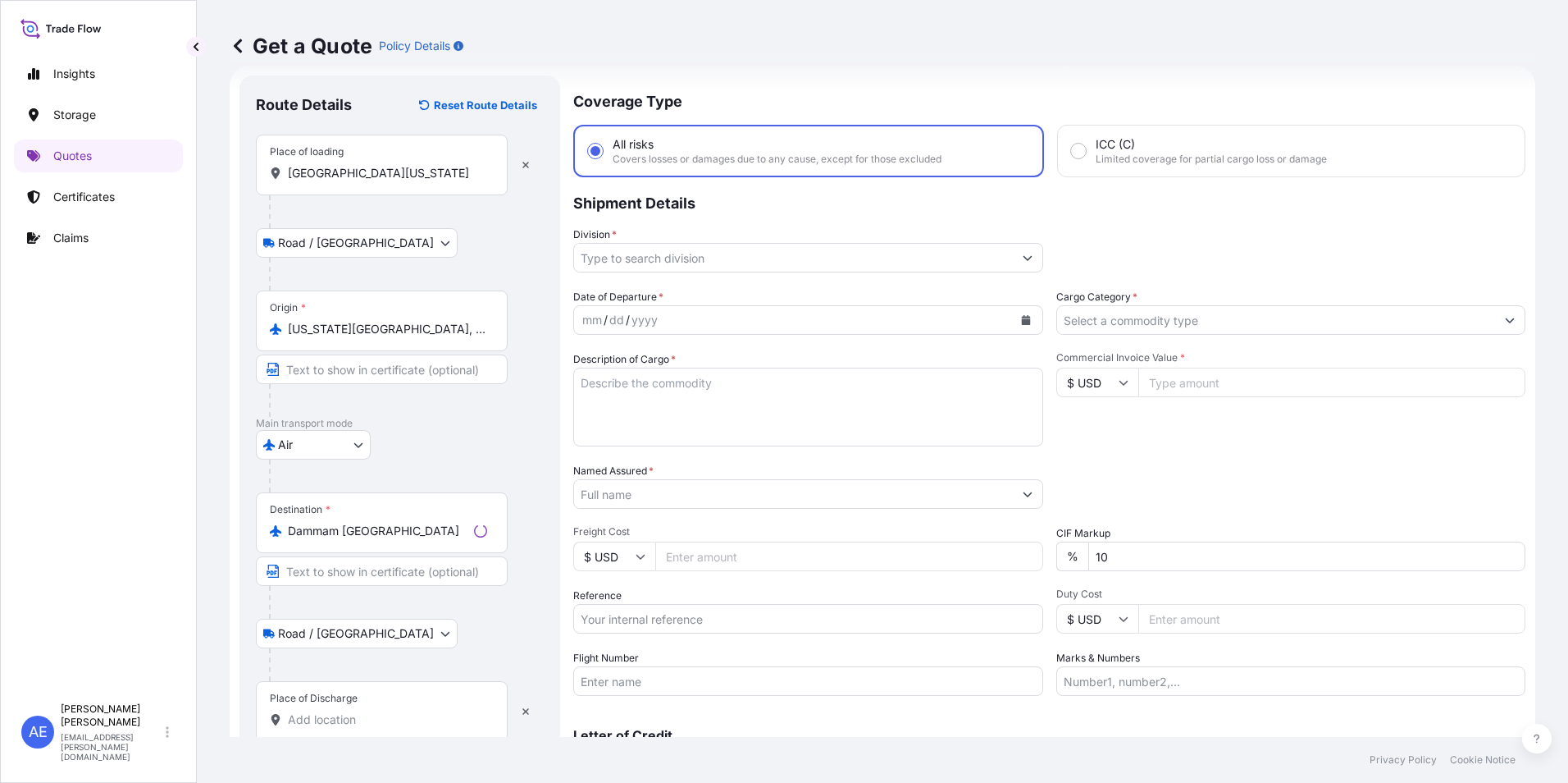
click at [333, 710] on div "Place of Discharge" at bounding box center [381, 711] width 252 height 61
click at [333, 711] on input "Place of Discharge" at bounding box center [387, 719] width 199 height 16
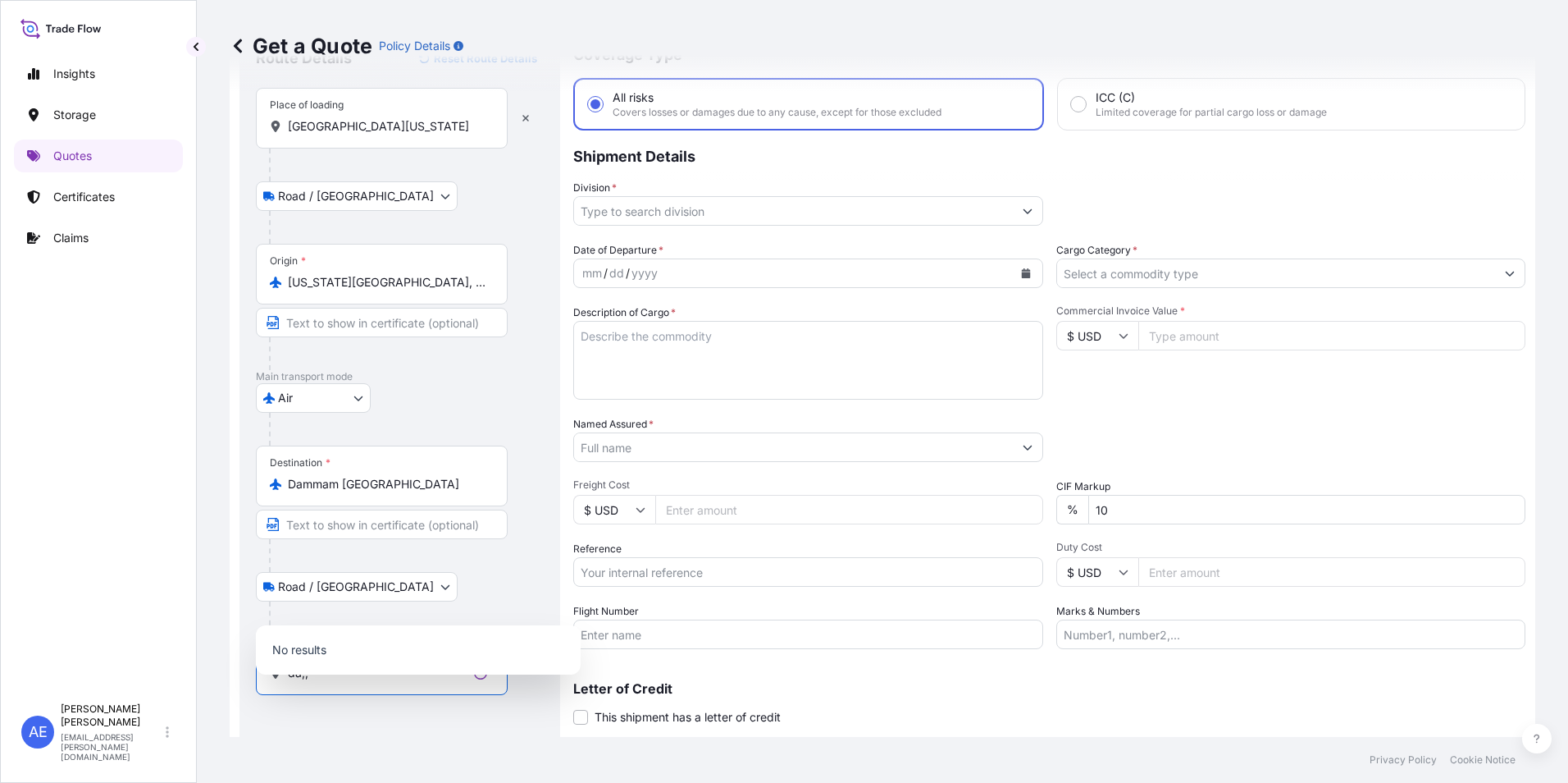
scroll to position [117, 0]
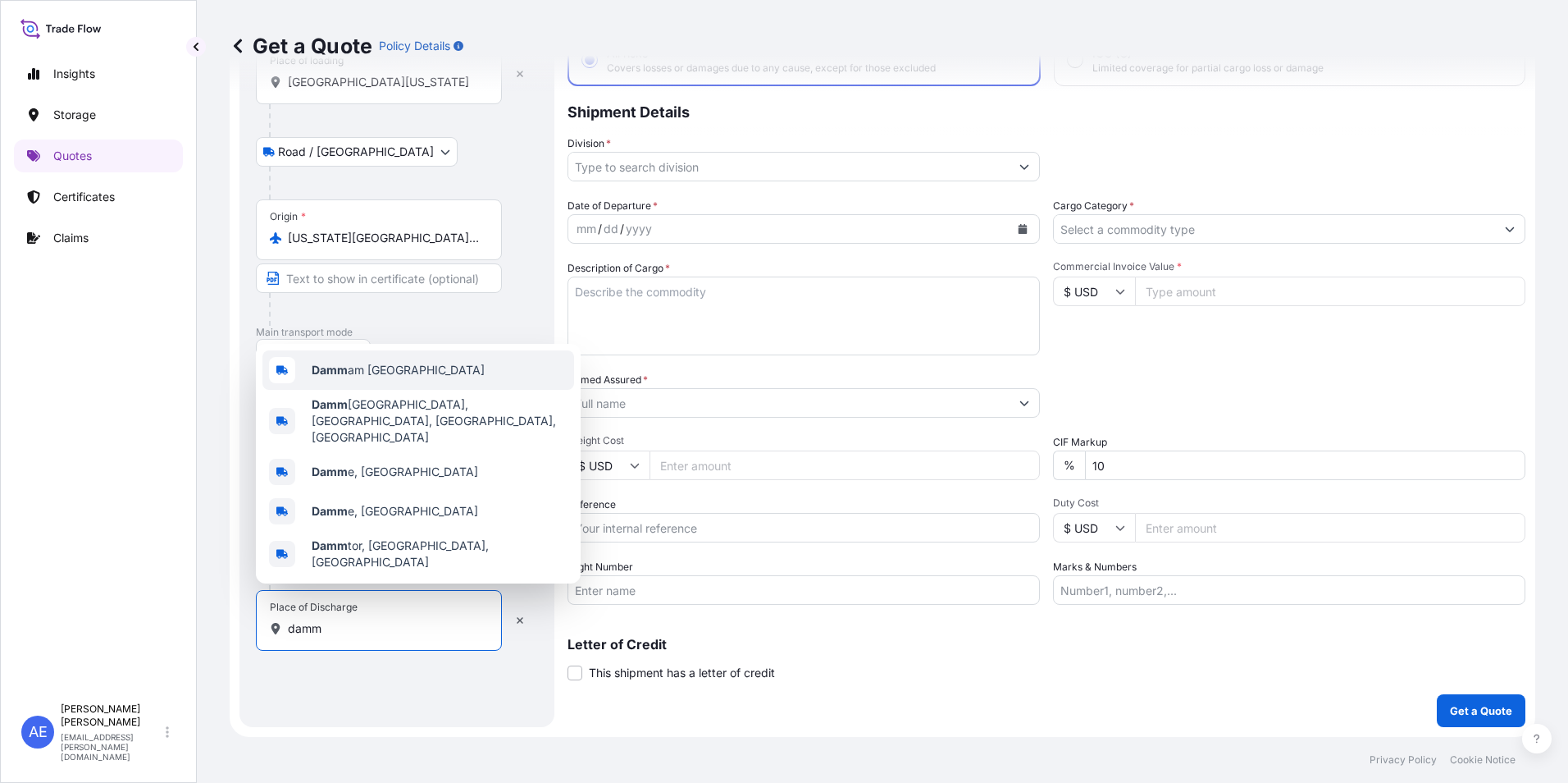
click at [398, 389] on div "Damm am [GEOGRAPHIC_DATA]" at bounding box center [418, 370] width 311 height 39
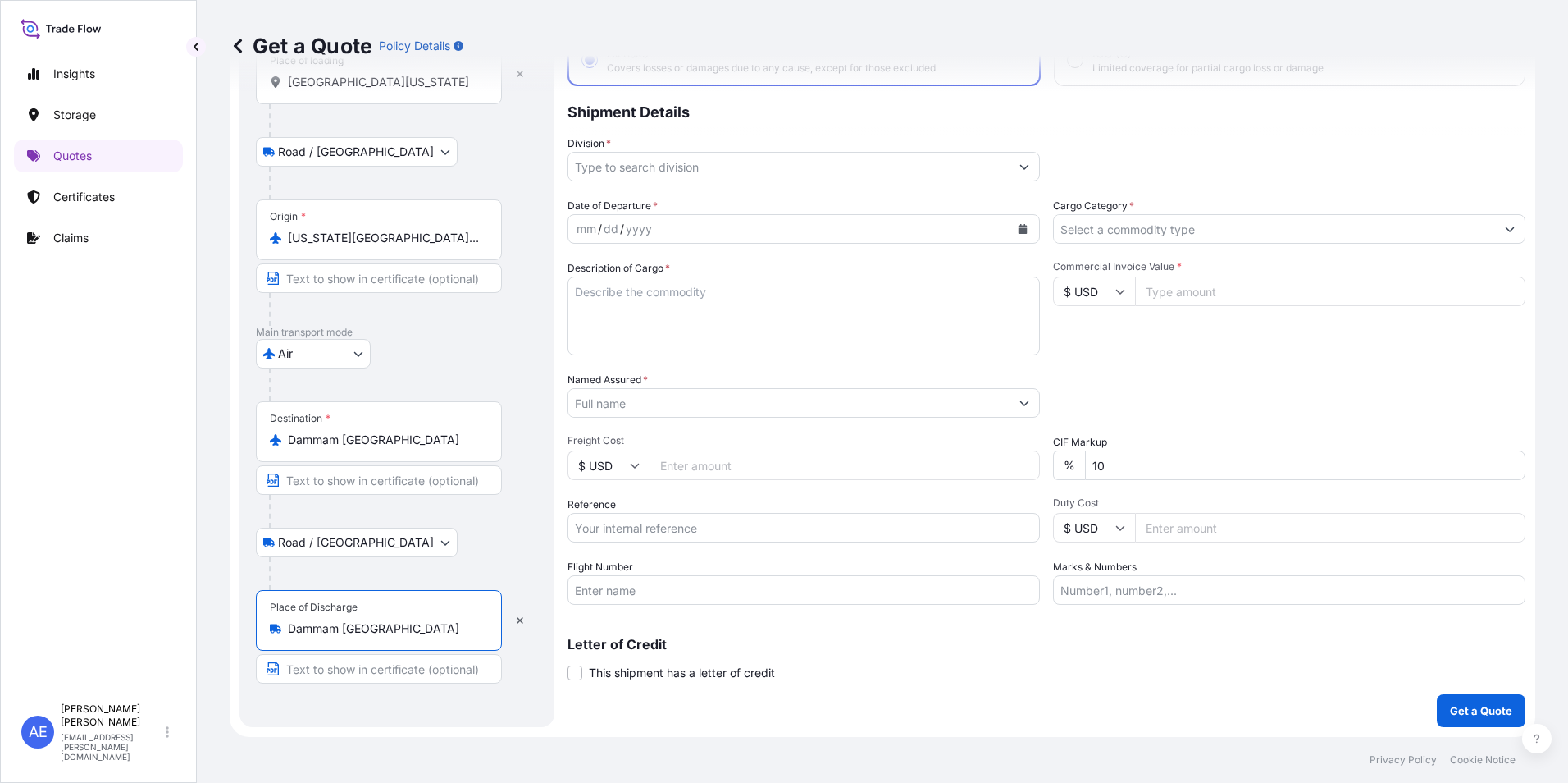
scroll to position [35, 0]
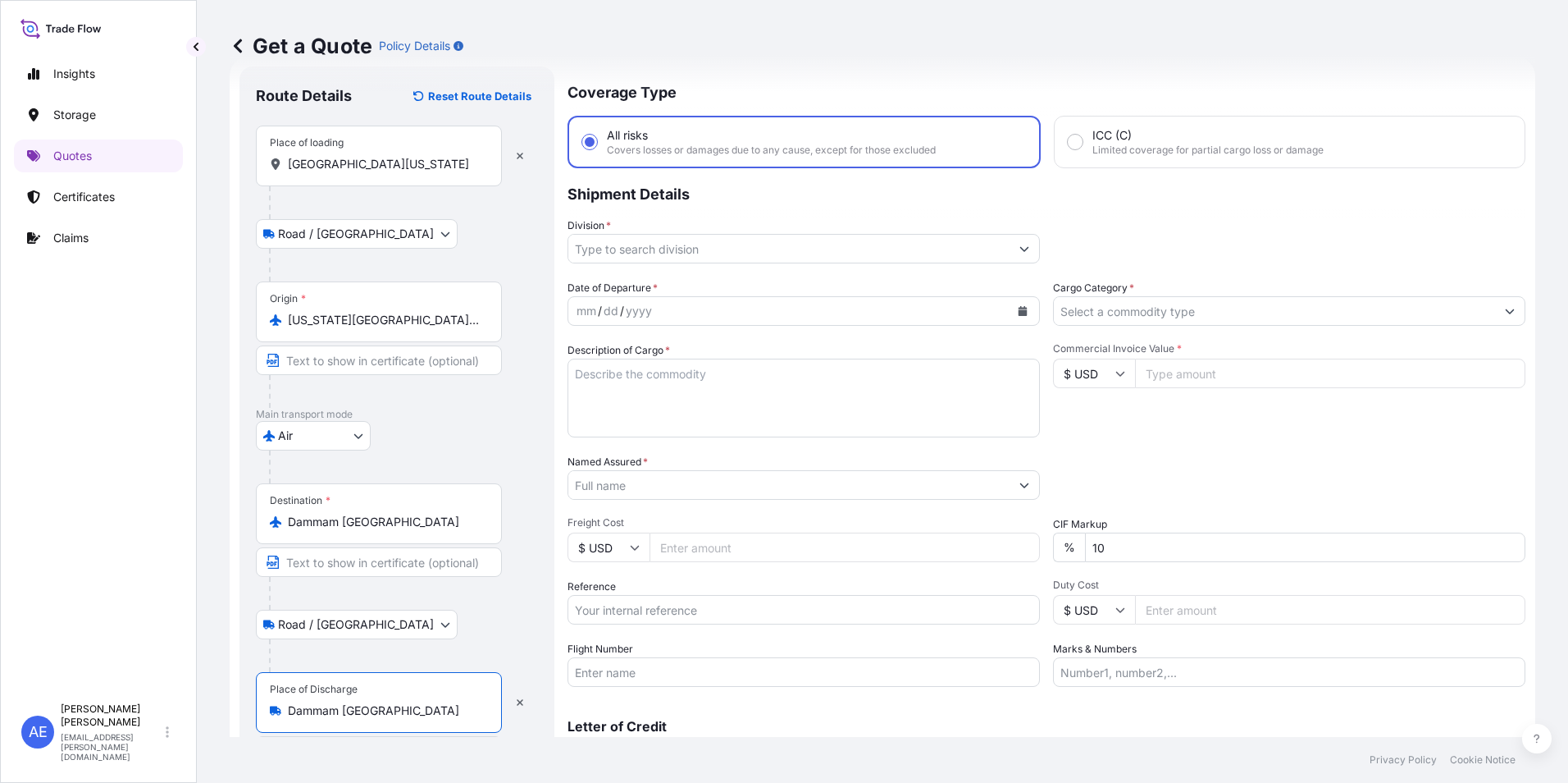
type input "Dammam [GEOGRAPHIC_DATA]"
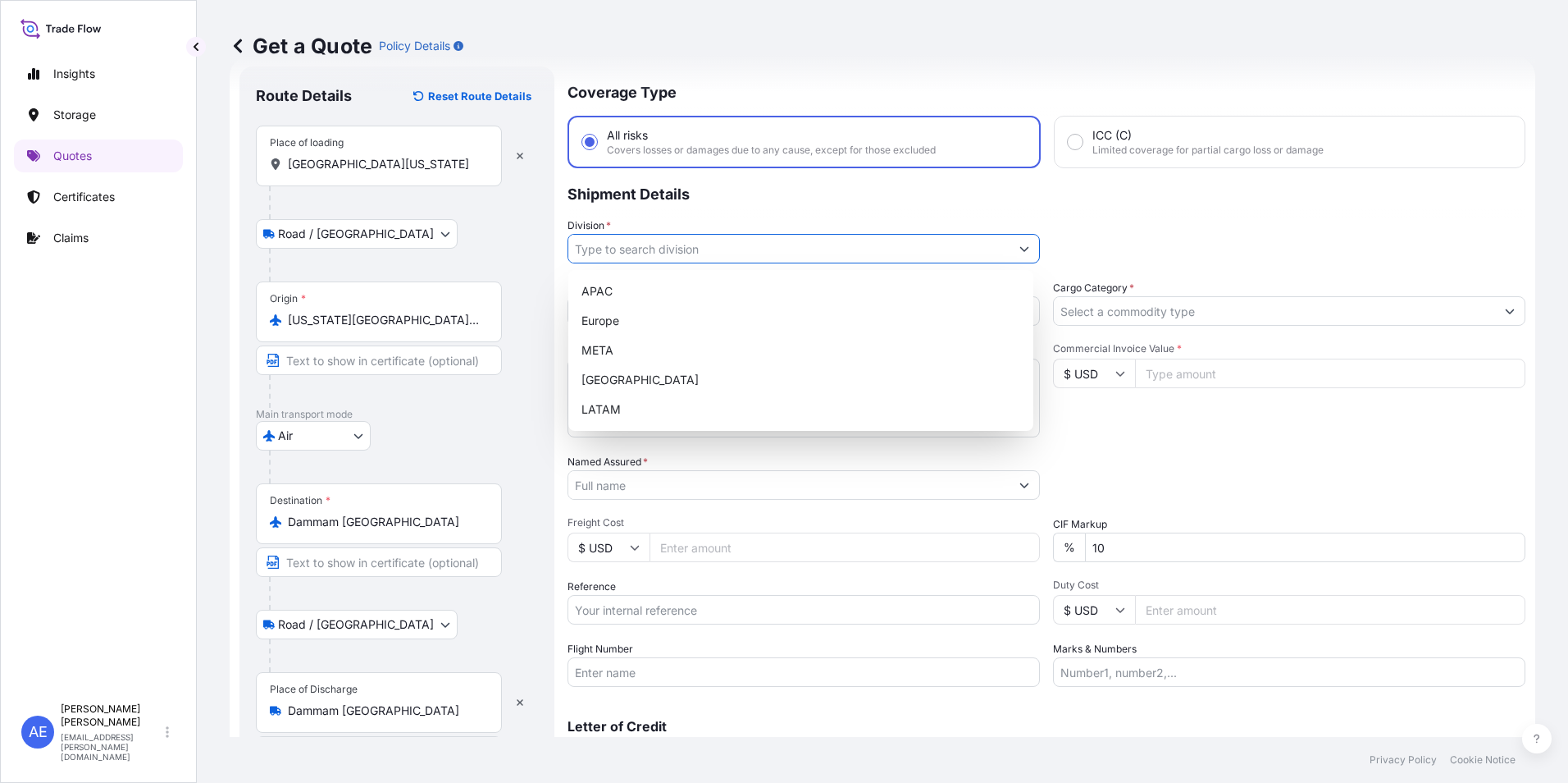
click at [862, 235] on input "Division *" at bounding box center [789, 249] width 442 height 29
click at [673, 352] on div "META" at bounding box center [801, 350] width 452 height 29
type input "META"
click at [717, 355] on div "META" at bounding box center [801, 350] width 452 height 29
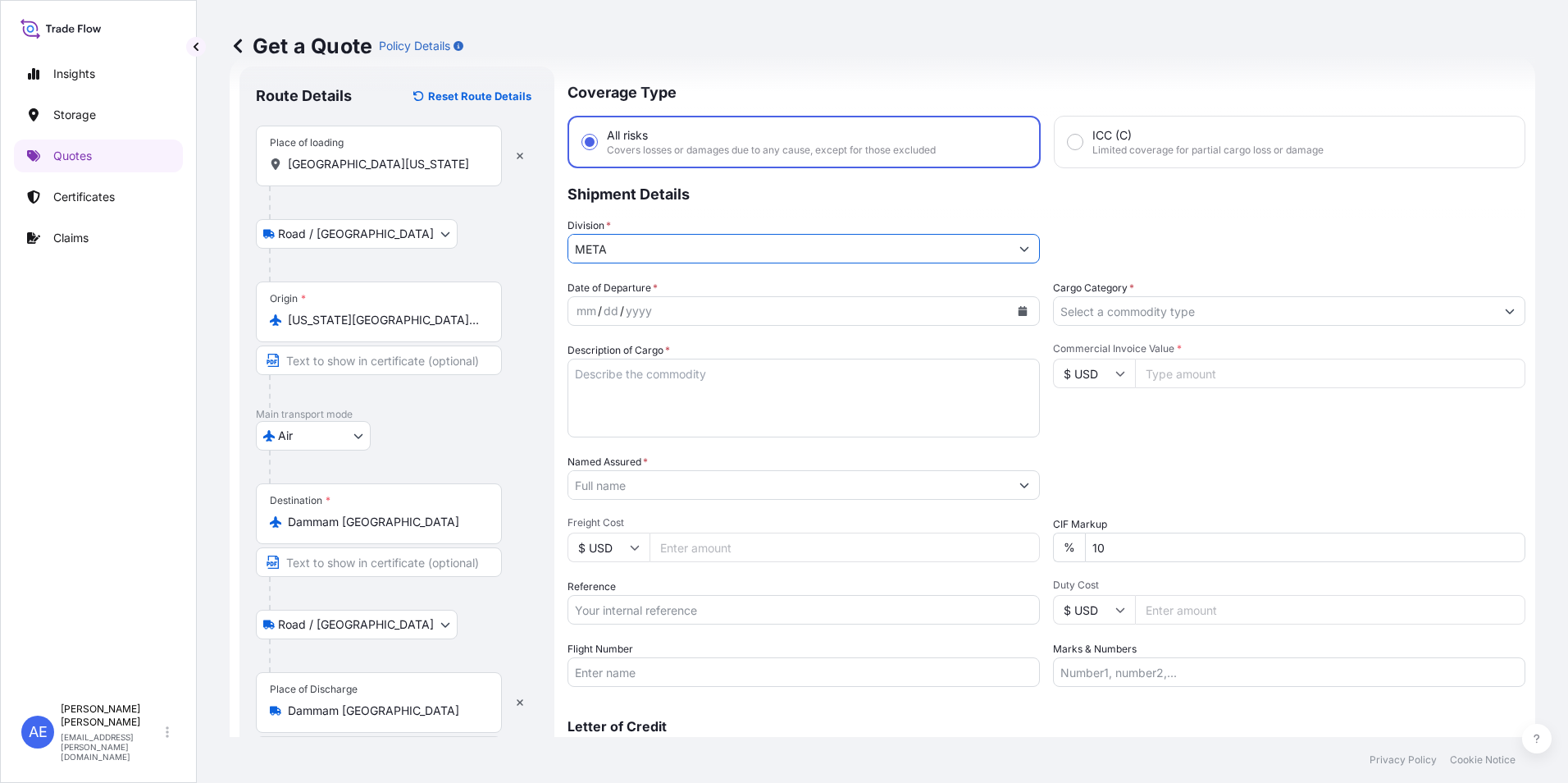
click at [1018, 310] on icon "Calendar" at bounding box center [1023, 310] width 9 height 9
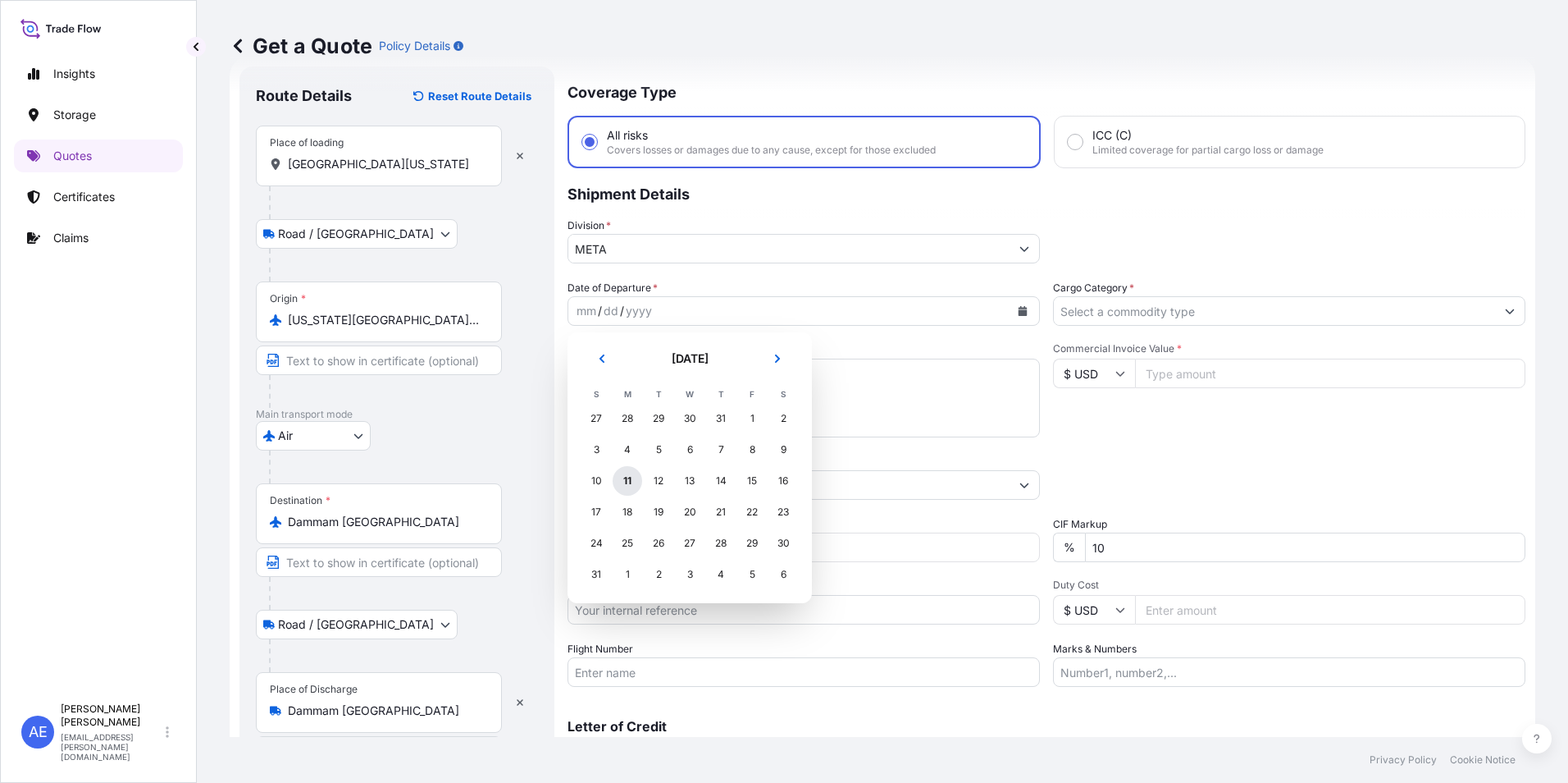
click at [620, 483] on div "11" at bounding box center [628, 480] width 29 height 29
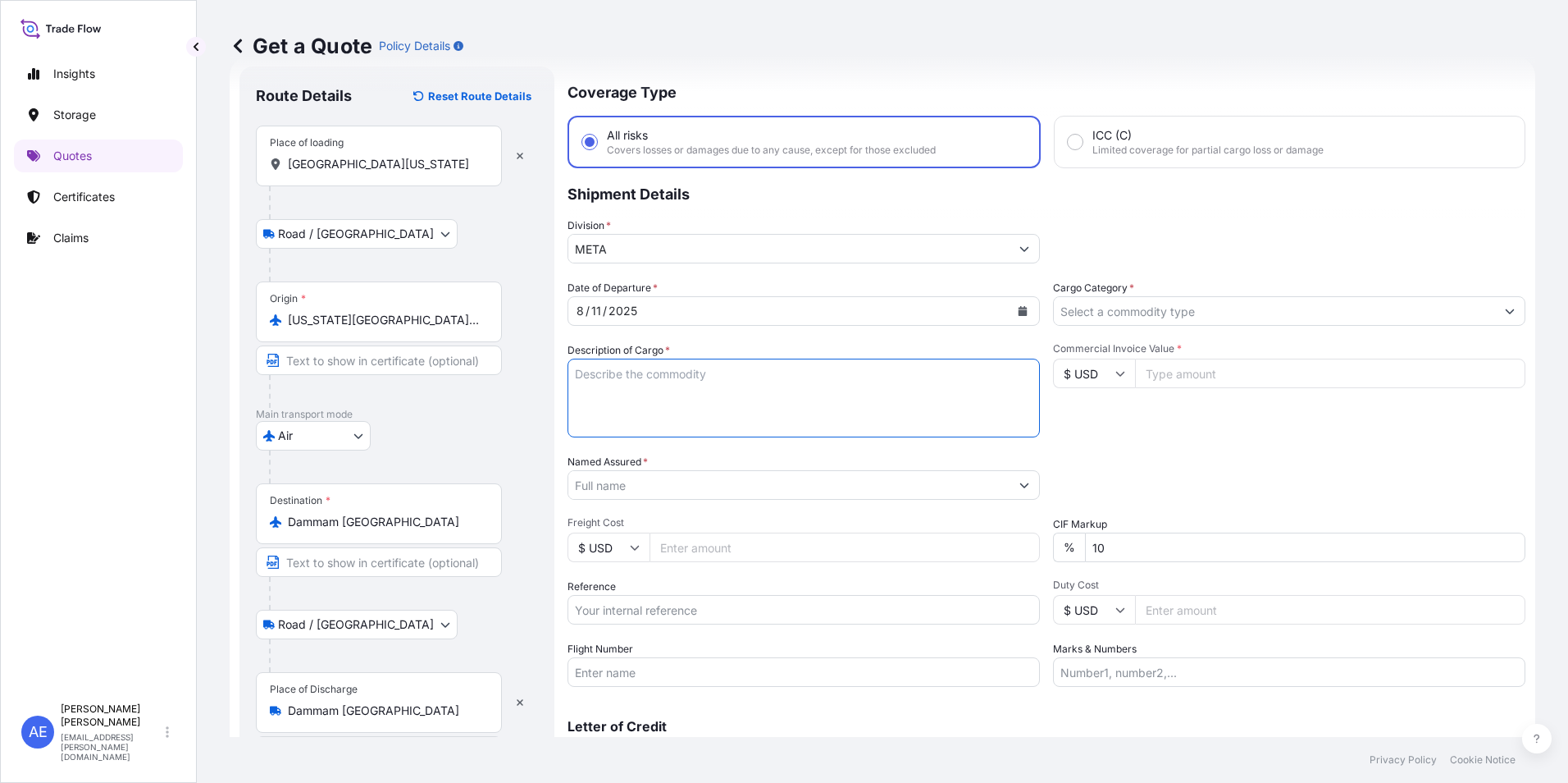
click at [668, 403] on textarea "Description of Cargo *" at bounding box center [803, 398] width 472 height 79
paste textarea "BALL VALVE"
type textarea "BALL VALVE"
click at [1229, 417] on div "Commercial Invoice Value * $ USD" at bounding box center [1289, 389] width 472 height 95
click at [1255, 312] on input "Cargo Category *" at bounding box center [1274, 310] width 442 height 29
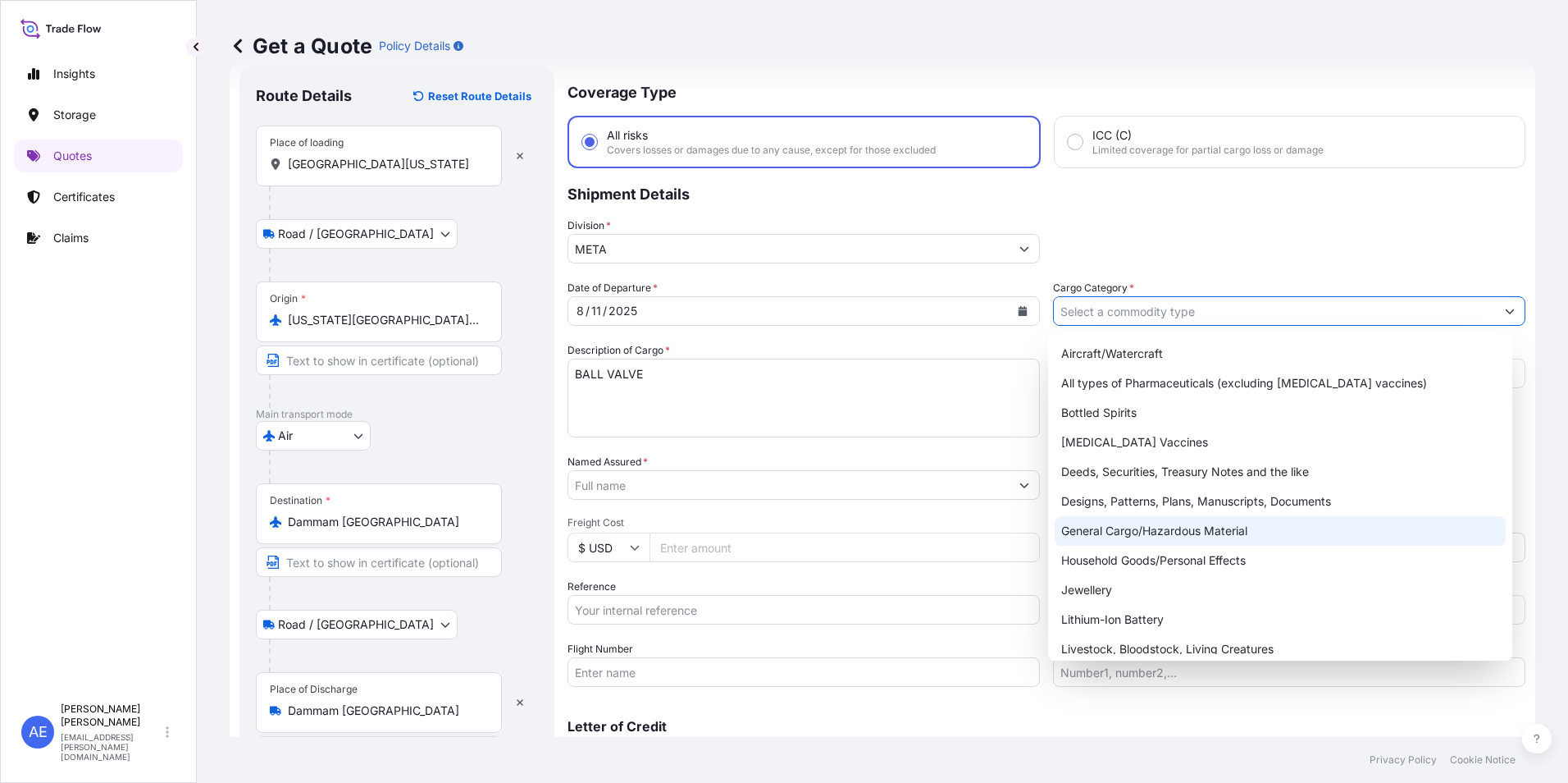
click at [1169, 524] on div "General Cargo/Hazardous Material" at bounding box center [1280, 531] width 452 height 29
type input "General Cargo/Hazardous Material"
click at [1205, 531] on div "General Cargo/Hazardous Material" at bounding box center [1280, 531] width 452 height 29
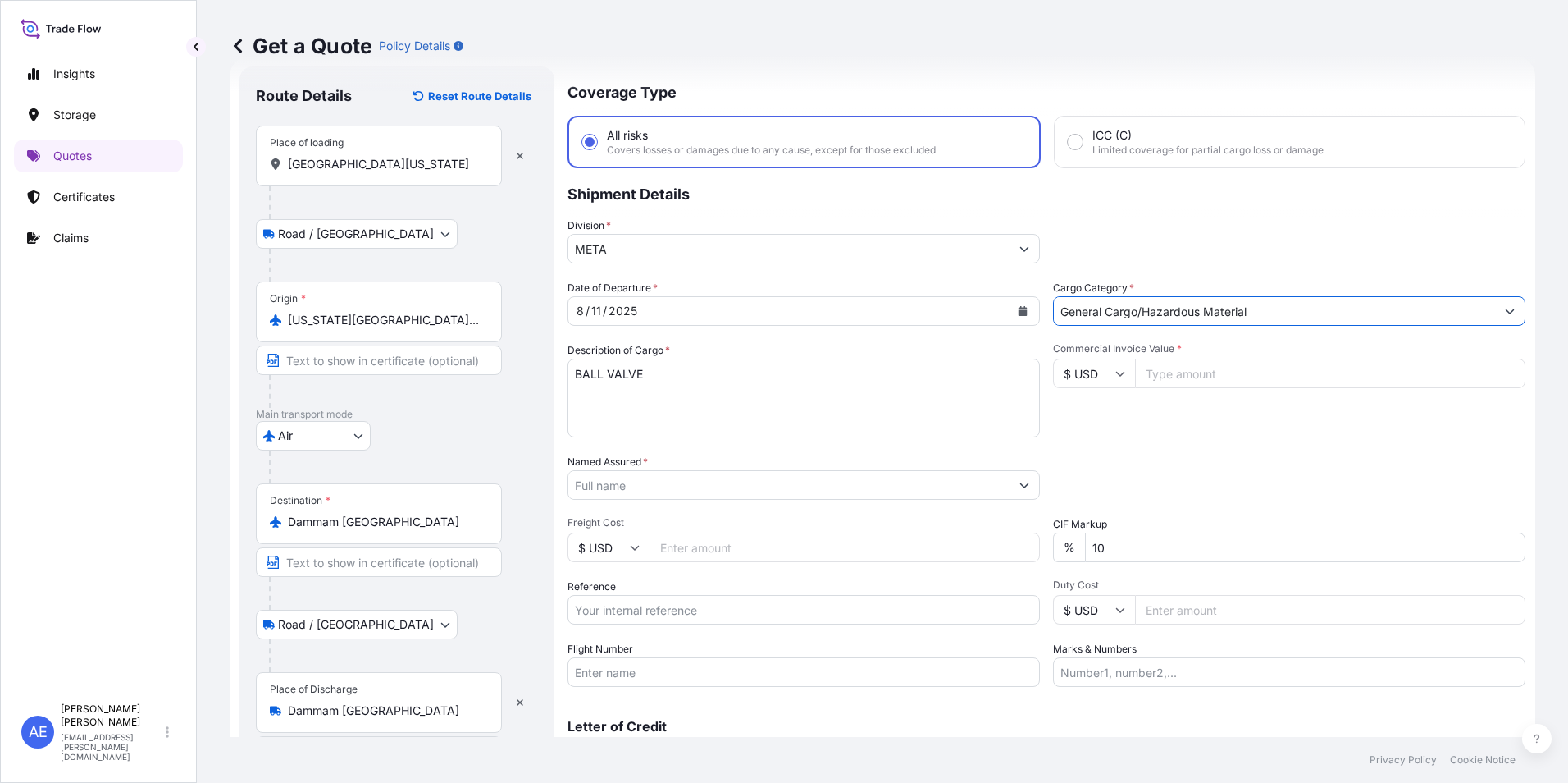
click at [1183, 380] on input "Commercial Invoice Value *" at bounding box center [1330, 373] width 390 height 29
paste input "899.75"
type input "899.75"
click at [679, 491] on input "Named Assured *" at bounding box center [786, 485] width 436 height 29
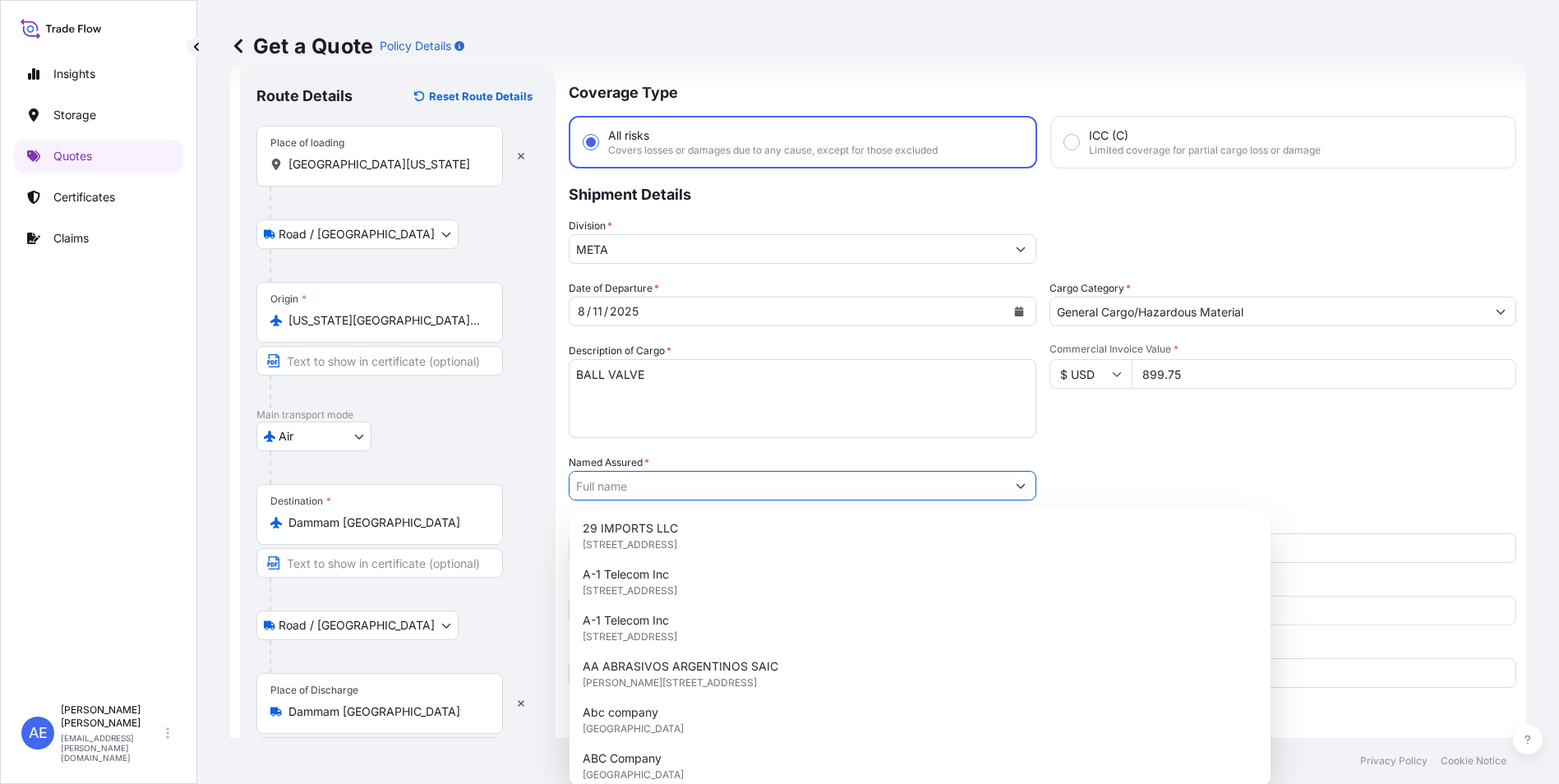
paste input "Saleh & [PERSON_NAME] Co., Ltd."
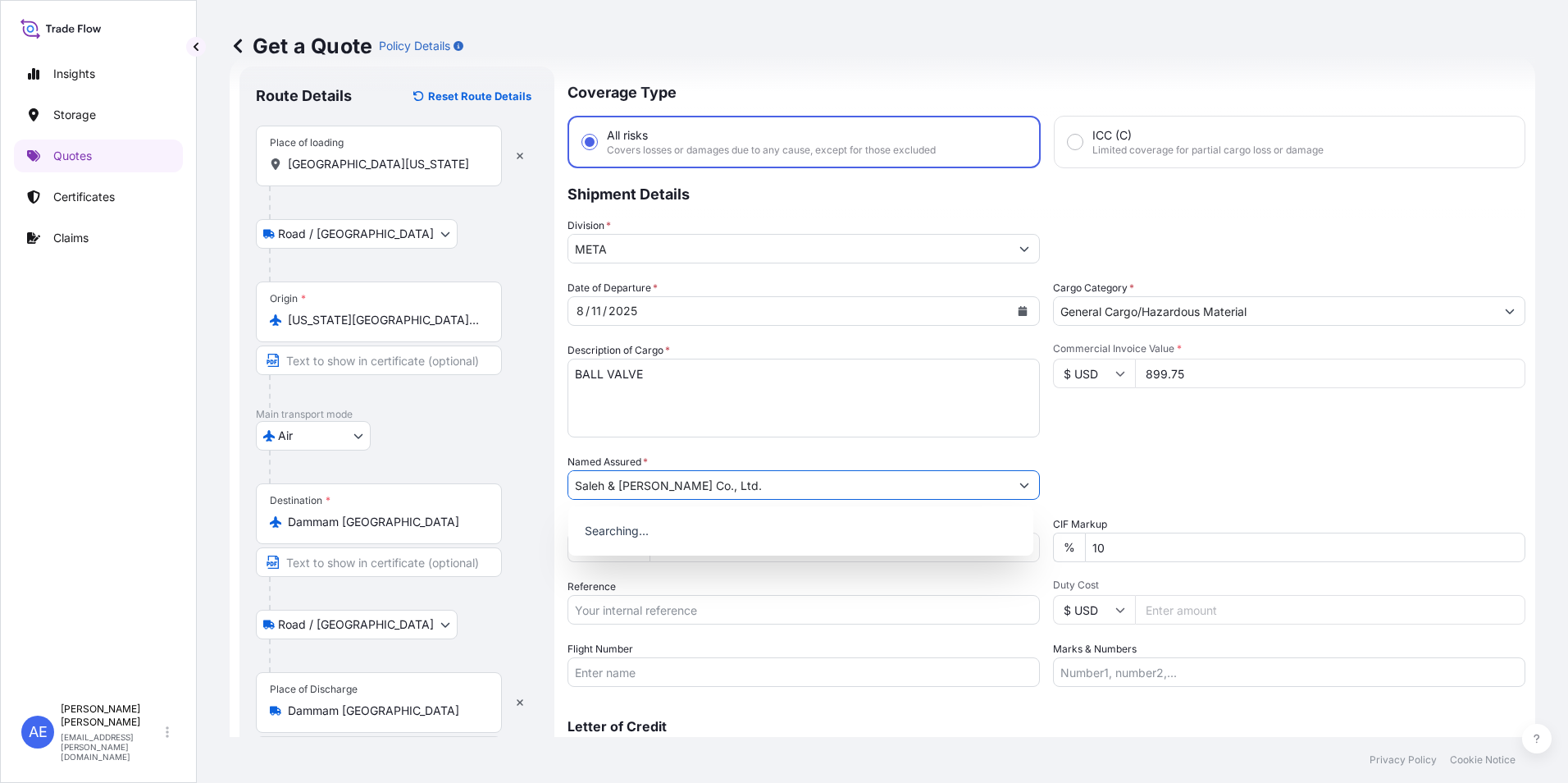
type input "Saleh & [PERSON_NAME] Co., Ltd."
click at [1217, 451] on div "Date of Departure * [DATE] Cargo Category * General Cargo/Hazardous Material De…" at bounding box center [1046, 483] width 958 height 407
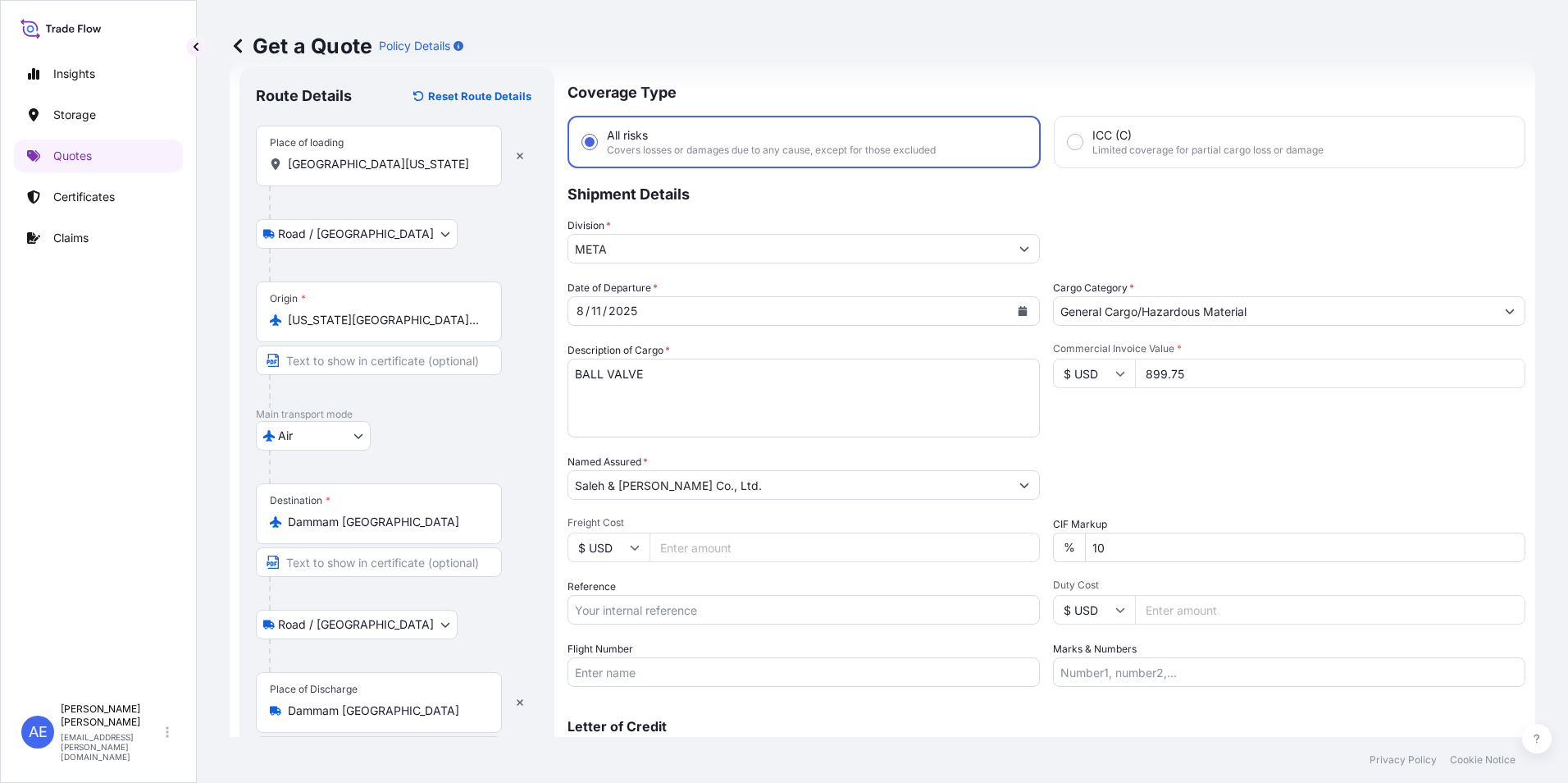
click at [622, 617] on input "Reference" at bounding box center [803, 610] width 472 height 29
paste input "W.R.#019689/SABL-2196"
paste input "SSLS2758"
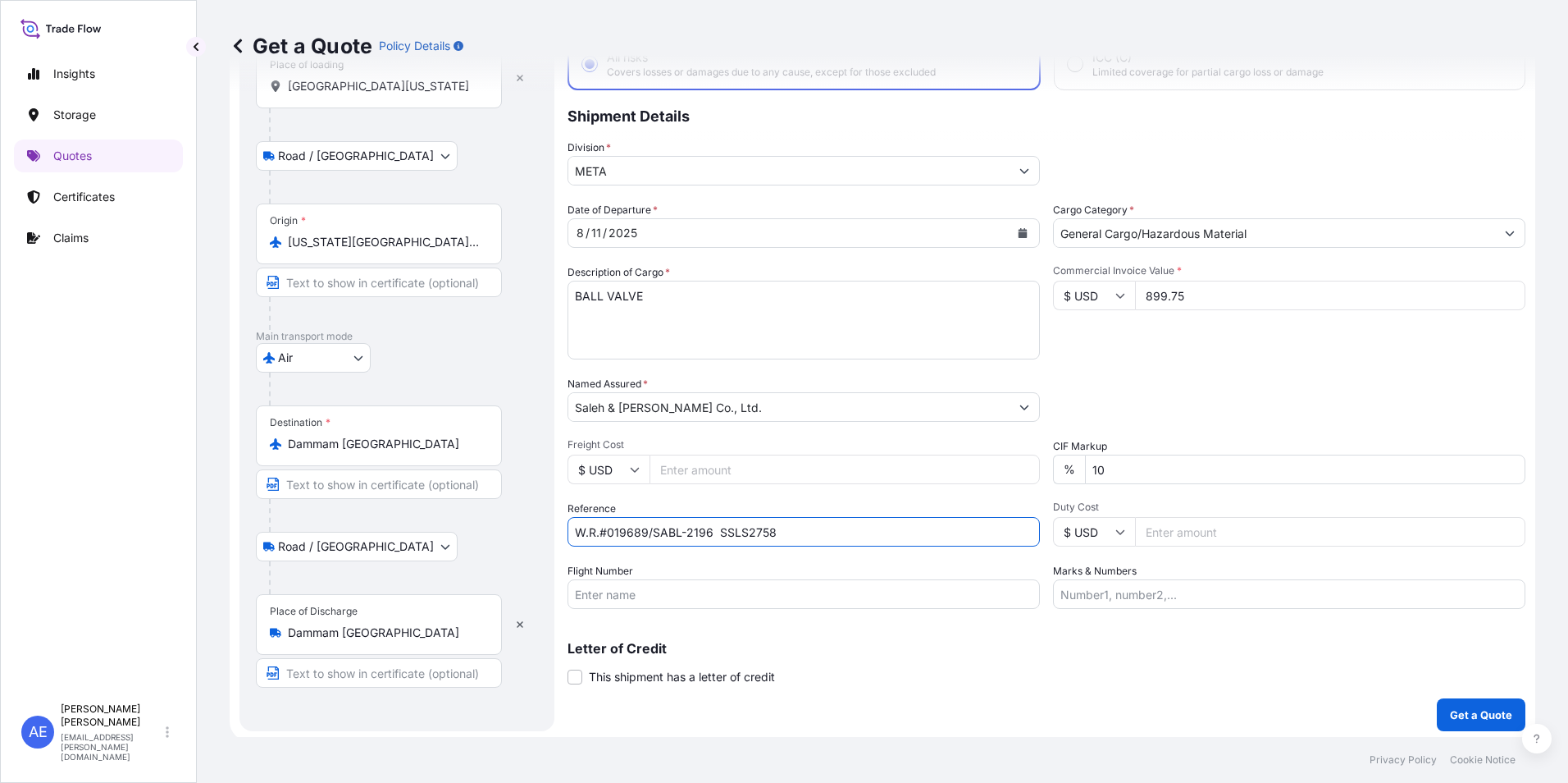
scroll to position [117, 0]
type input "W.R.#019689/SABL-2196 SSLS2758"
click at [1462, 712] on p "Get a Quote" at bounding box center [1481, 710] width 63 height 16
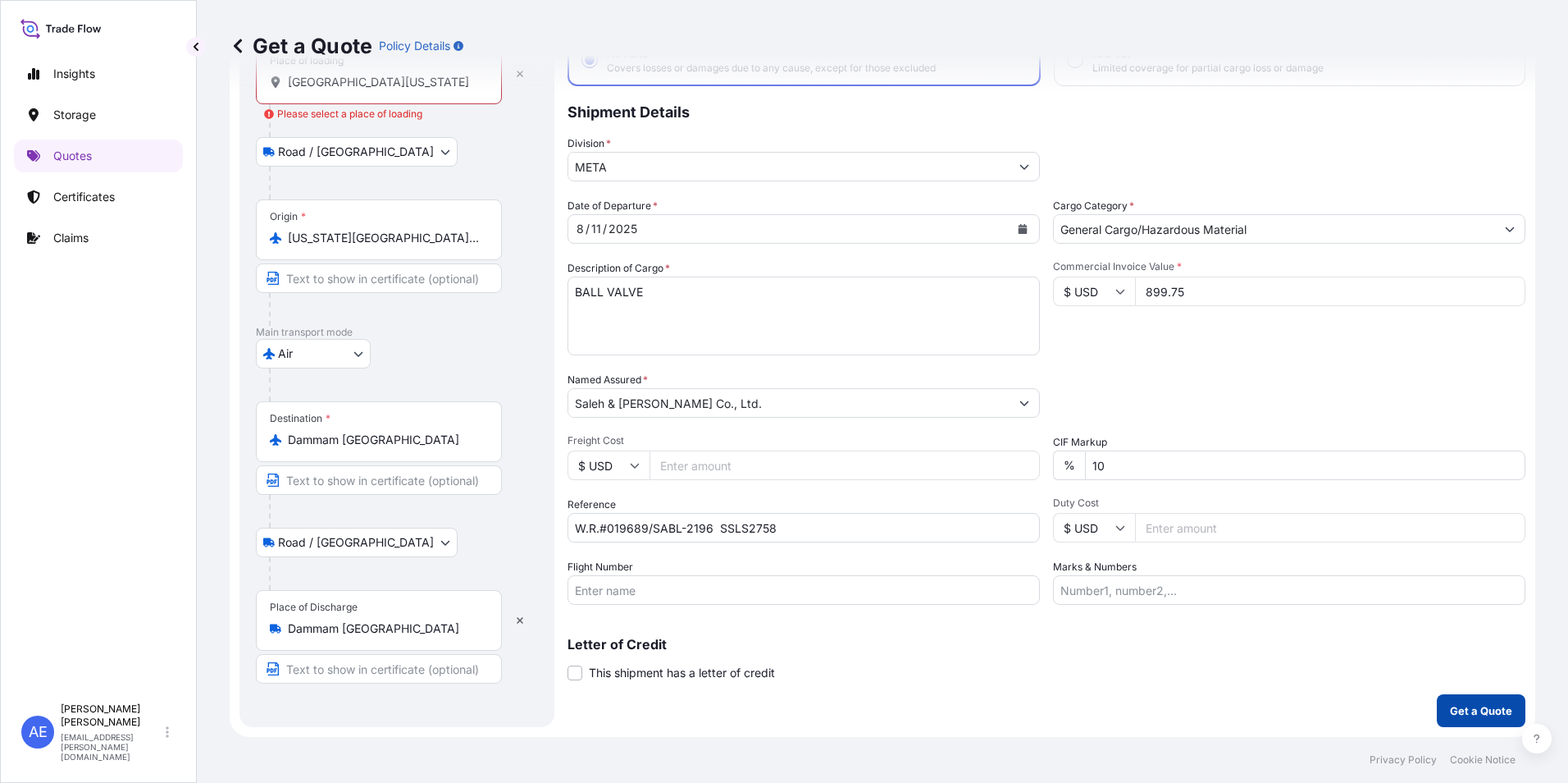
click at [1455, 713] on p "Get a Quote" at bounding box center [1481, 710] width 63 height 16
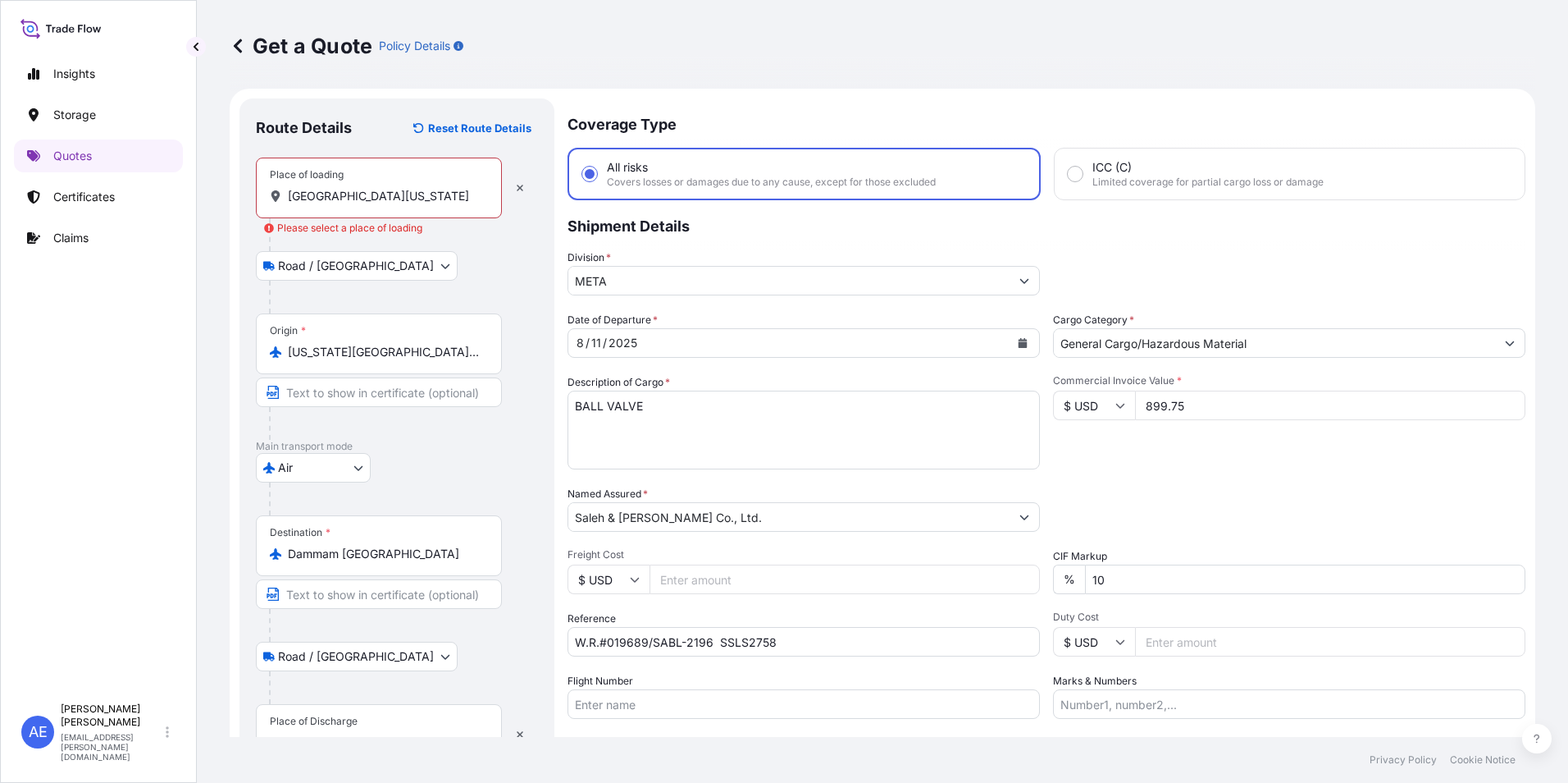
scroll to position [0, 0]
click at [460, 190] on div "Place of loading [GEOGRAPHIC_DATA][STREET_ADDRESS][US_STATE]" at bounding box center [378, 190] width 246 height 61
click at [460, 191] on input "[GEOGRAPHIC_DATA][US_STATE]" at bounding box center [385, 199] width 194 height 16
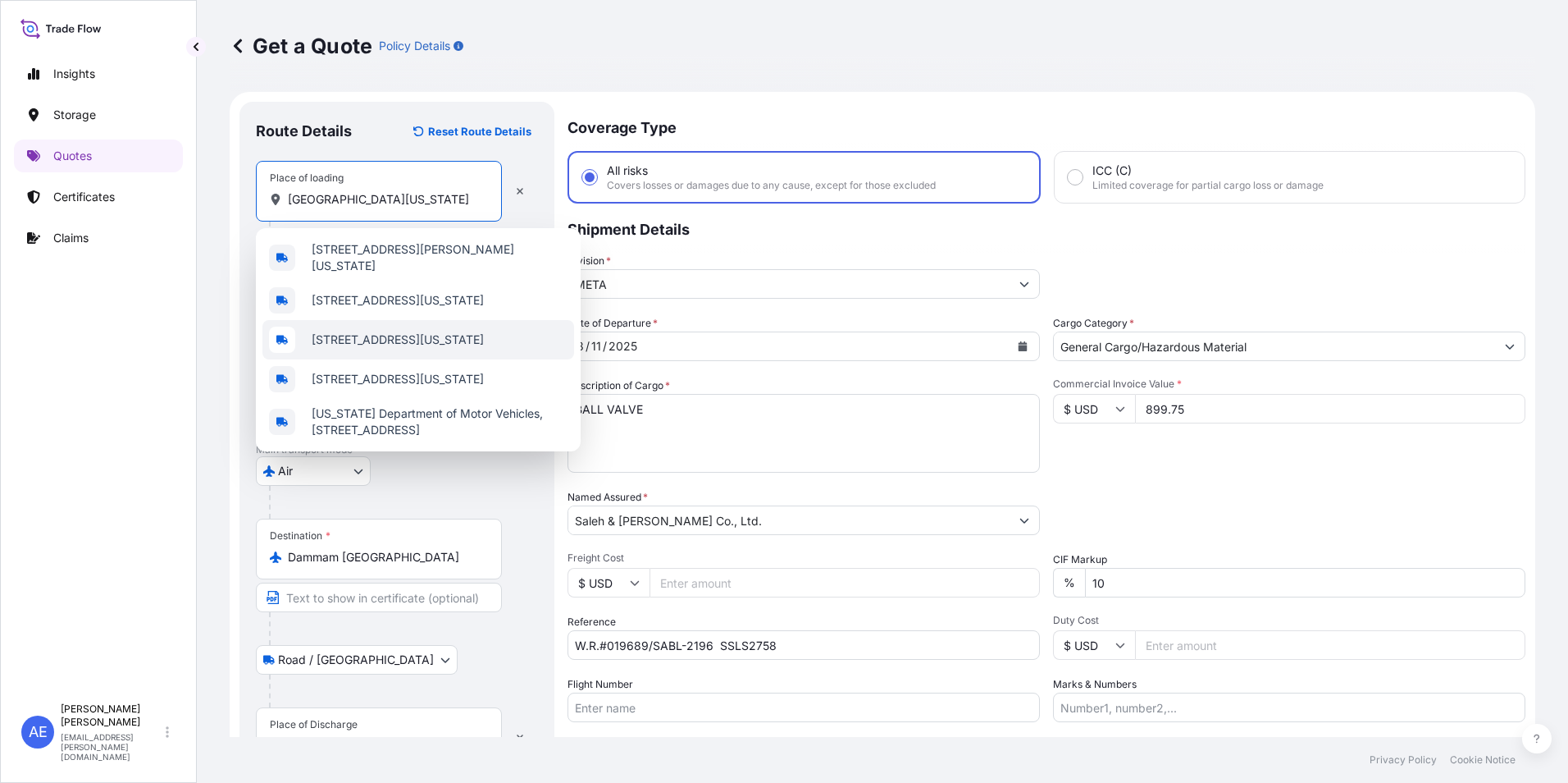
drag, startPoint x: 466, startPoint y: 198, endPoint x: 0, endPoint y: 220, distance: 466.5
click at [0, 215] on html "5 options available. Insights Storage Quotes Certificates Claims AE [PERSON_NAM…" at bounding box center [784, 391] width 1568 height 783
paste input "[STREET_ADDRESS][US_STATE]"
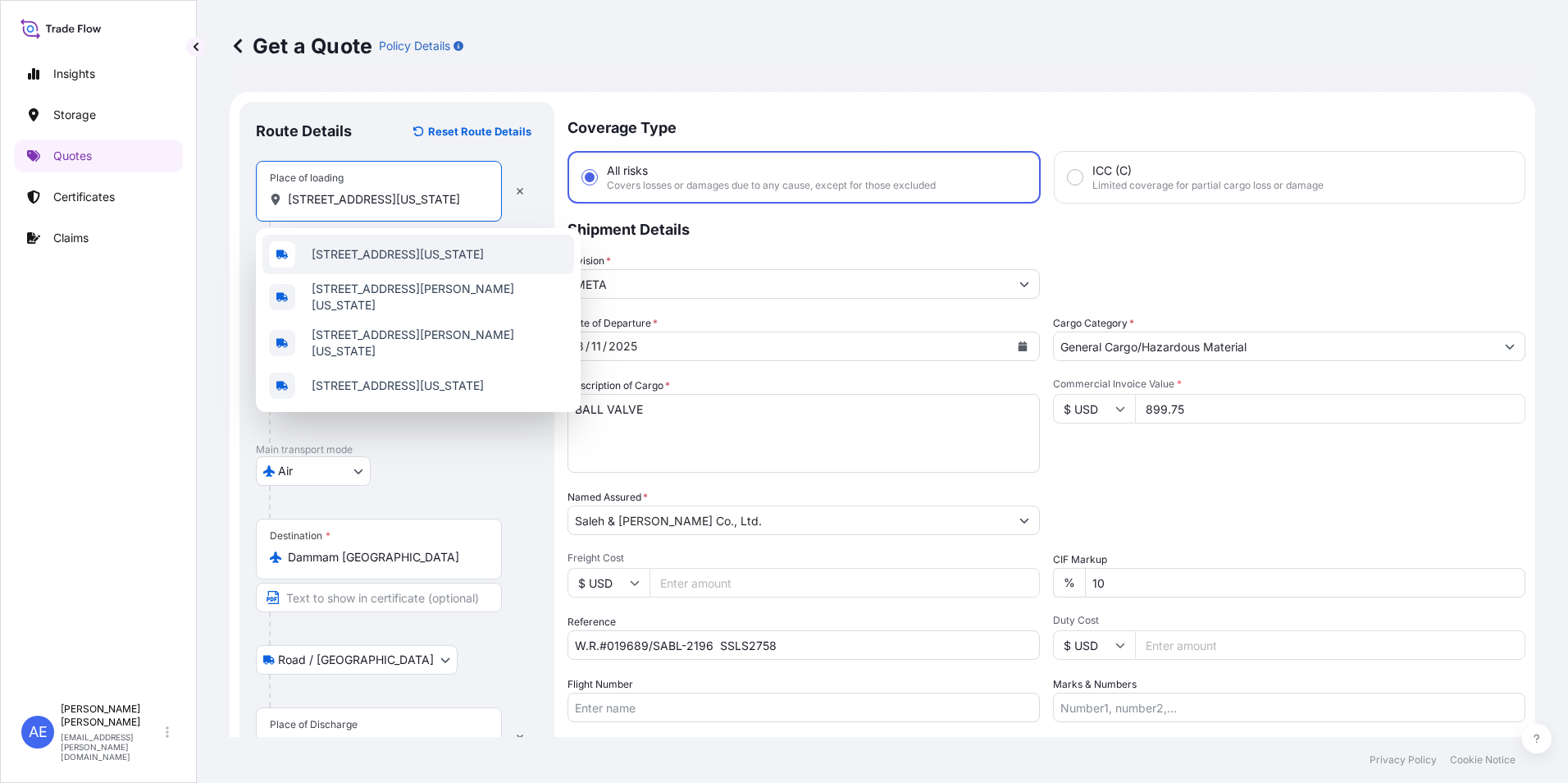
click at [387, 256] on span "[STREET_ADDRESS][US_STATE]" at bounding box center [397, 254] width 172 height 16
type input "[STREET_ADDRESS][US_STATE]"
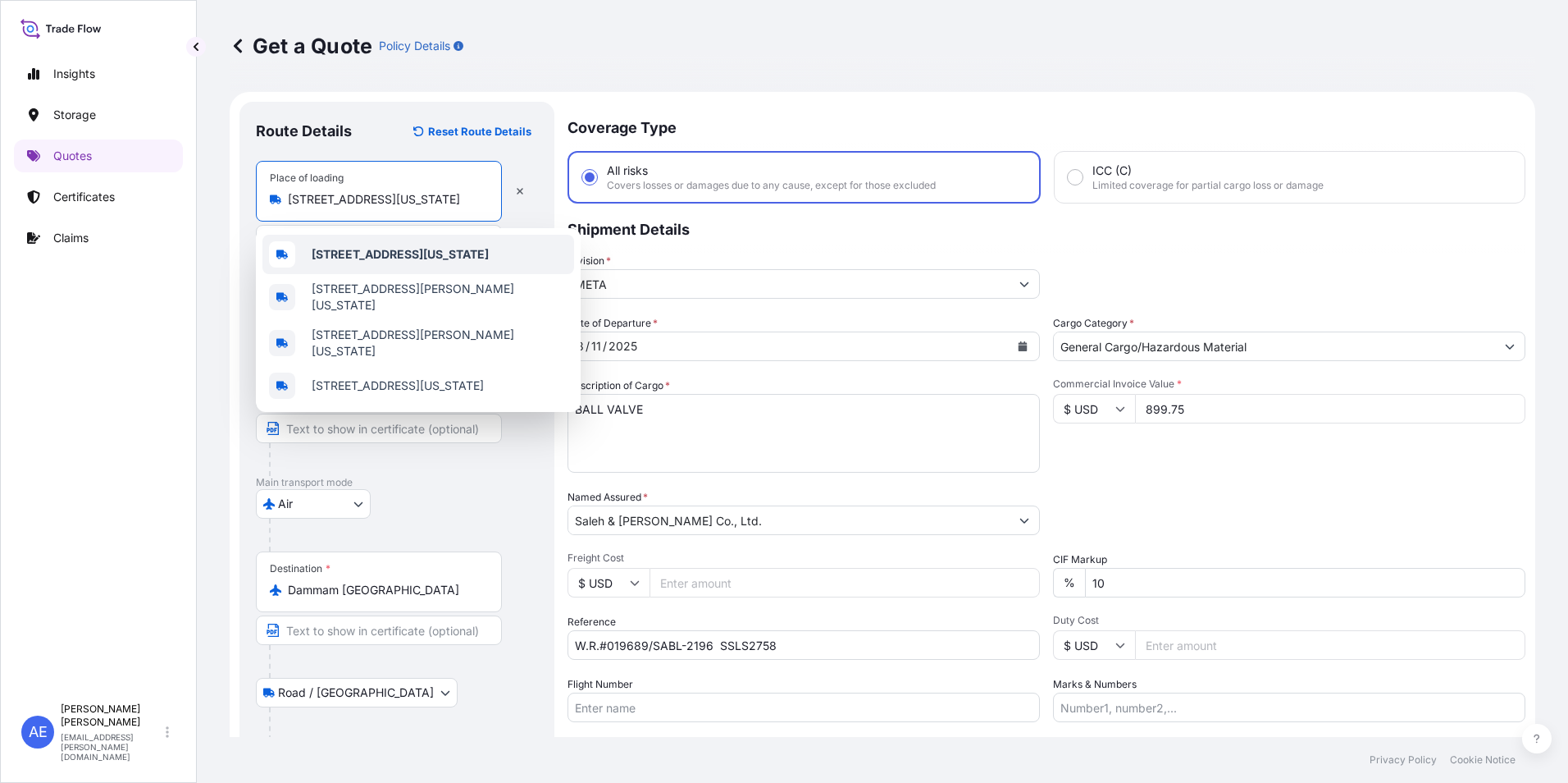
click at [420, 256] on span "[STREET_ADDRESS][US_STATE]" at bounding box center [400, 254] width 177 height 16
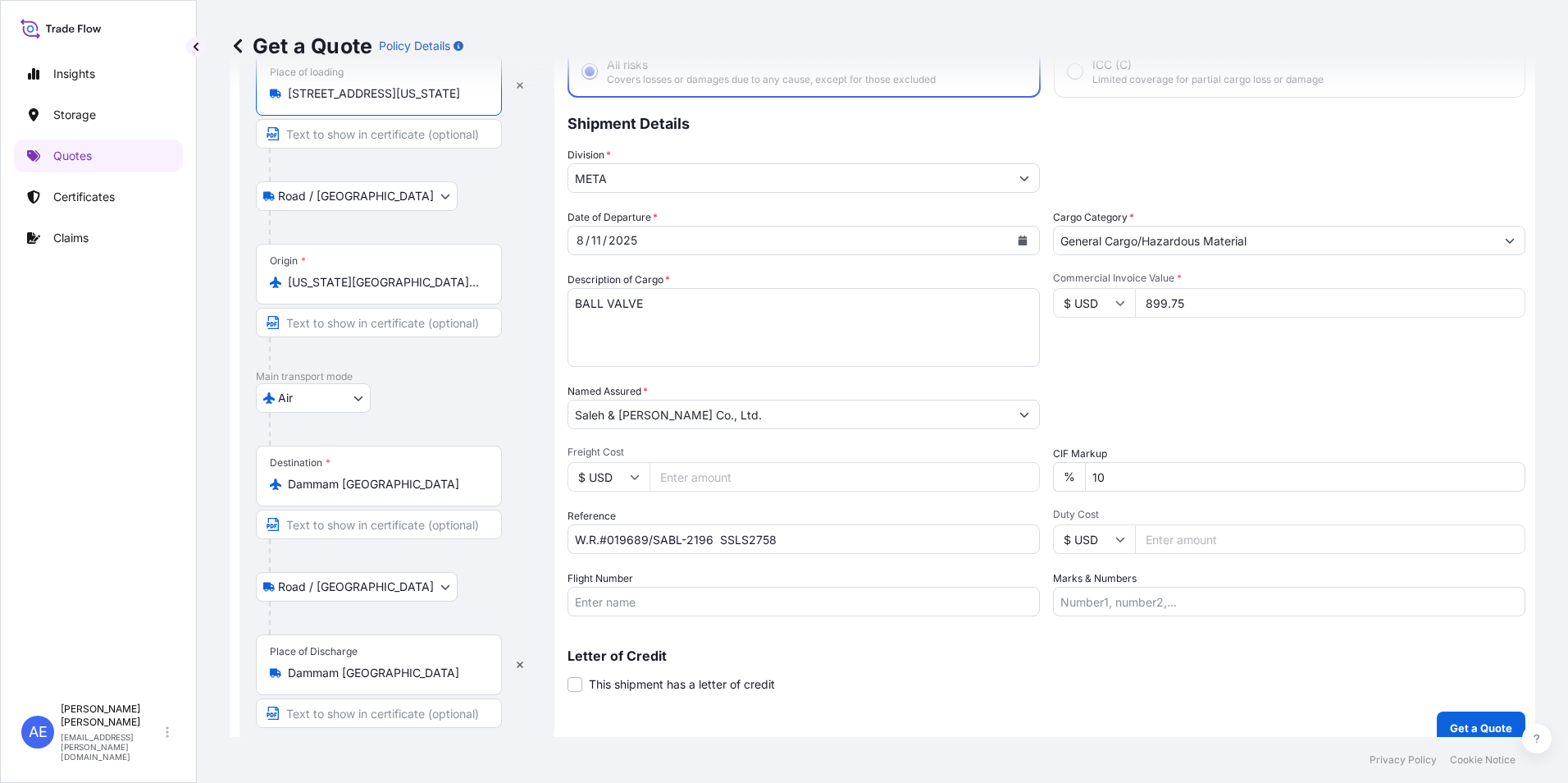
scroll to position [123, 0]
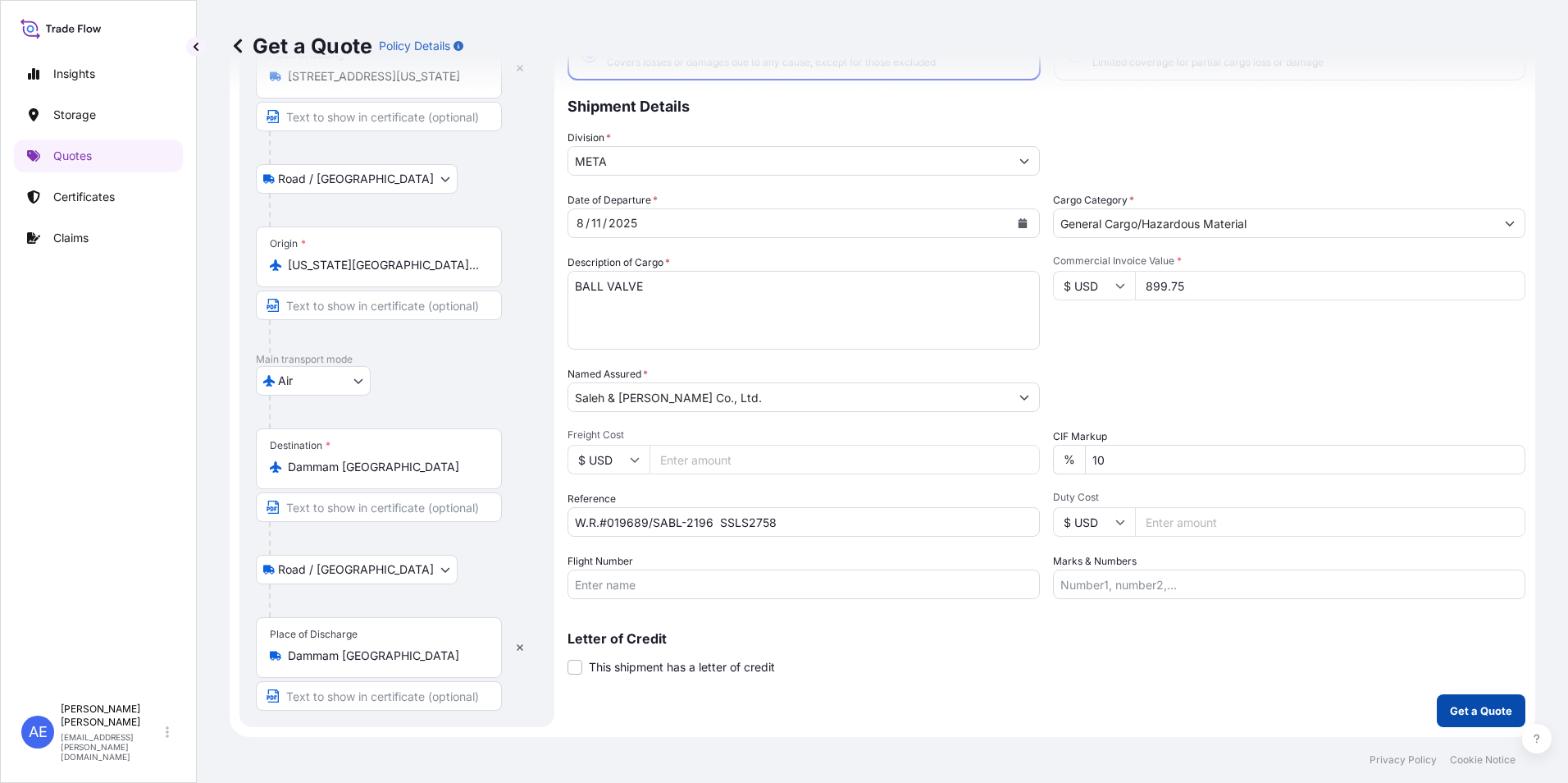
click at [1474, 708] on p "Get a Quote" at bounding box center [1481, 710] width 63 height 16
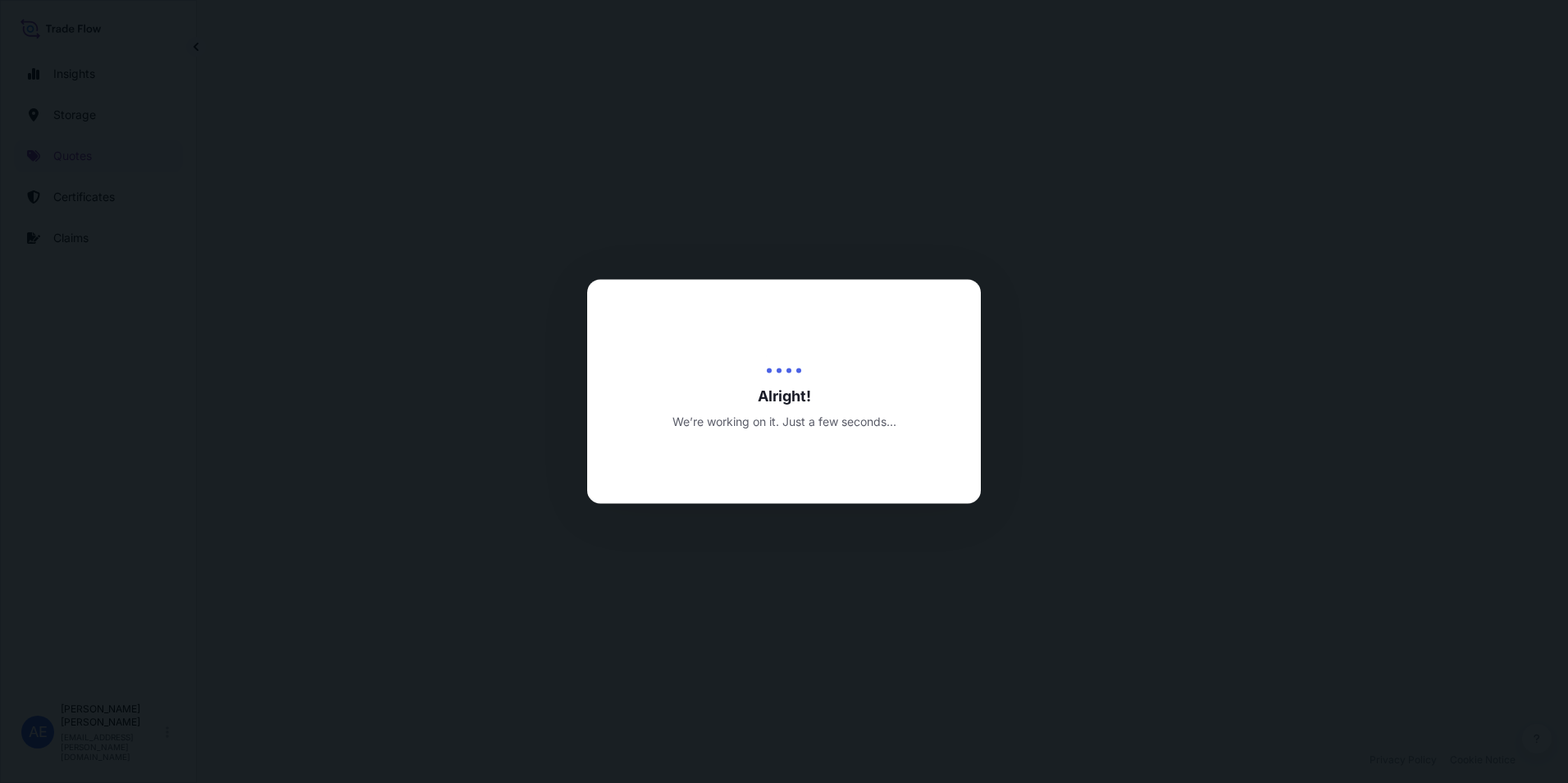
select select "Road / [GEOGRAPHIC_DATA]"
select select "Air"
select select "Road / [GEOGRAPHIC_DATA]"
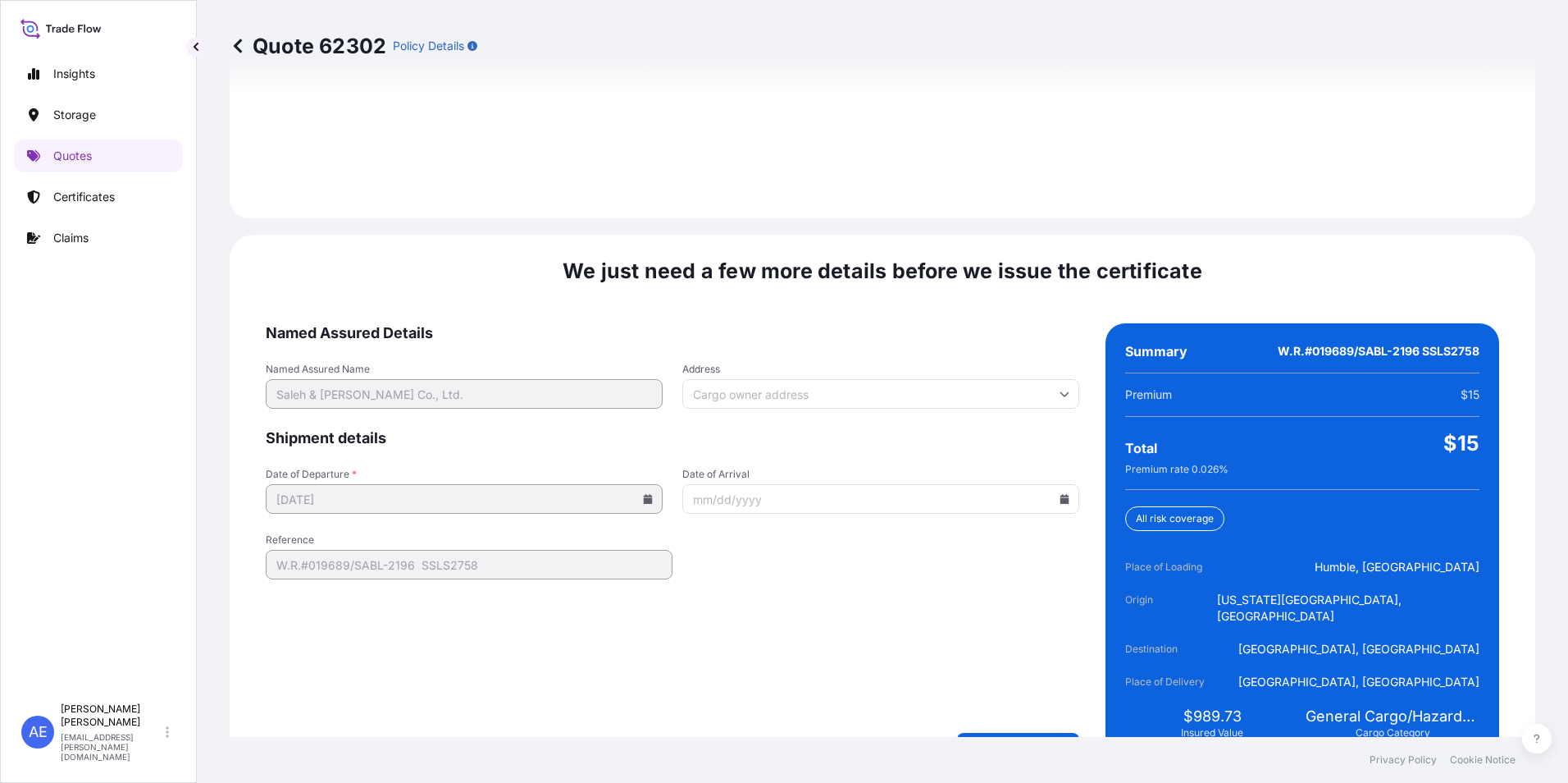
scroll to position [2442, 0]
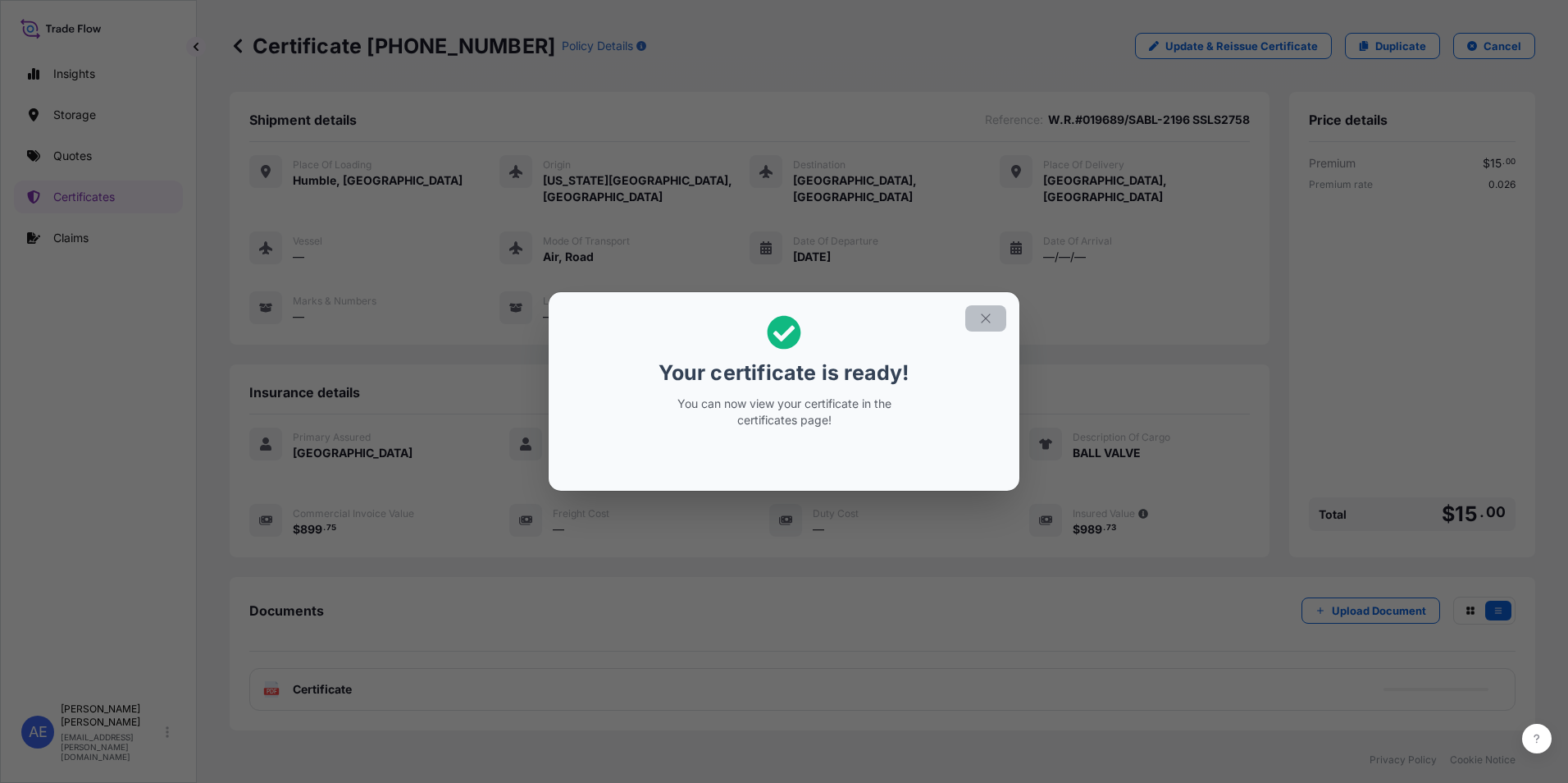
click at [991, 322] on icon "button" at bounding box center [985, 318] width 15 height 15
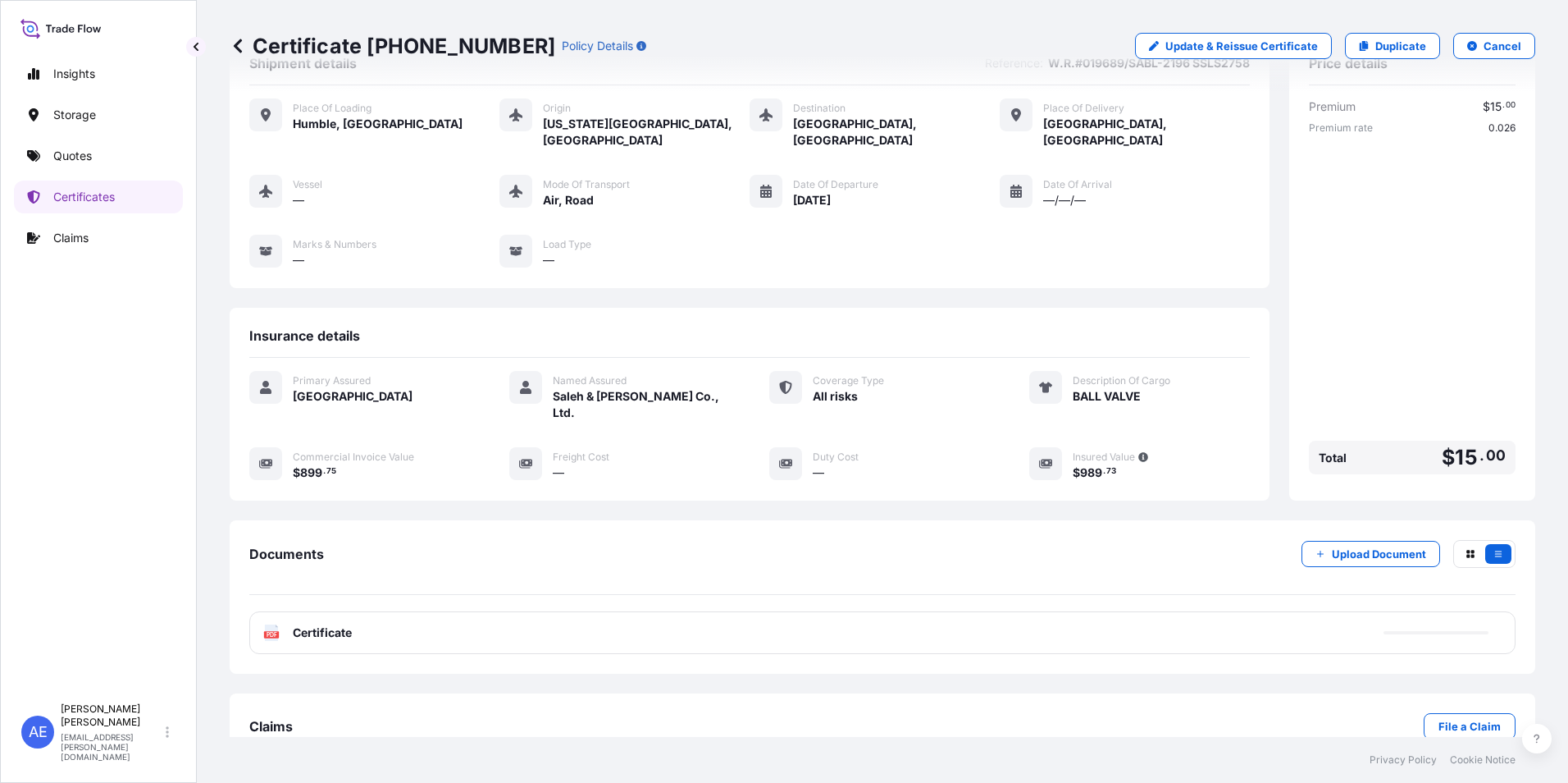
scroll to position [80, 0]
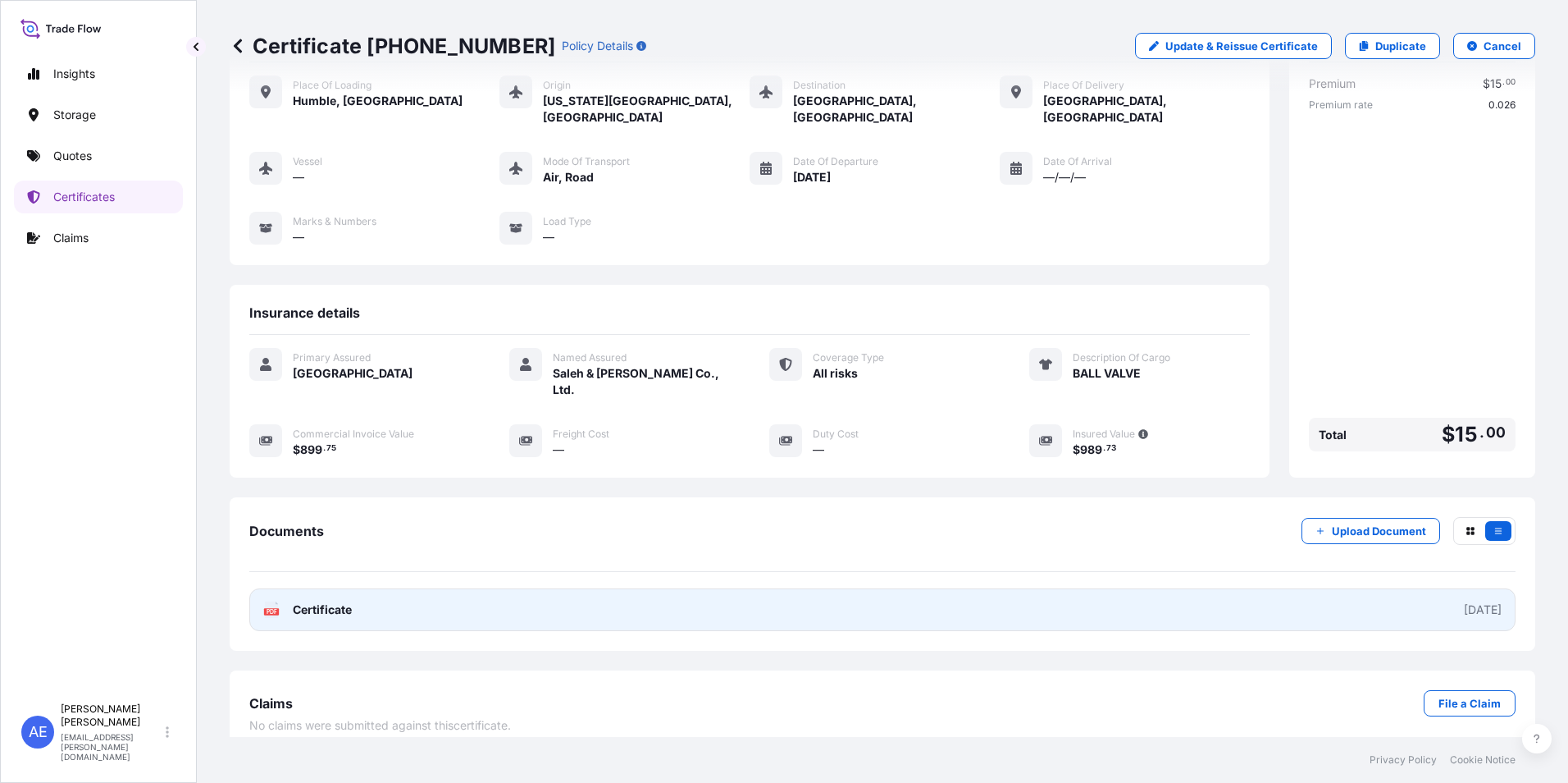
click at [401, 599] on link "PDF Certificate [DATE]" at bounding box center [882, 610] width 1266 height 43
